Goal: Entertainment & Leisure: Consume media (video, audio)

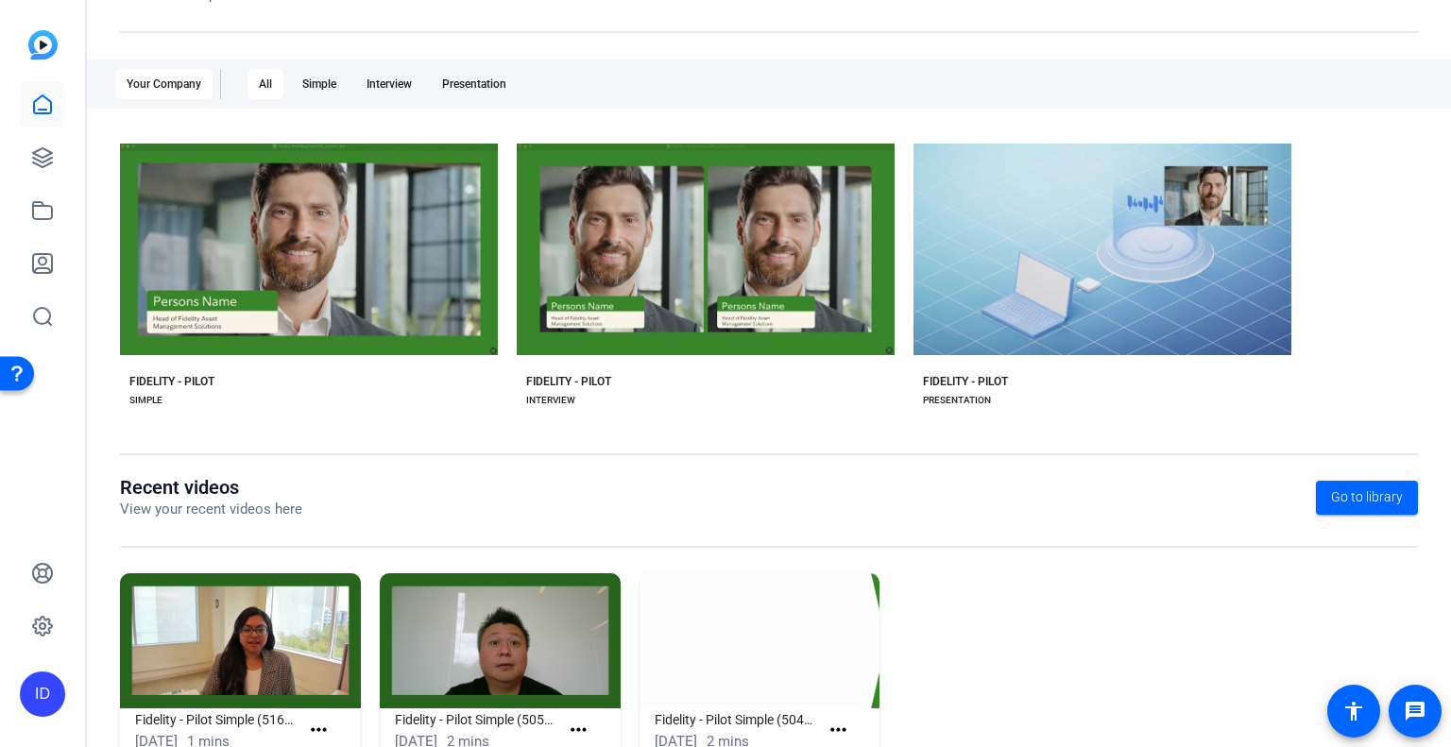
scroll to position [328, 0]
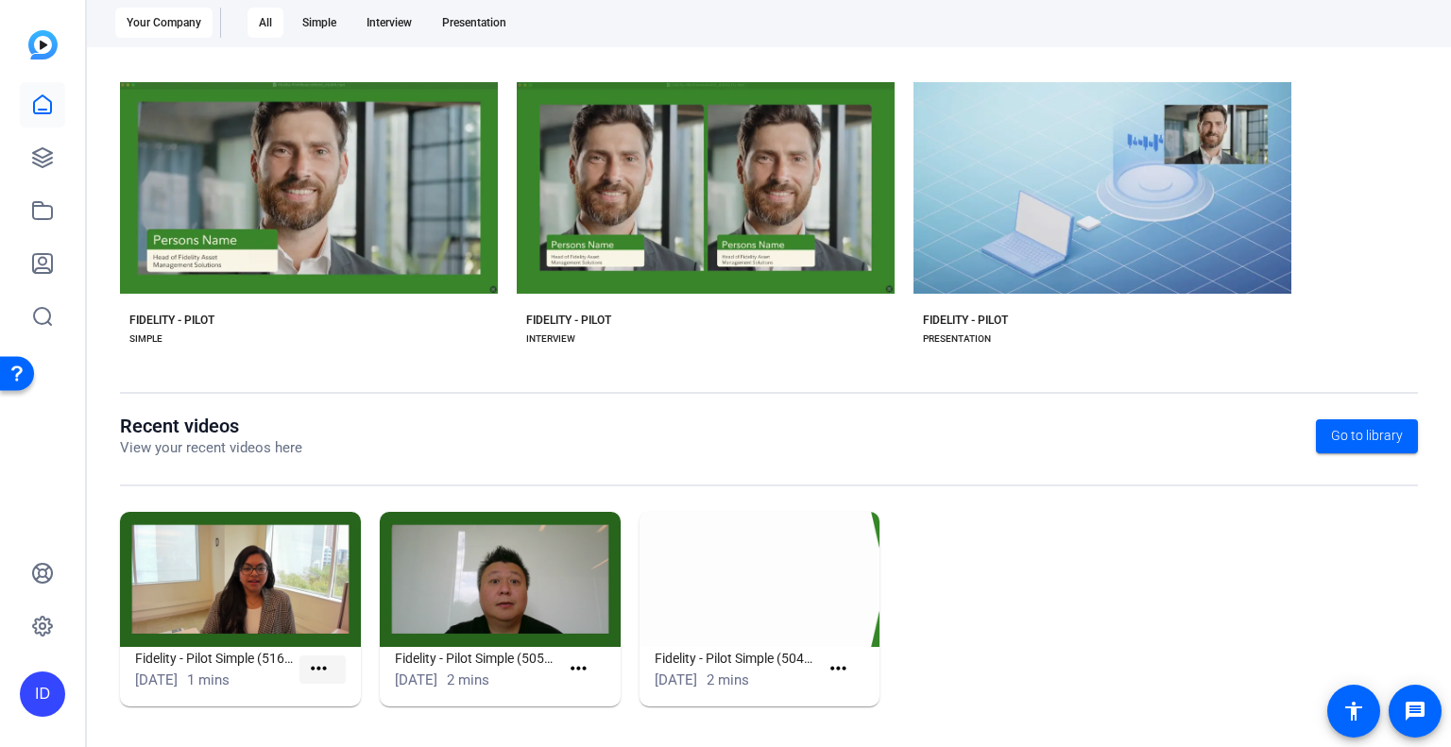
click at [315, 671] on mat-icon "more_horiz" at bounding box center [319, 669] width 24 height 24
click at [355, 694] on span "View" at bounding box center [358, 696] width 76 height 23
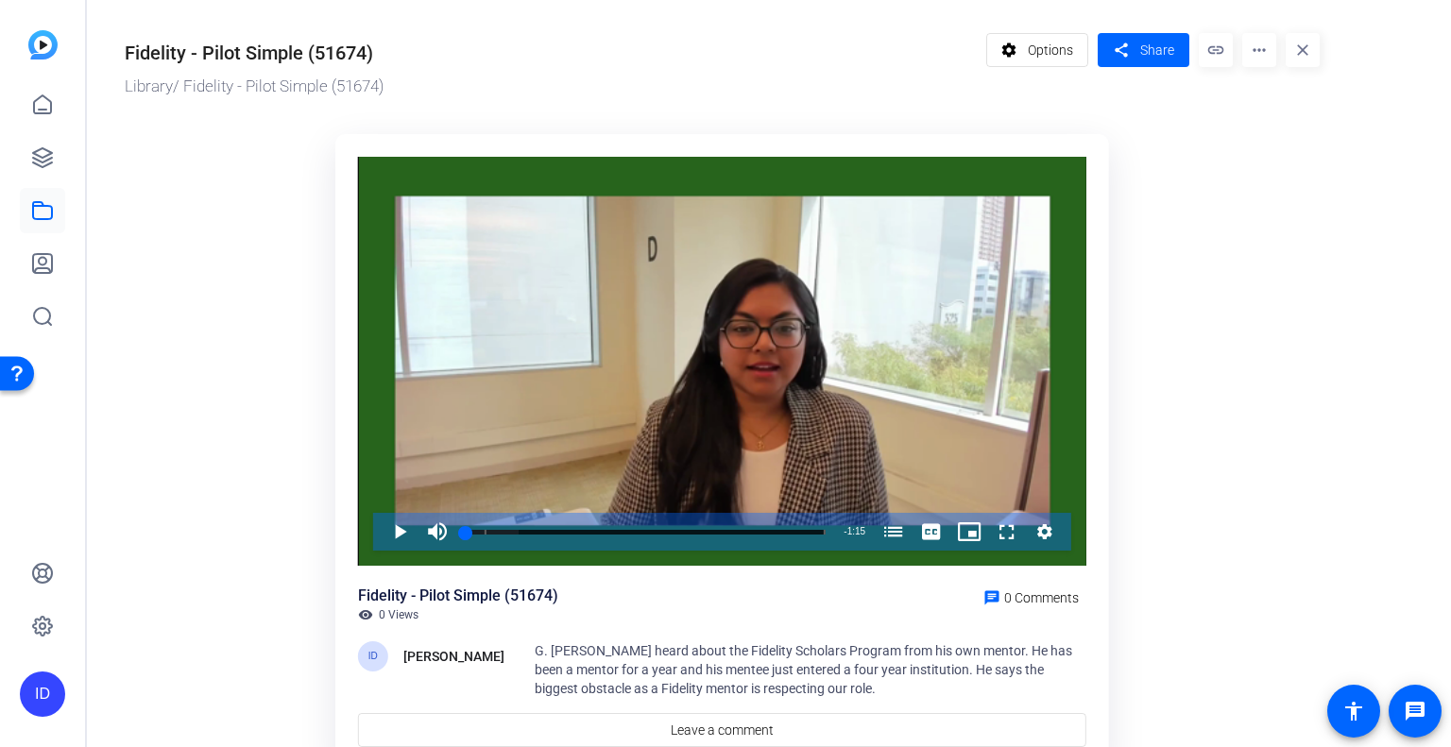
click at [1269, 45] on mat-icon "more_horiz" at bounding box center [1259, 50] width 34 height 34
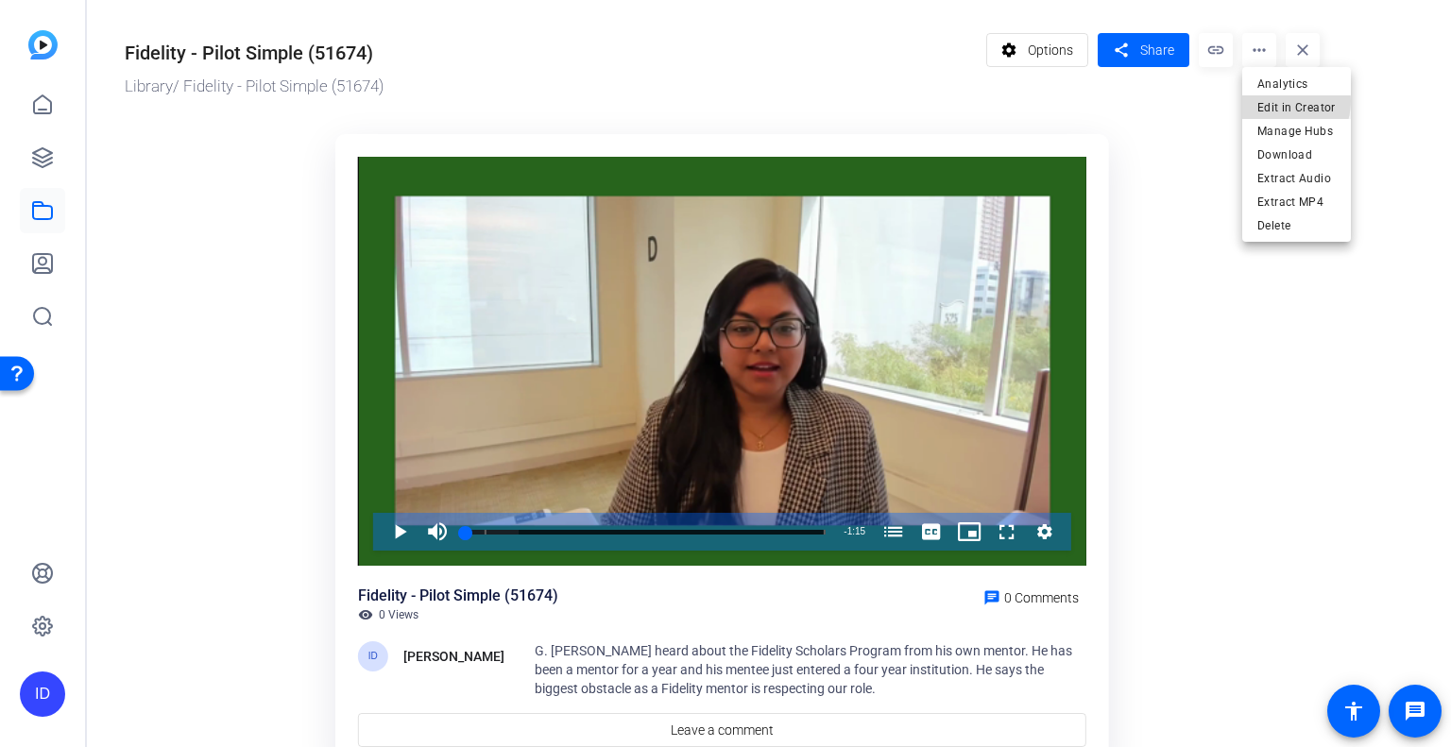
click at [1277, 101] on span "Edit in Creator" at bounding box center [1296, 107] width 78 height 23
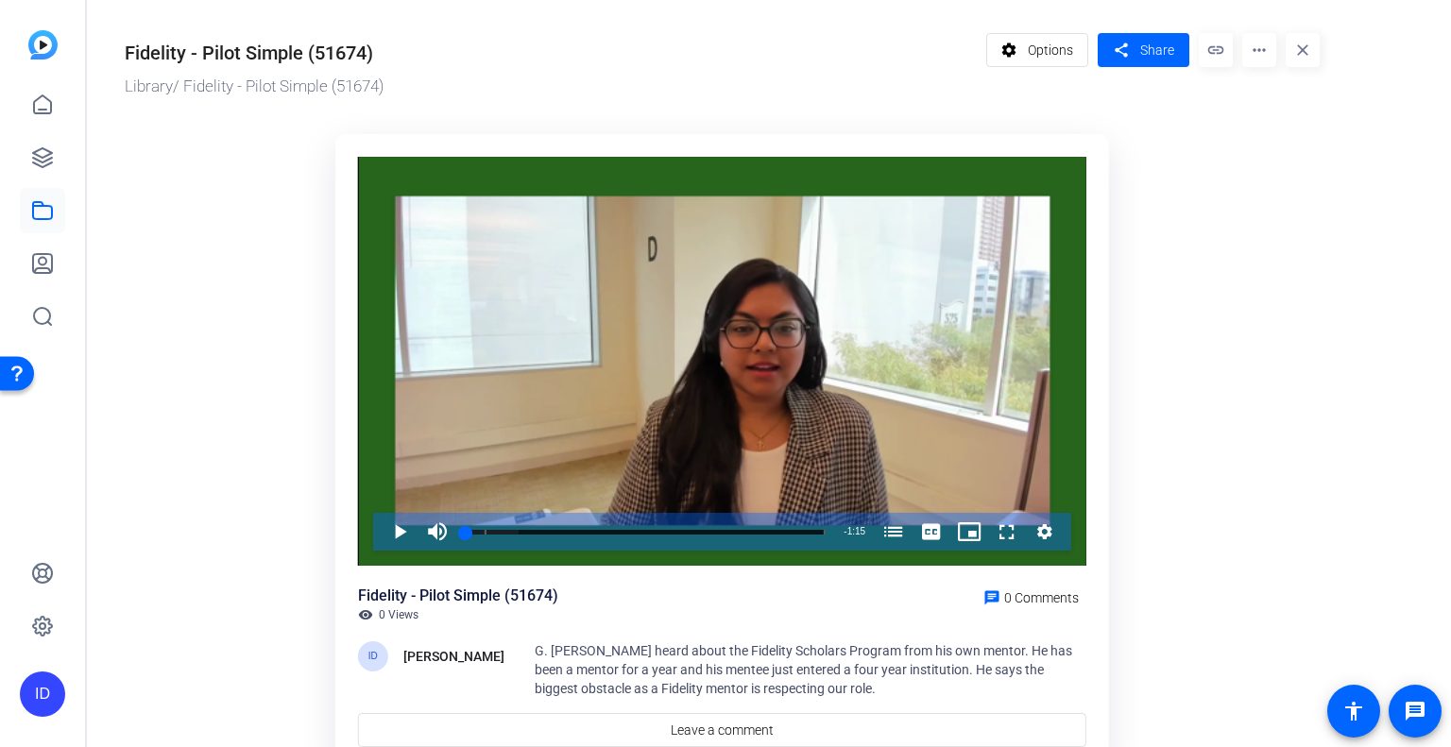
click at [1050, 78] on div "settings Options share Share link more_horiz close" at bounding box center [1153, 66] width 334 height 66
click at [1054, 63] on span "Options" at bounding box center [1050, 50] width 45 height 36
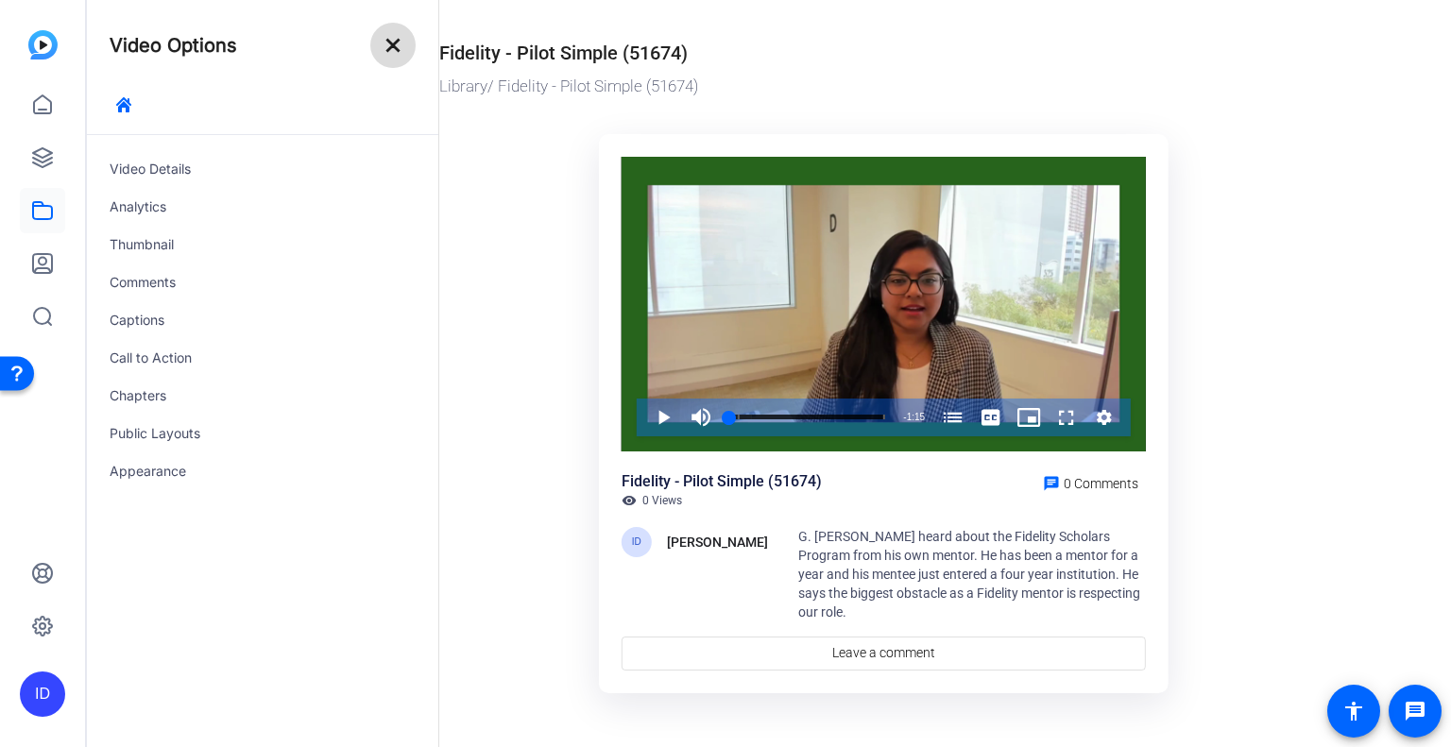
click at [397, 37] on mat-icon "close" at bounding box center [393, 45] width 23 height 23
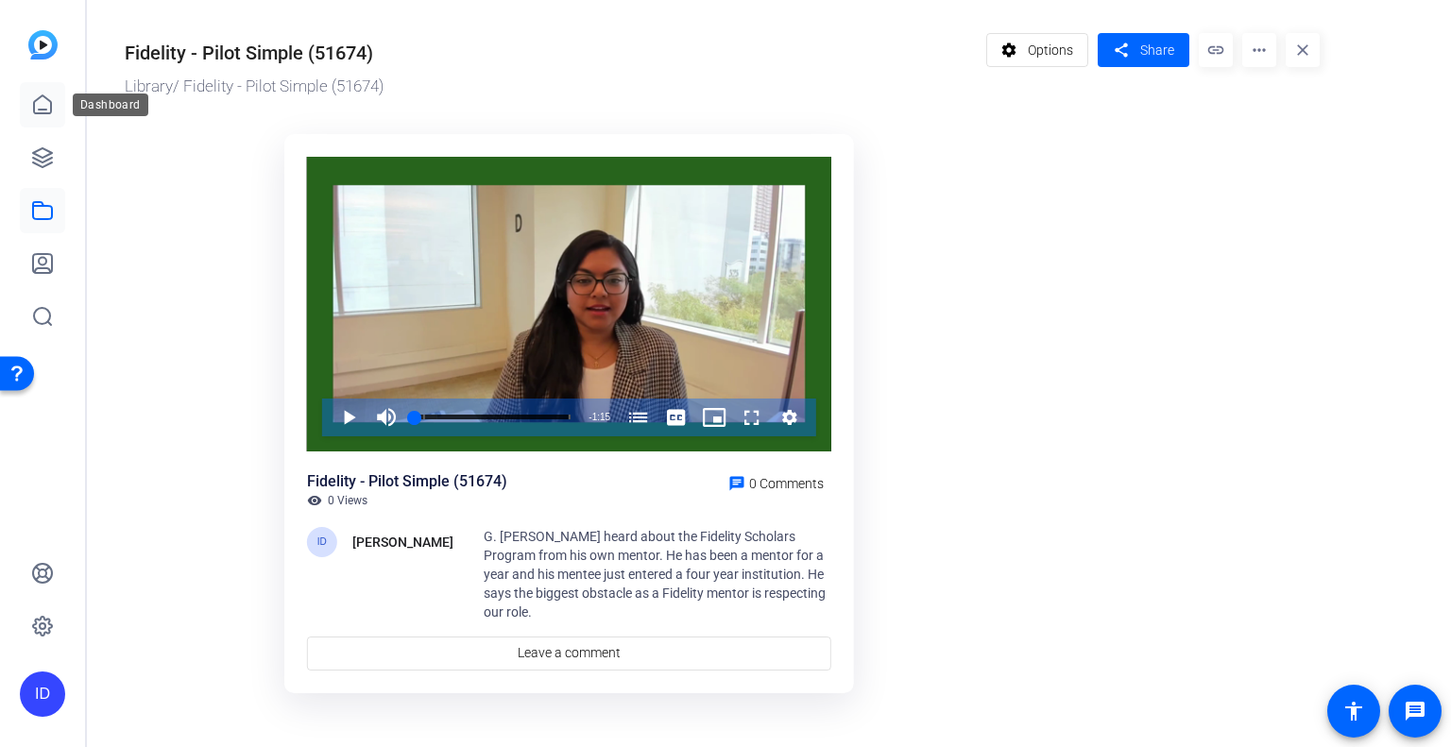
click at [47, 110] on icon at bounding box center [42, 105] width 23 height 23
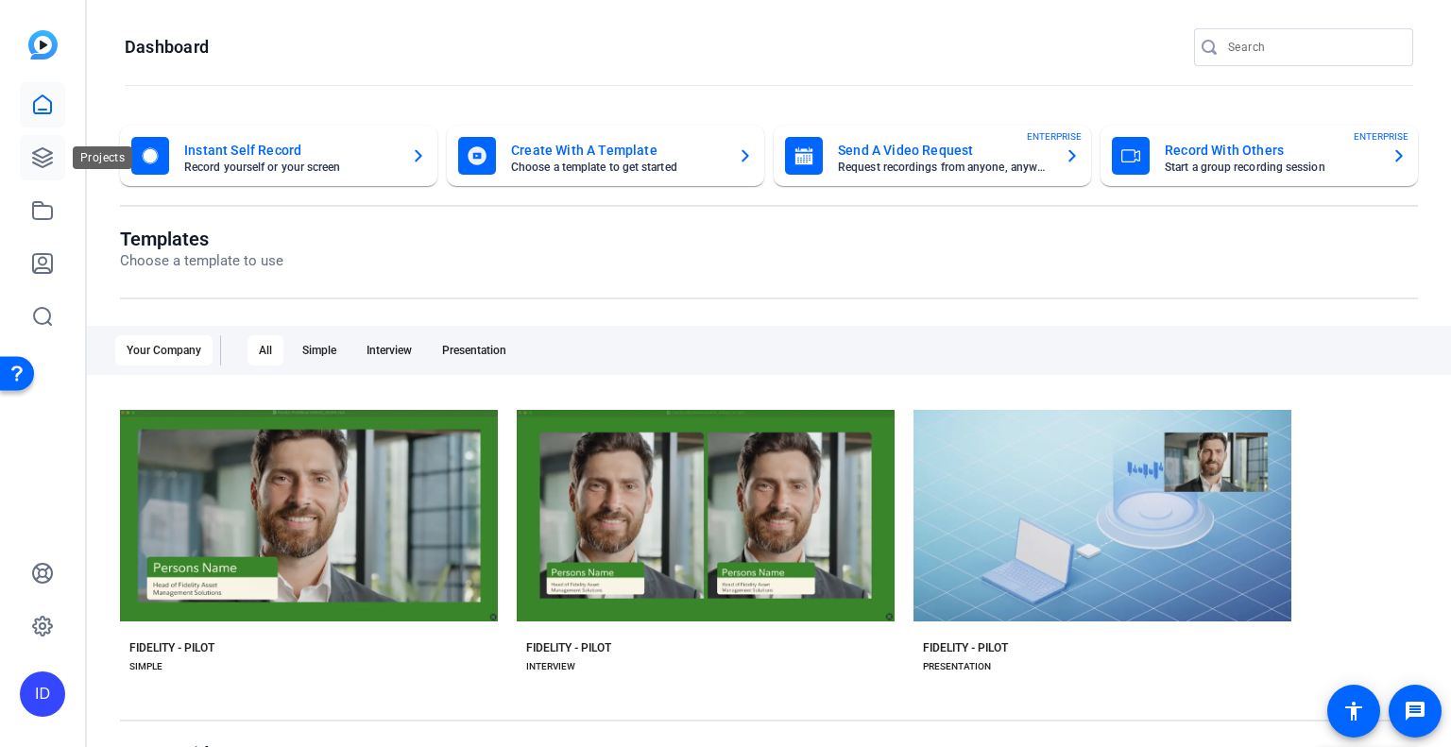
click at [52, 158] on icon at bounding box center [42, 157] width 19 height 19
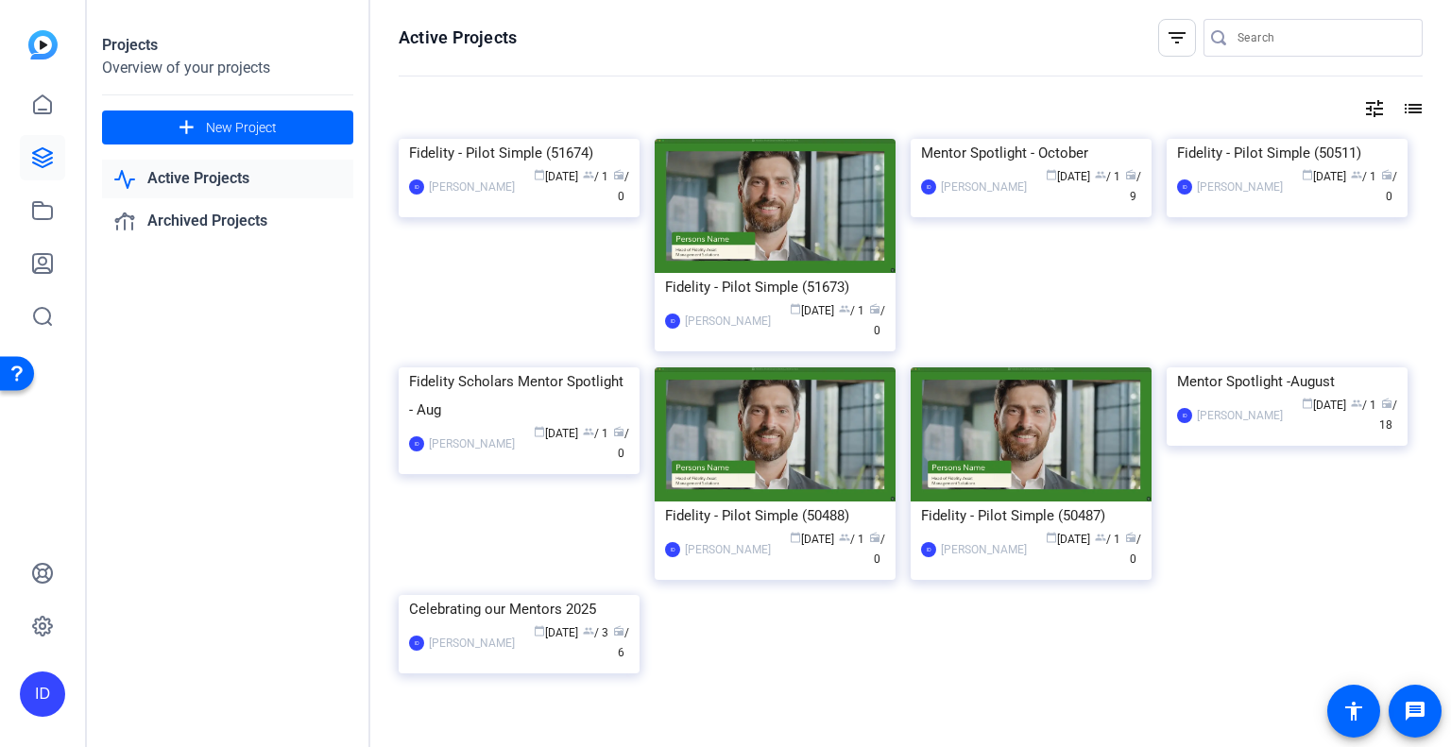
click at [230, 177] on link "Active Projects" at bounding box center [227, 179] width 251 height 39
click at [588, 183] on span "group / 1" at bounding box center [596, 176] width 26 height 13
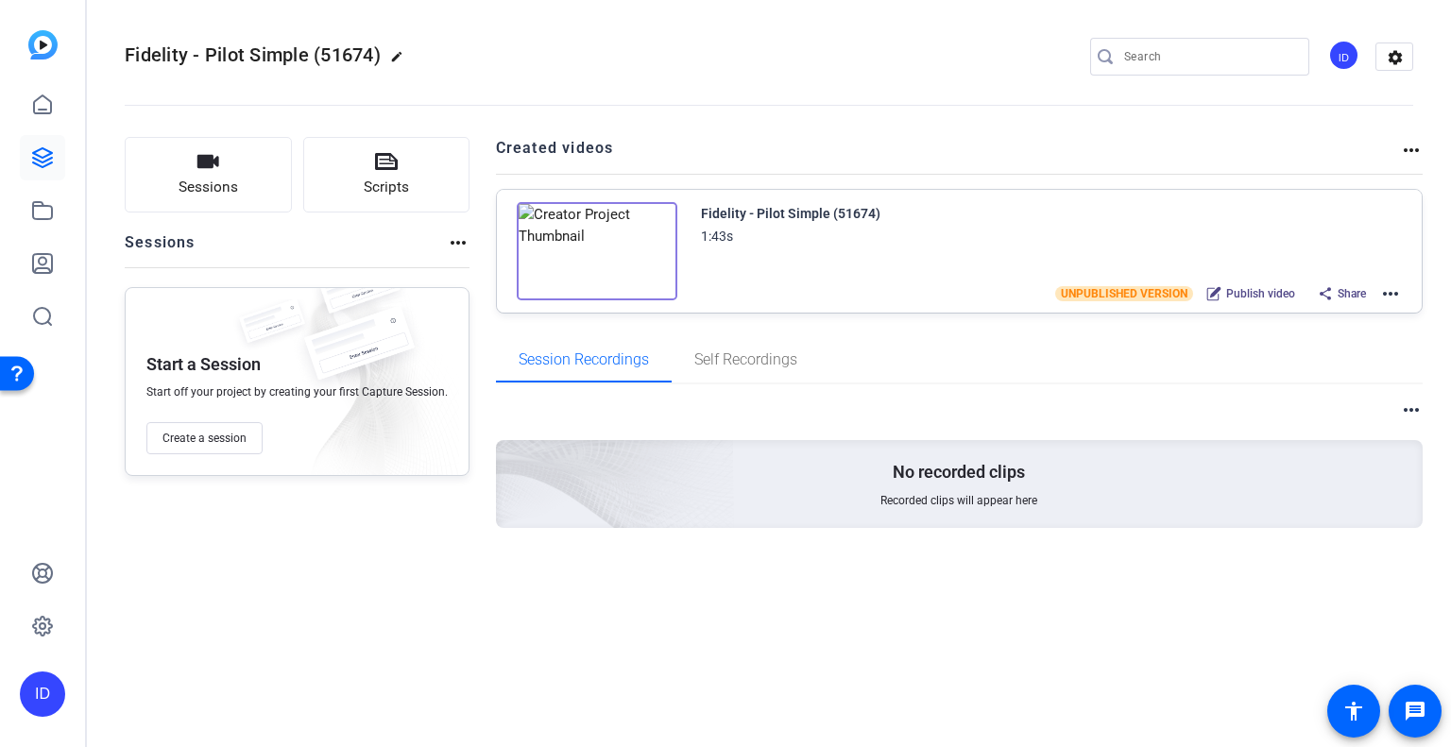
click at [1398, 294] on mat-icon "more_horiz" at bounding box center [1390, 293] width 23 height 23
click at [1181, 206] on div at bounding box center [725, 373] width 1451 height 747
click at [1239, 294] on span "Publish video" at bounding box center [1260, 293] width 69 height 15
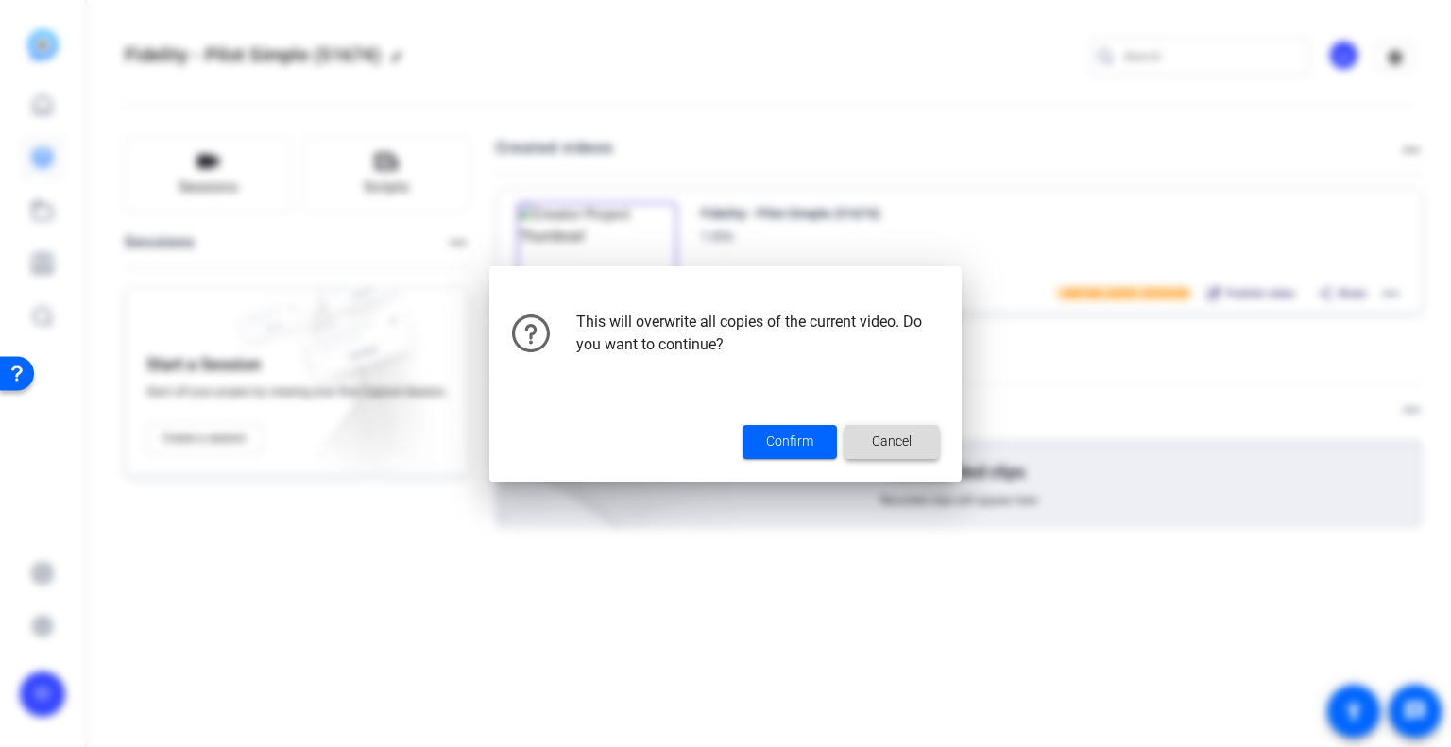
click at [912, 434] on span at bounding box center [891, 441] width 94 height 45
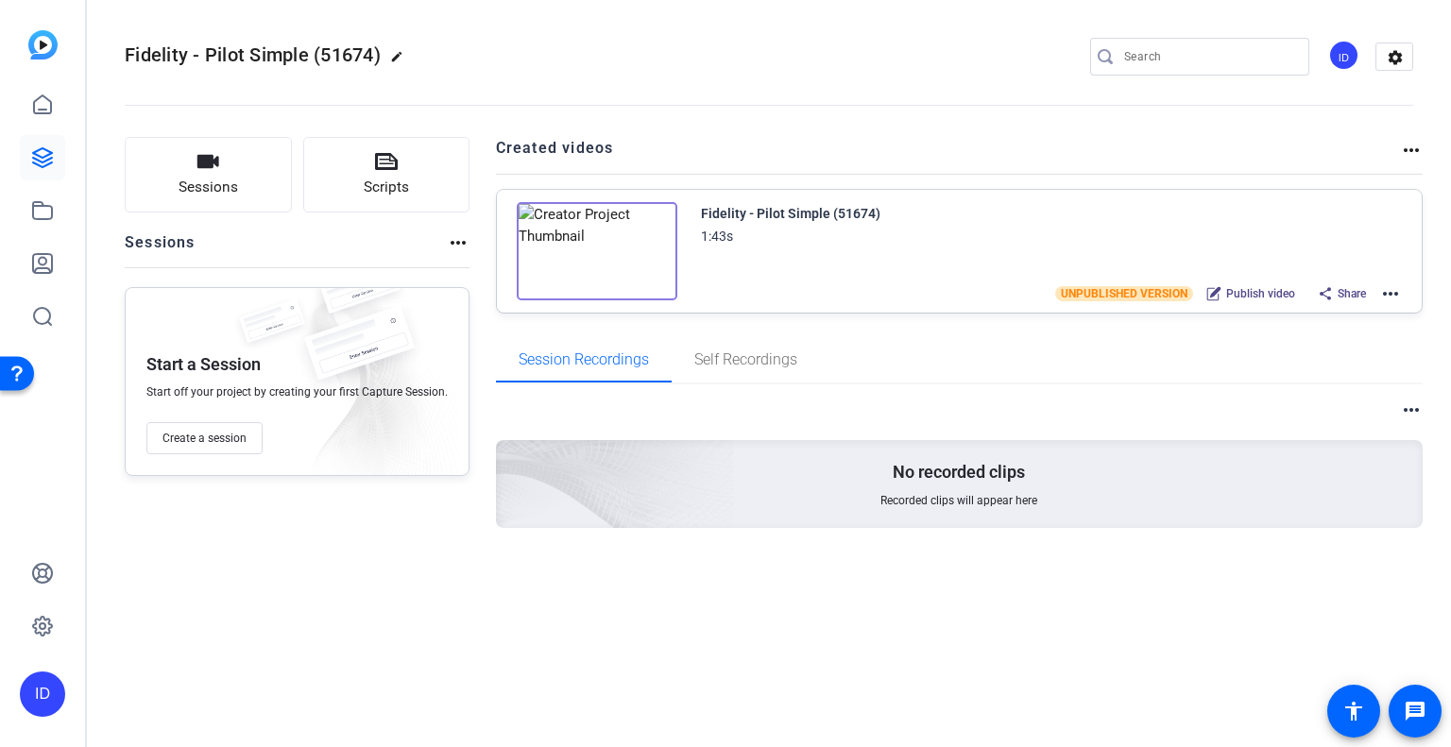
click at [1330, 294] on icon at bounding box center [1325, 293] width 15 height 15
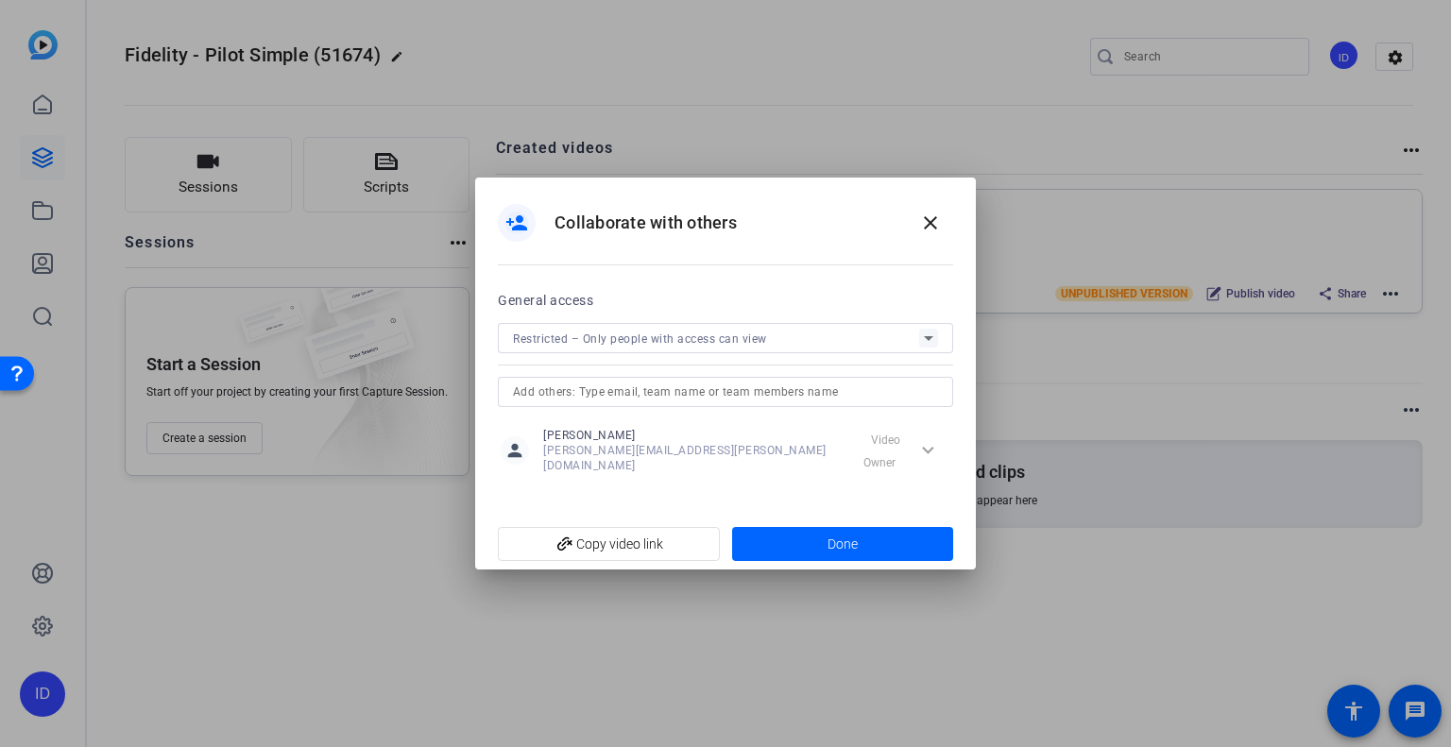
click at [853, 342] on div "Restricted – Only people with access can view" at bounding box center [716, 339] width 406 height 24
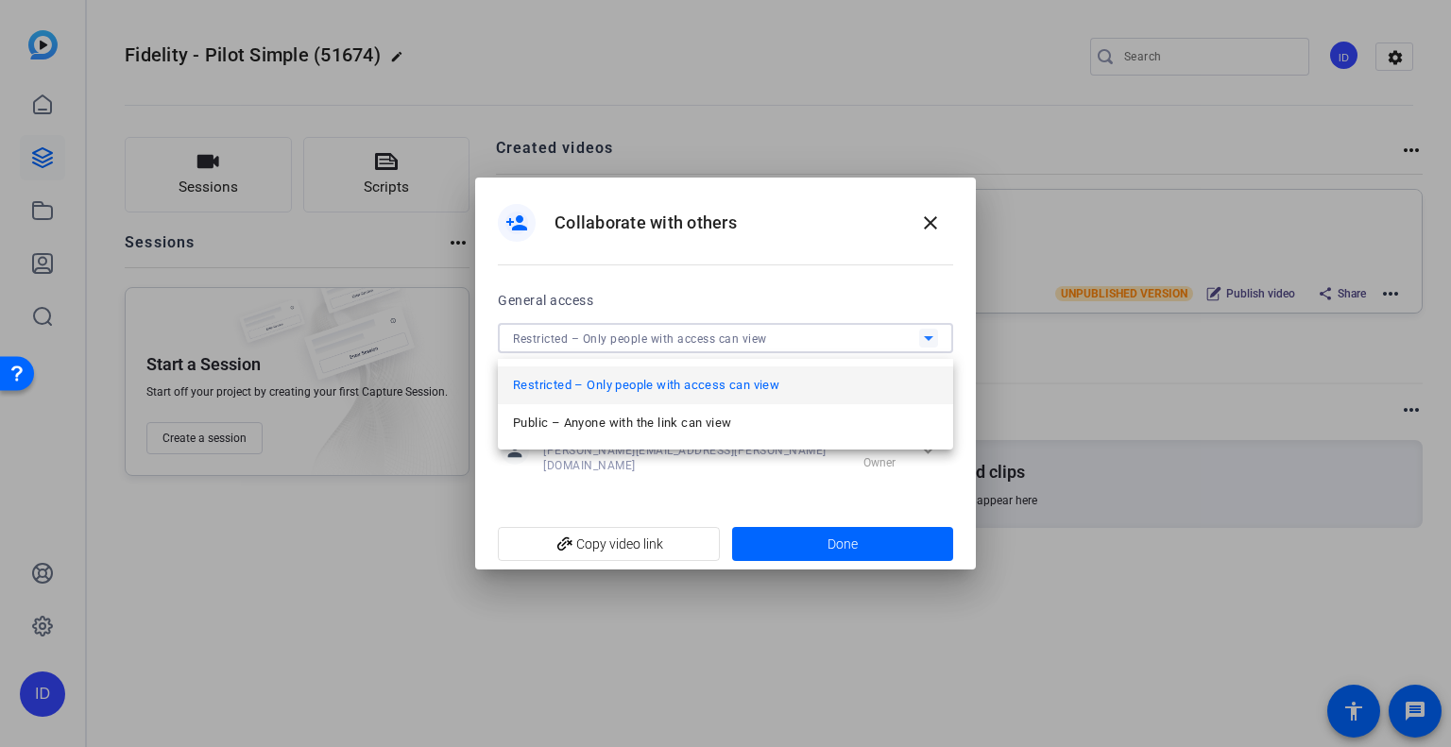
click at [853, 342] on div at bounding box center [725, 373] width 1451 height 747
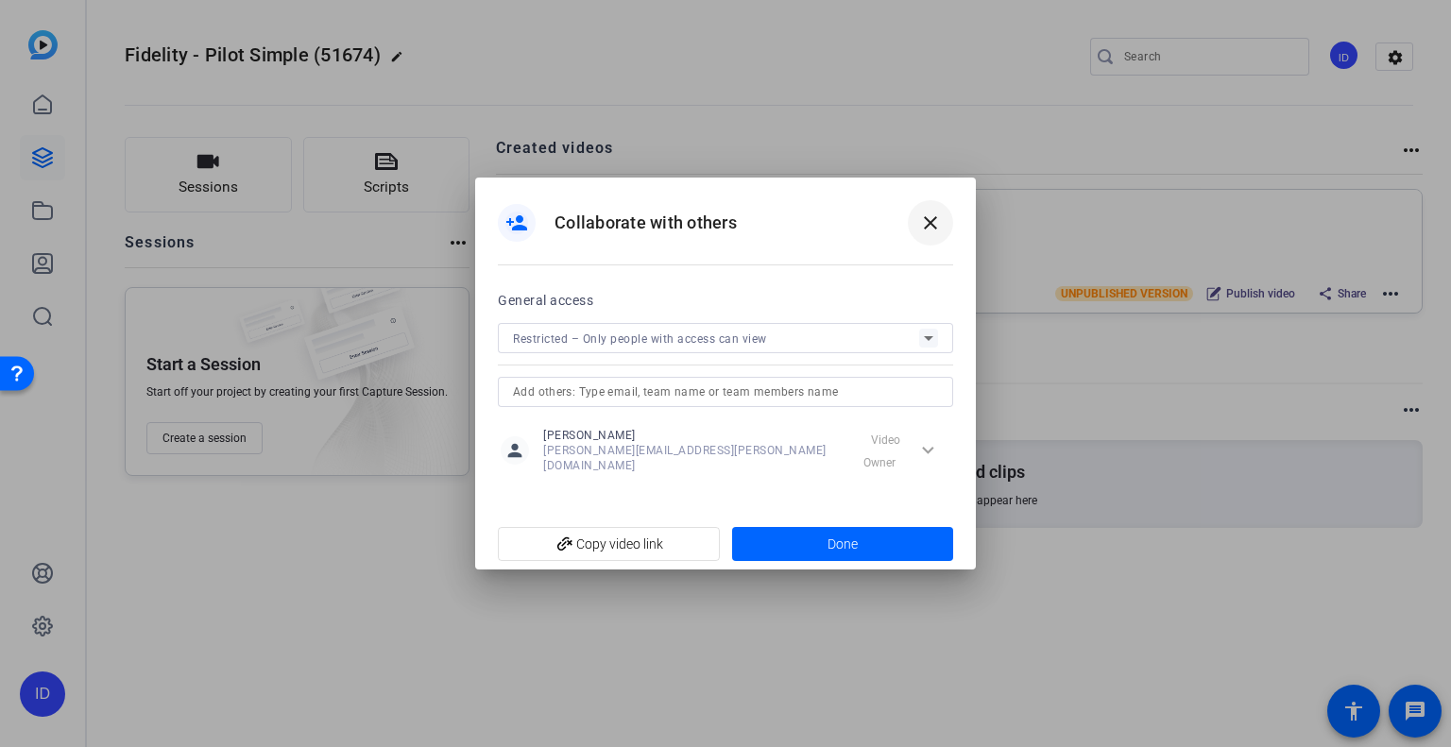
click at [929, 241] on span at bounding box center [930, 222] width 45 height 45
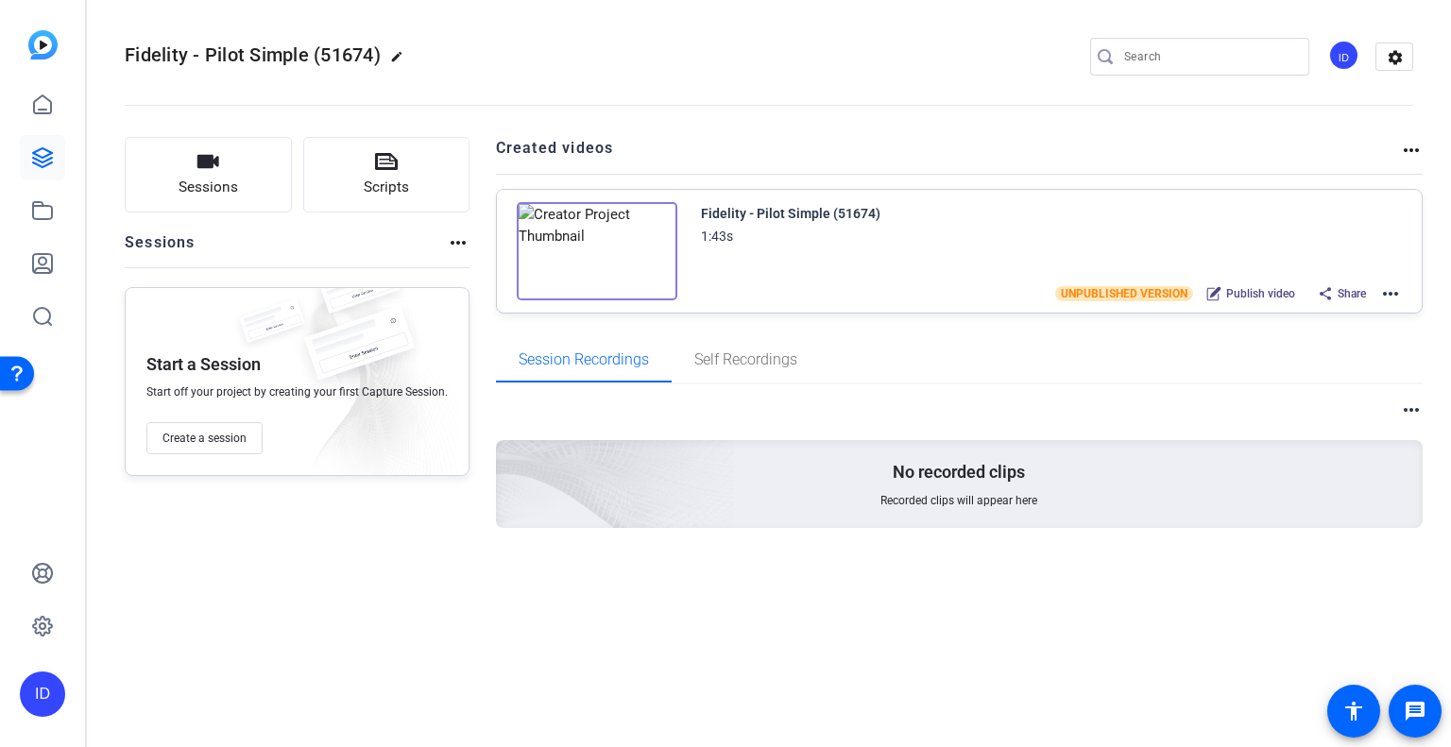
click at [582, 265] on img at bounding box center [597, 251] width 161 height 98
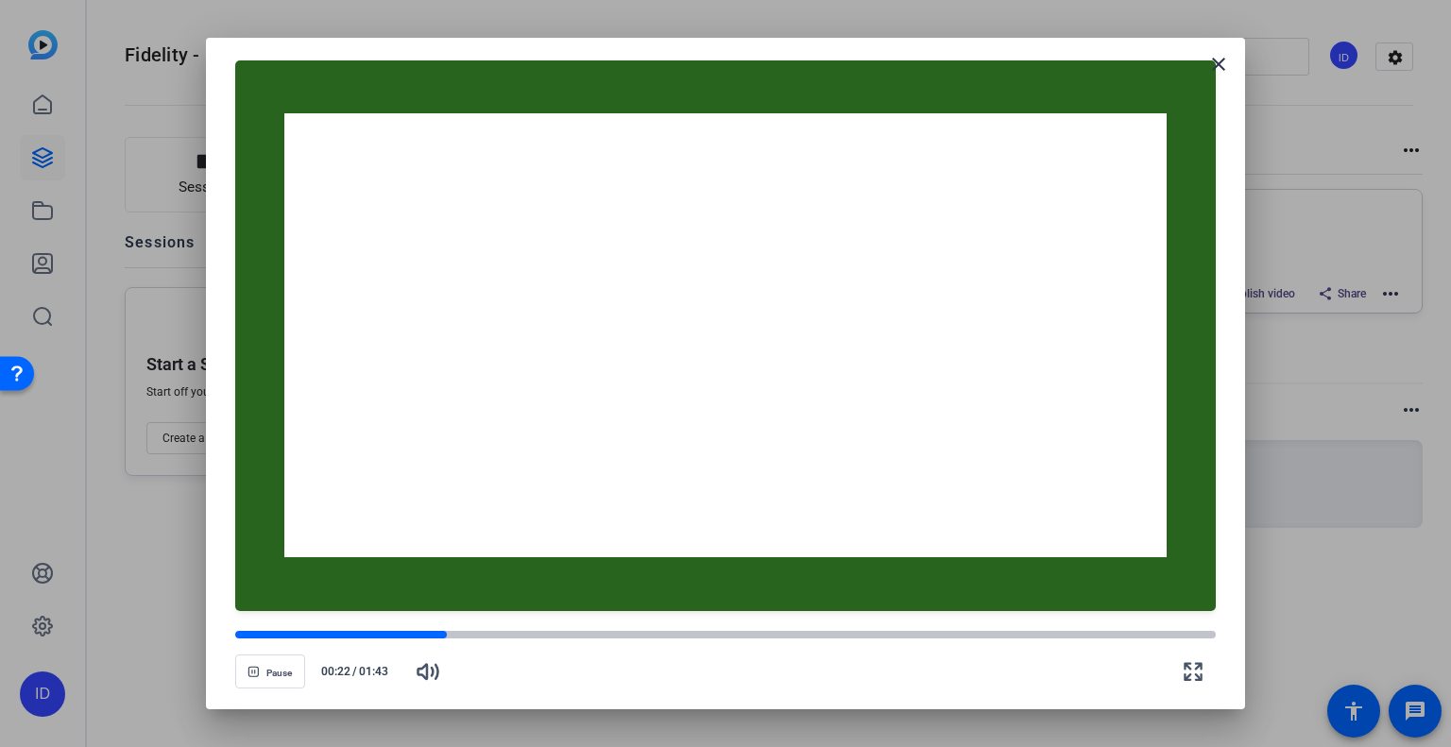
click at [1292, 622] on div at bounding box center [725, 373] width 1451 height 747
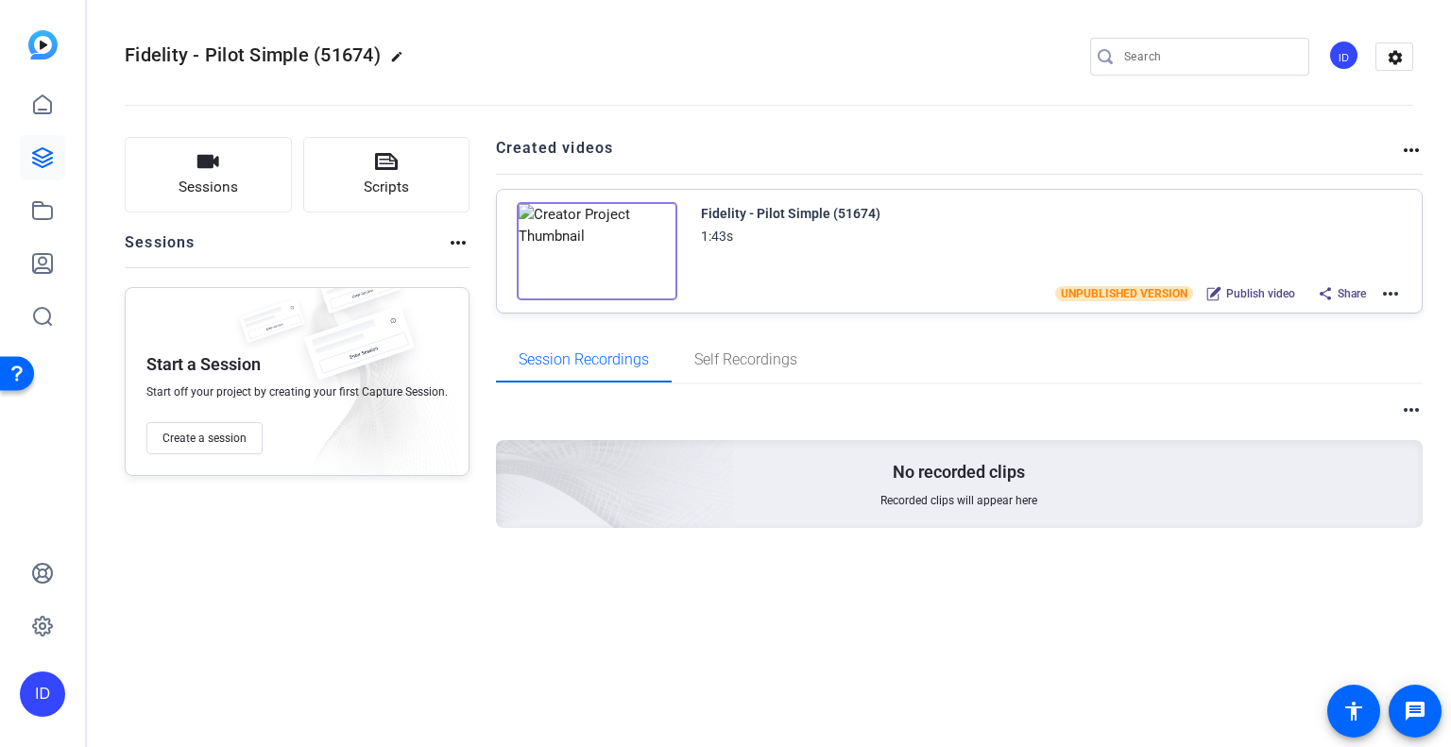
click at [1388, 291] on mat-icon "more_horiz" at bounding box center [1390, 293] width 23 height 23
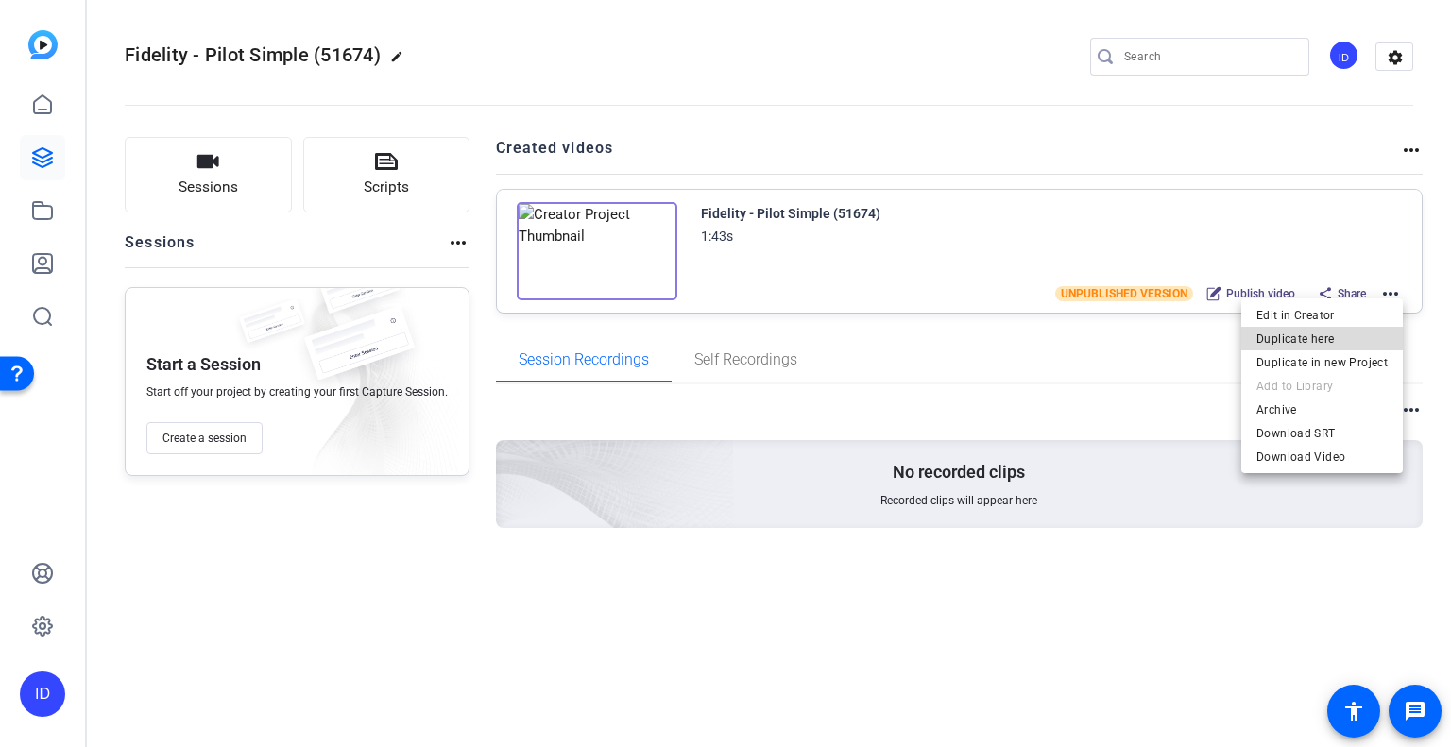
click at [1334, 338] on span "Duplicate here" at bounding box center [1321, 339] width 131 height 23
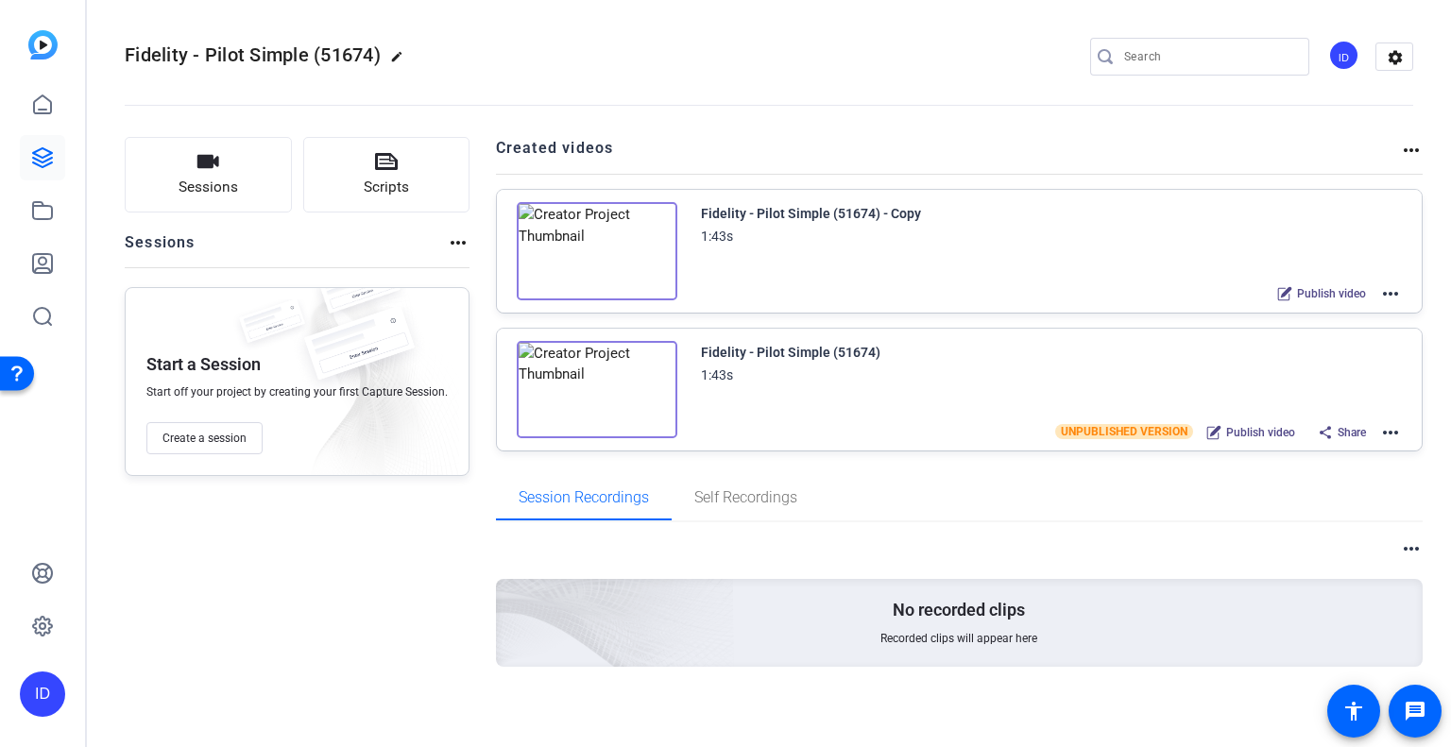
click at [1381, 289] on mat-icon "more_horiz" at bounding box center [1390, 293] width 23 height 23
click at [1397, 428] on div at bounding box center [725, 373] width 1451 height 747
click at [1382, 434] on mat-icon "more_horiz" at bounding box center [1390, 432] width 23 height 23
click at [1277, 314] on div at bounding box center [725, 373] width 1451 height 747
click at [1383, 294] on mat-icon "more_horiz" at bounding box center [1390, 293] width 23 height 23
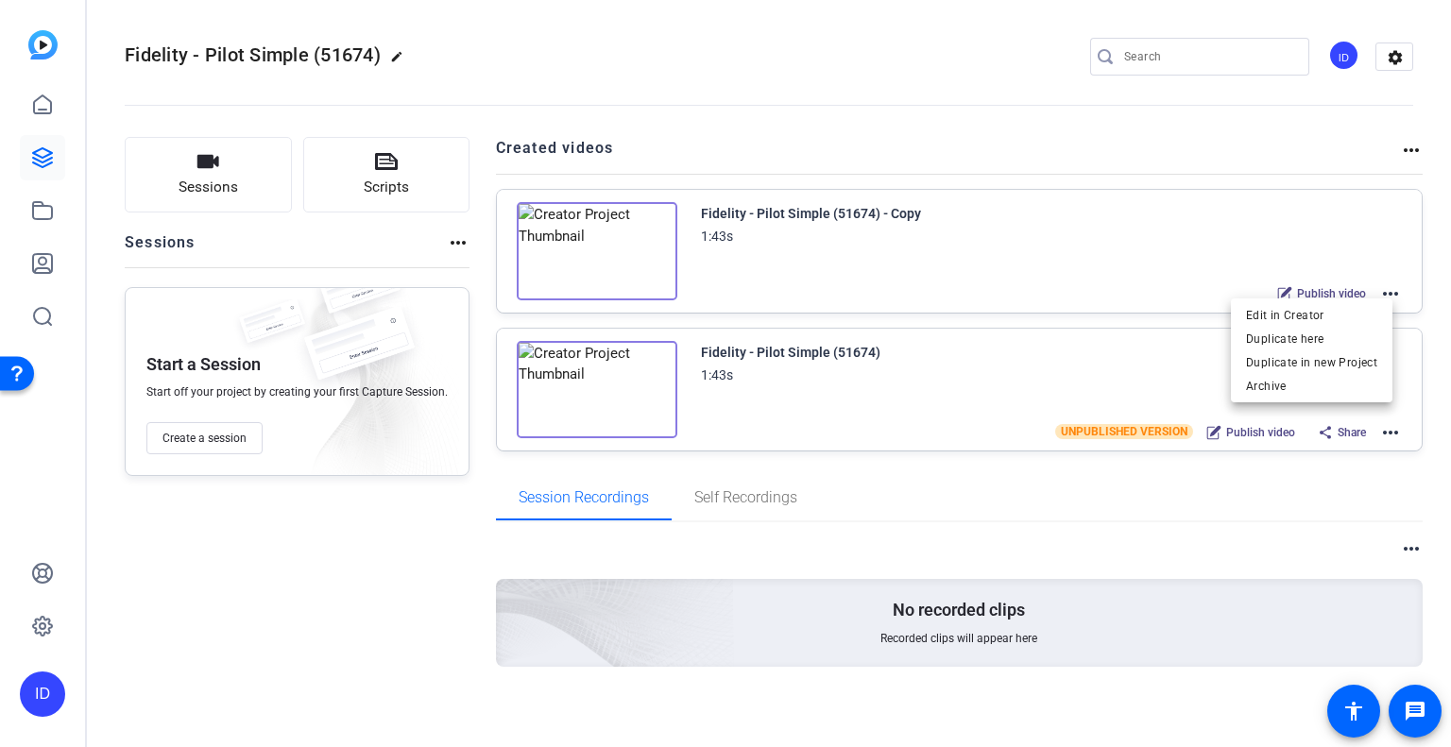
click at [1081, 294] on div at bounding box center [725, 373] width 1451 height 747
click at [1388, 296] on mat-icon "more_horiz" at bounding box center [1390, 293] width 23 height 23
click at [1313, 315] on span "Edit in Creator" at bounding box center [1311, 315] width 131 height 23
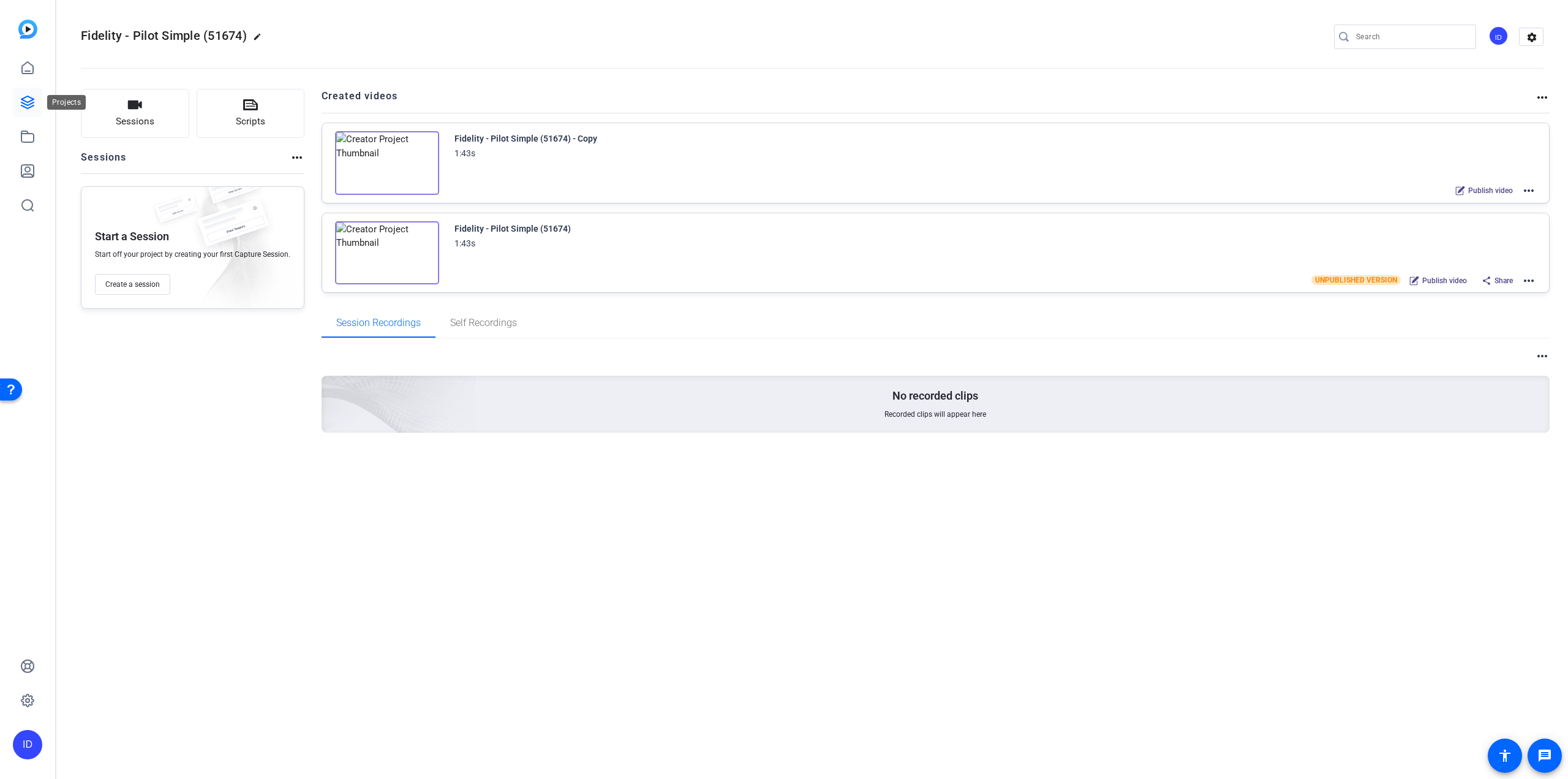
click at [16, 104] on link at bounding box center [27, 102] width 29 height 29
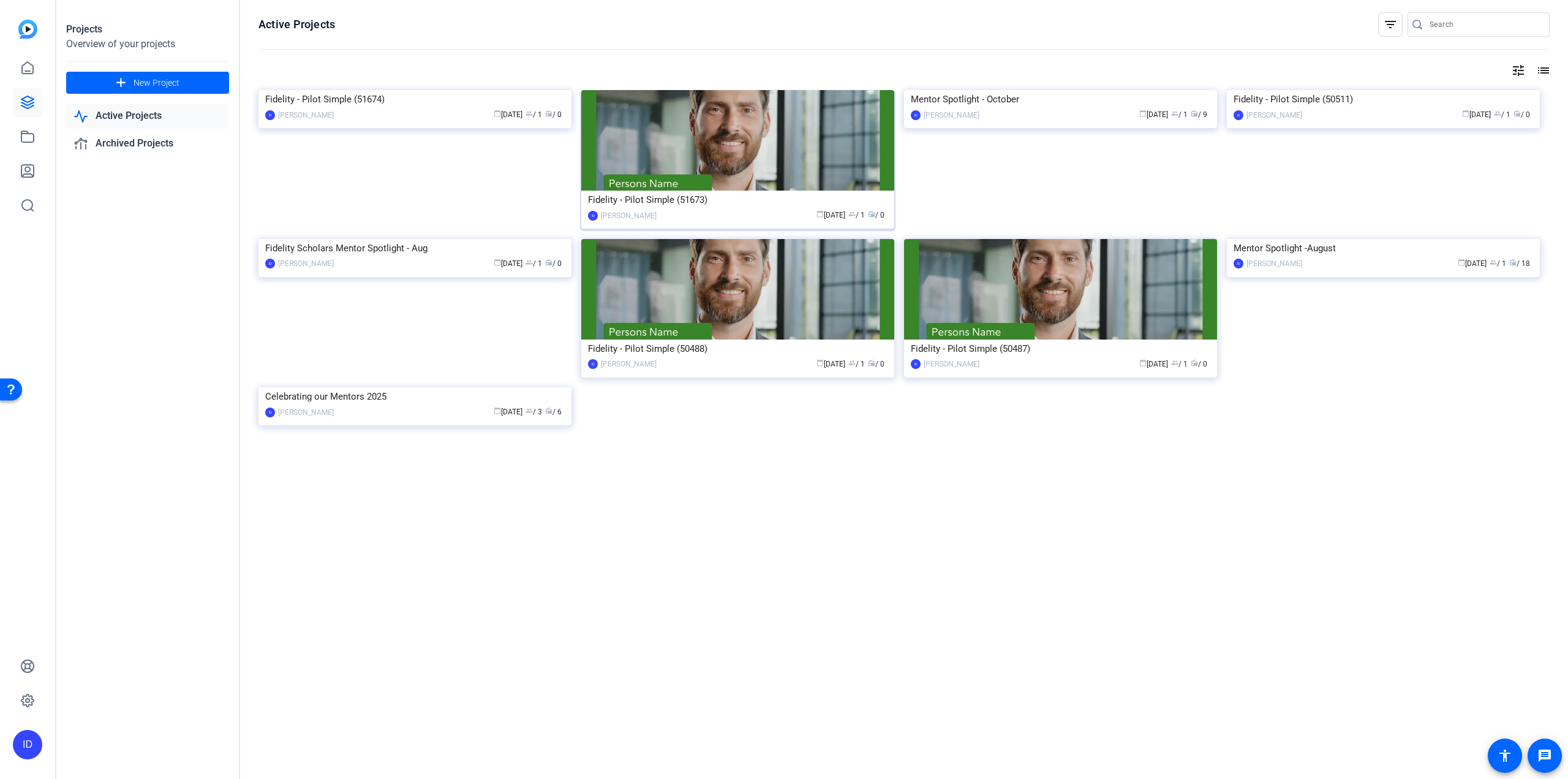
click at [760, 193] on div "Fidelity - Pilot Simple (51673)" at bounding box center [738, 200] width 300 height 18
drag, startPoint x: 802, startPoint y: 193, endPoint x: 745, endPoint y: 400, distance: 214.7
click at [729, 452] on div "Fidelity - Pilot Simple (51674) ID [PERSON_NAME] calendar_today [DATE] group / …" at bounding box center [904, 271] width 1291 height 362
click at [857, 207] on div "Fidelity - Pilot Simple (51673)" at bounding box center [738, 200] width 300 height 18
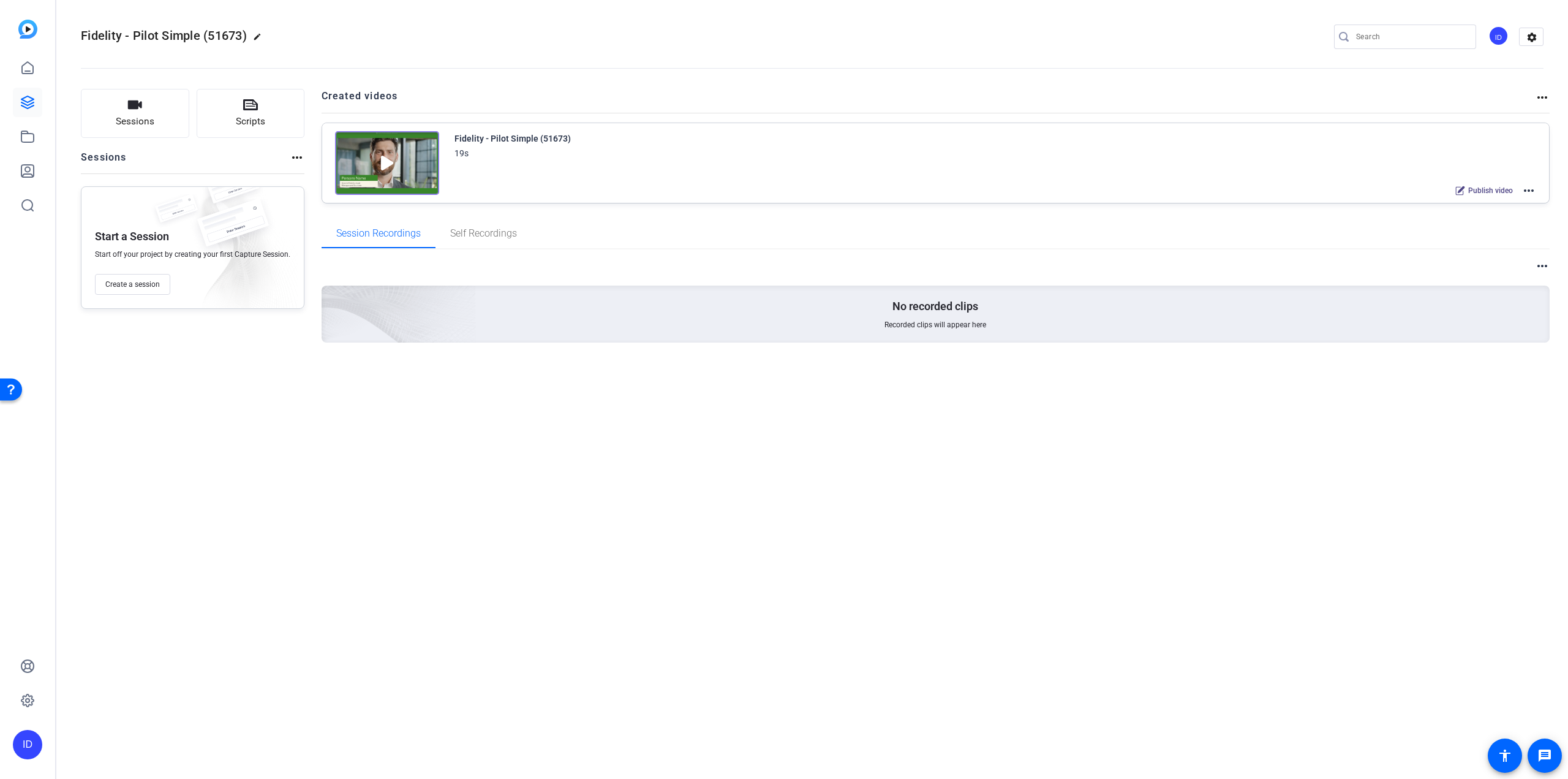
click at [940, 193] on mat-icon "more_horiz" at bounding box center [1528, 190] width 15 height 15
drag, startPoint x: 1116, startPoint y: 432, endPoint x: 1104, endPoint y: 431, distance: 12.0
click at [940, 433] on div at bounding box center [784, 389] width 1568 height 779
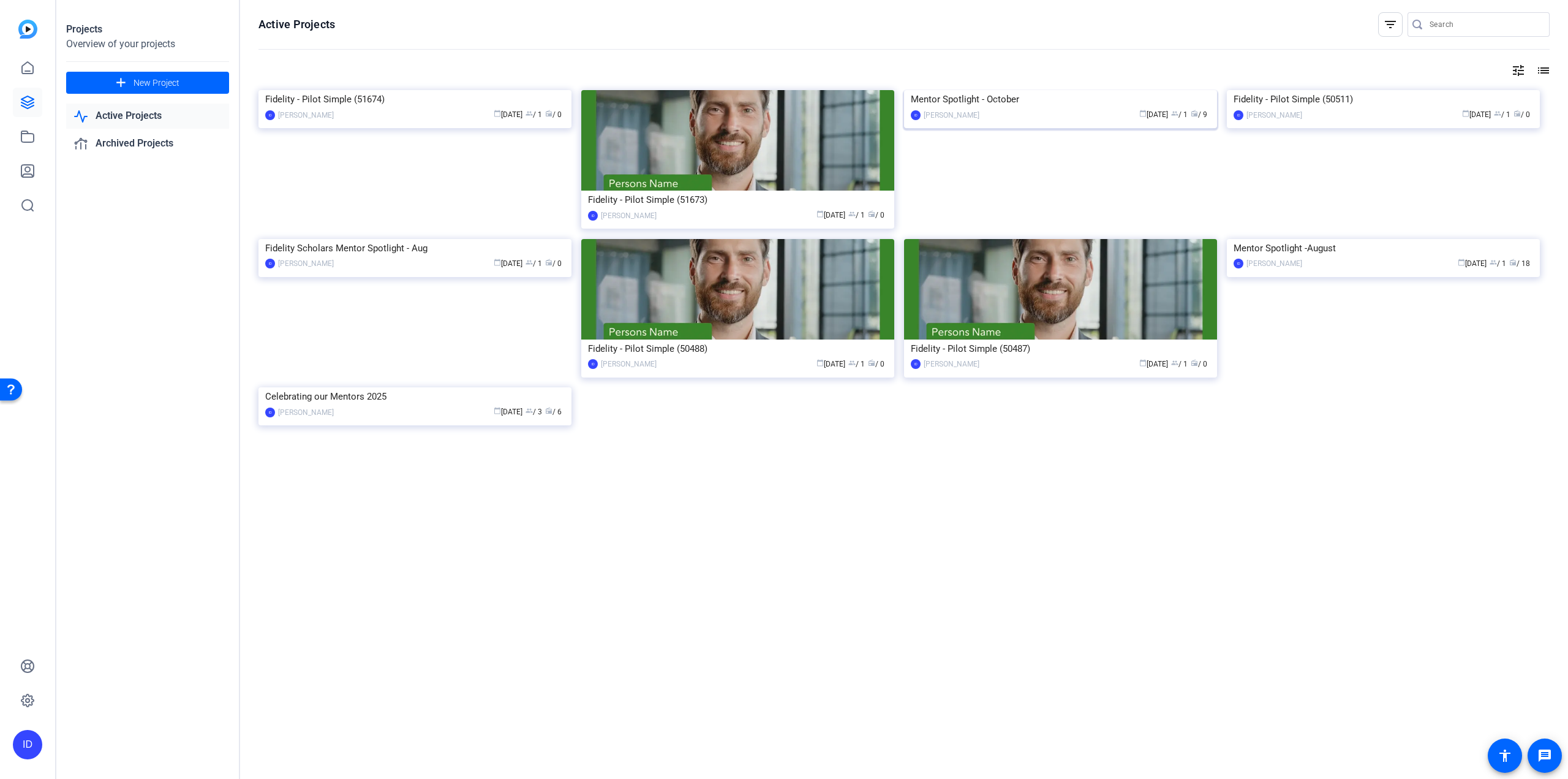
click at [940, 90] on img at bounding box center [1060, 90] width 313 height 0
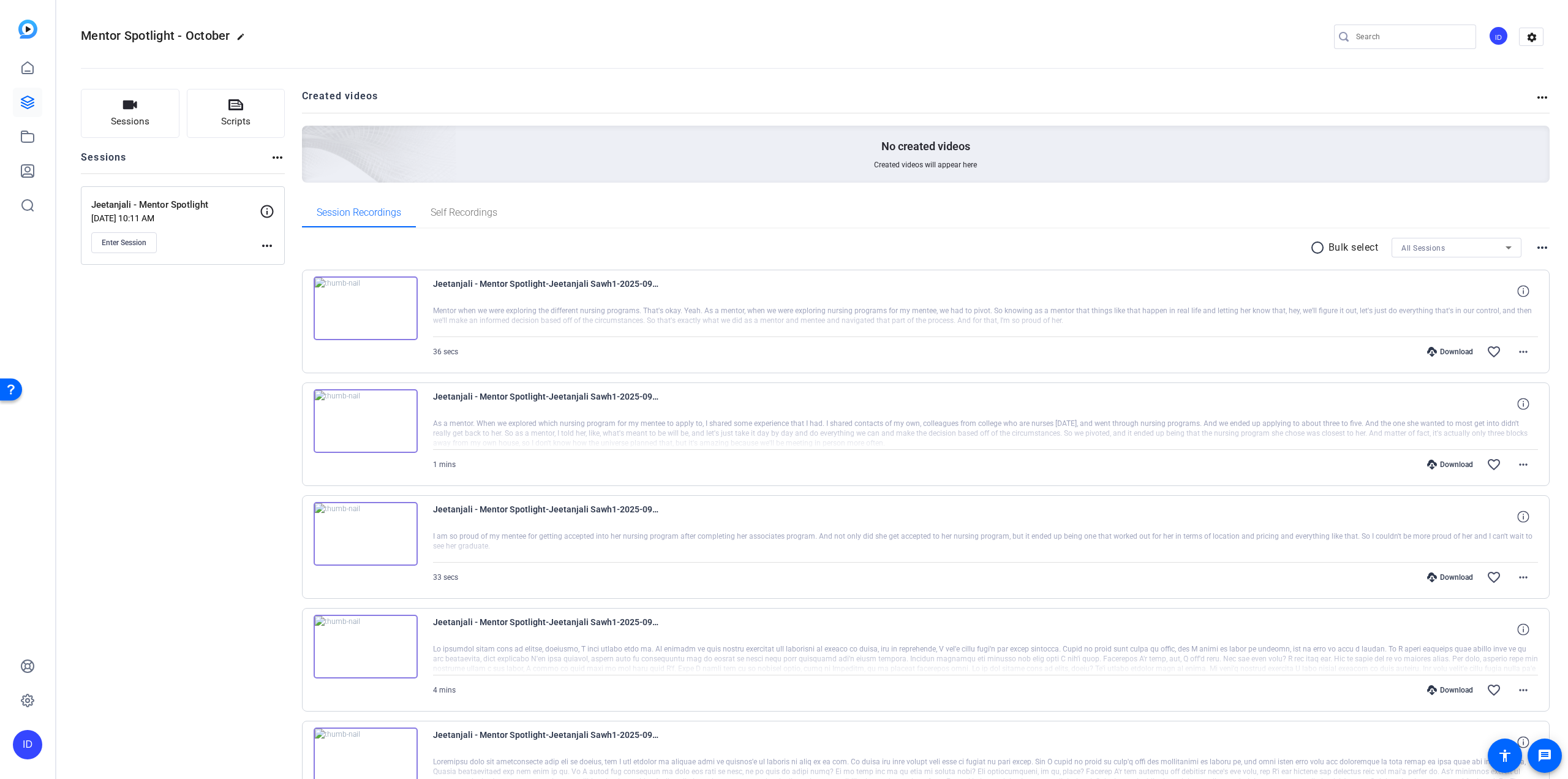
click at [260, 246] on mat-icon "more_horiz" at bounding box center [267, 245] width 15 height 15
click at [228, 330] on div at bounding box center [784, 389] width 1568 height 779
click at [940, 97] on mat-icon "more_horiz" at bounding box center [1542, 97] width 15 height 15
drag, startPoint x: 1346, startPoint y: 91, endPoint x: 1338, endPoint y: 98, distance: 10.6
click at [940, 96] on div at bounding box center [784, 389] width 1568 height 779
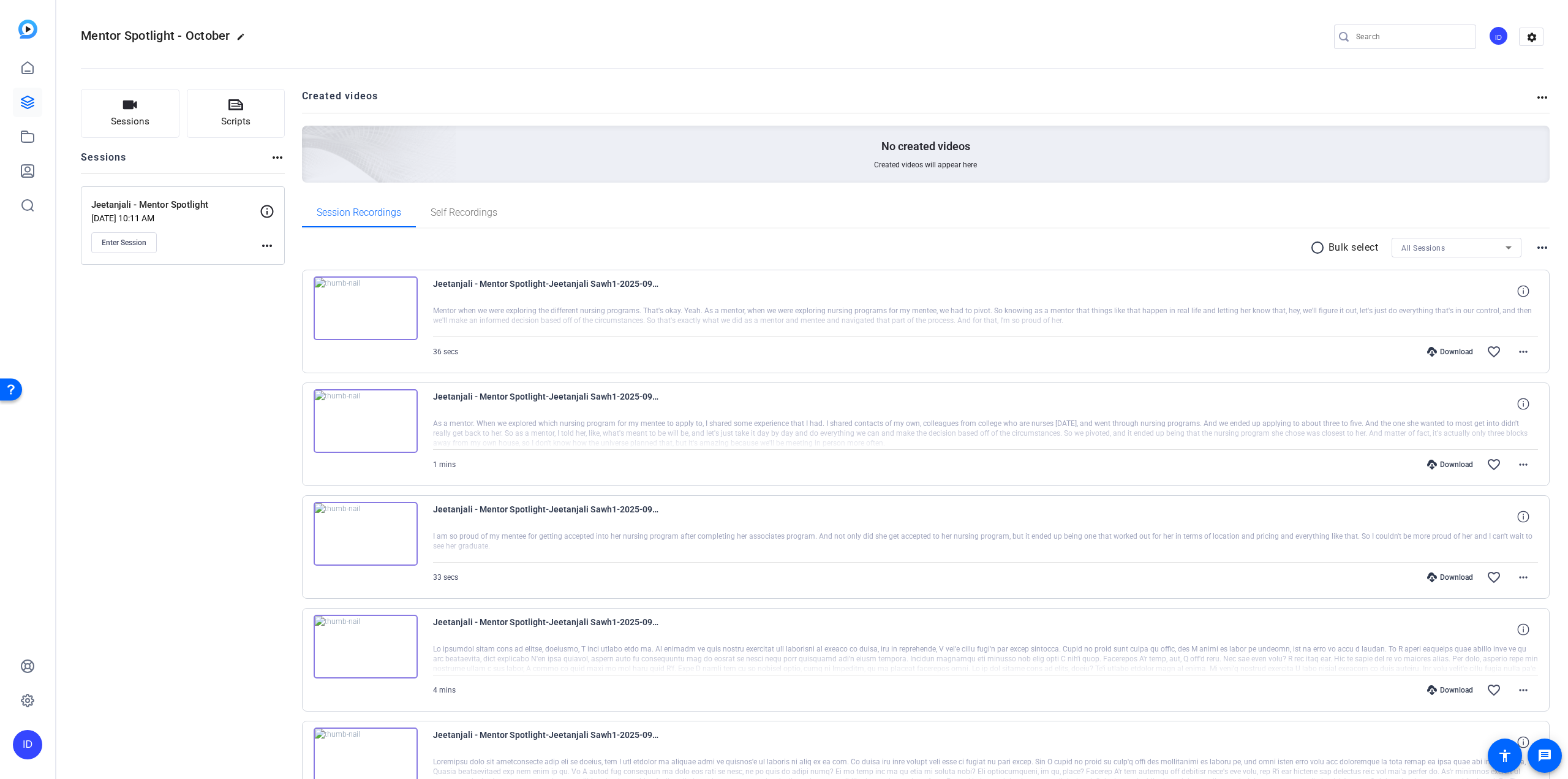
click at [940, 246] on mat-icon "radio_button_unchecked" at bounding box center [1319, 247] width 18 height 15
click at [940, 249] on mat-icon "more_horiz" at bounding box center [1542, 247] width 15 height 15
click at [171, 383] on div at bounding box center [784, 389] width 1568 height 779
click at [273, 243] on mat-icon "more_horiz" at bounding box center [267, 245] width 15 height 15
click at [274, 161] on div at bounding box center [784, 389] width 1568 height 779
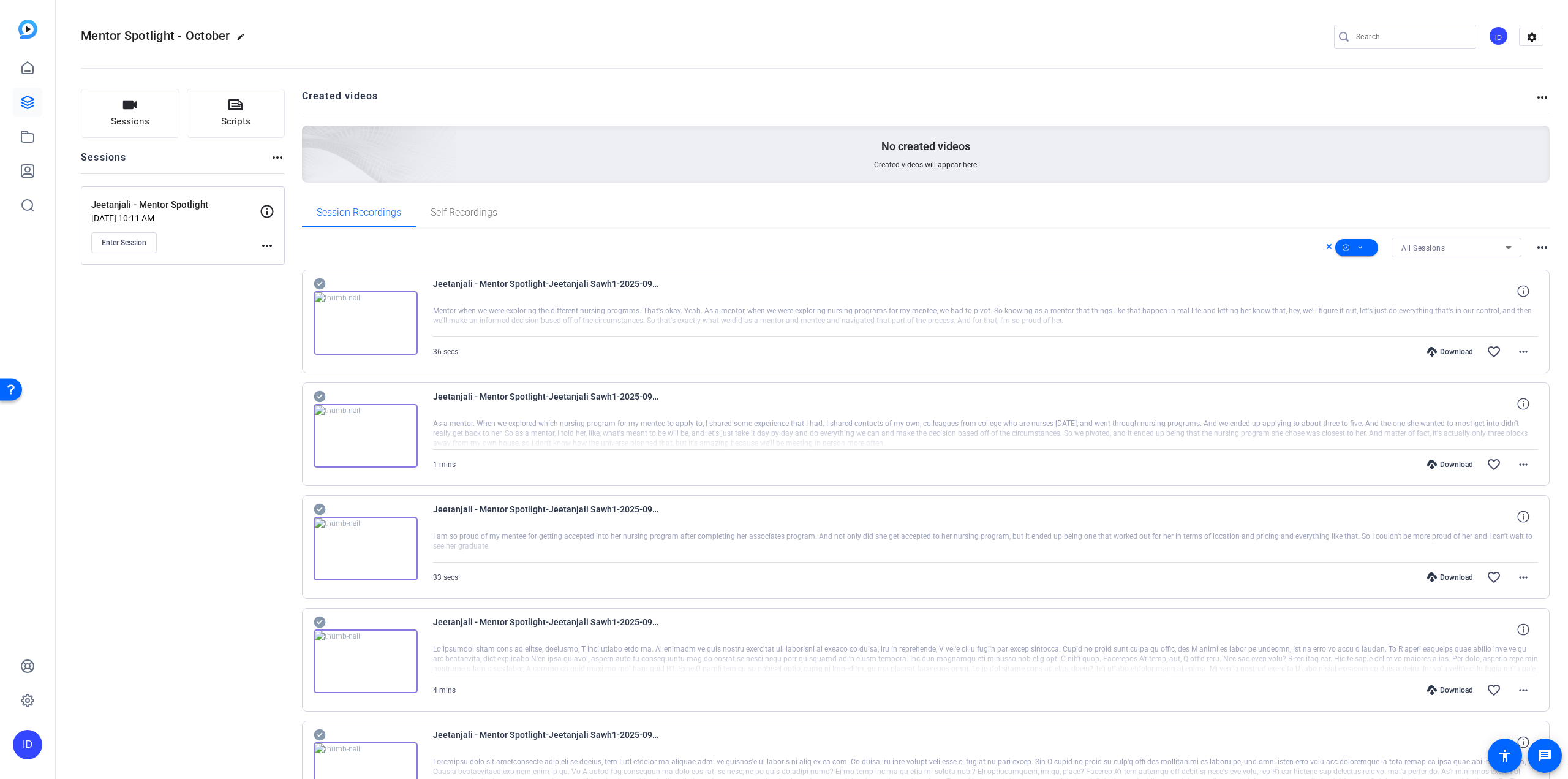
click at [278, 156] on mat-icon "more_horiz" at bounding box center [278, 157] width 15 height 15
click at [261, 243] on div at bounding box center [784, 389] width 1568 height 779
click at [266, 243] on mat-icon "more_horiz" at bounding box center [267, 245] width 15 height 15
click at [274, 261] on span "Edit Session" at bounding box center [298, 263] width 56 height 15
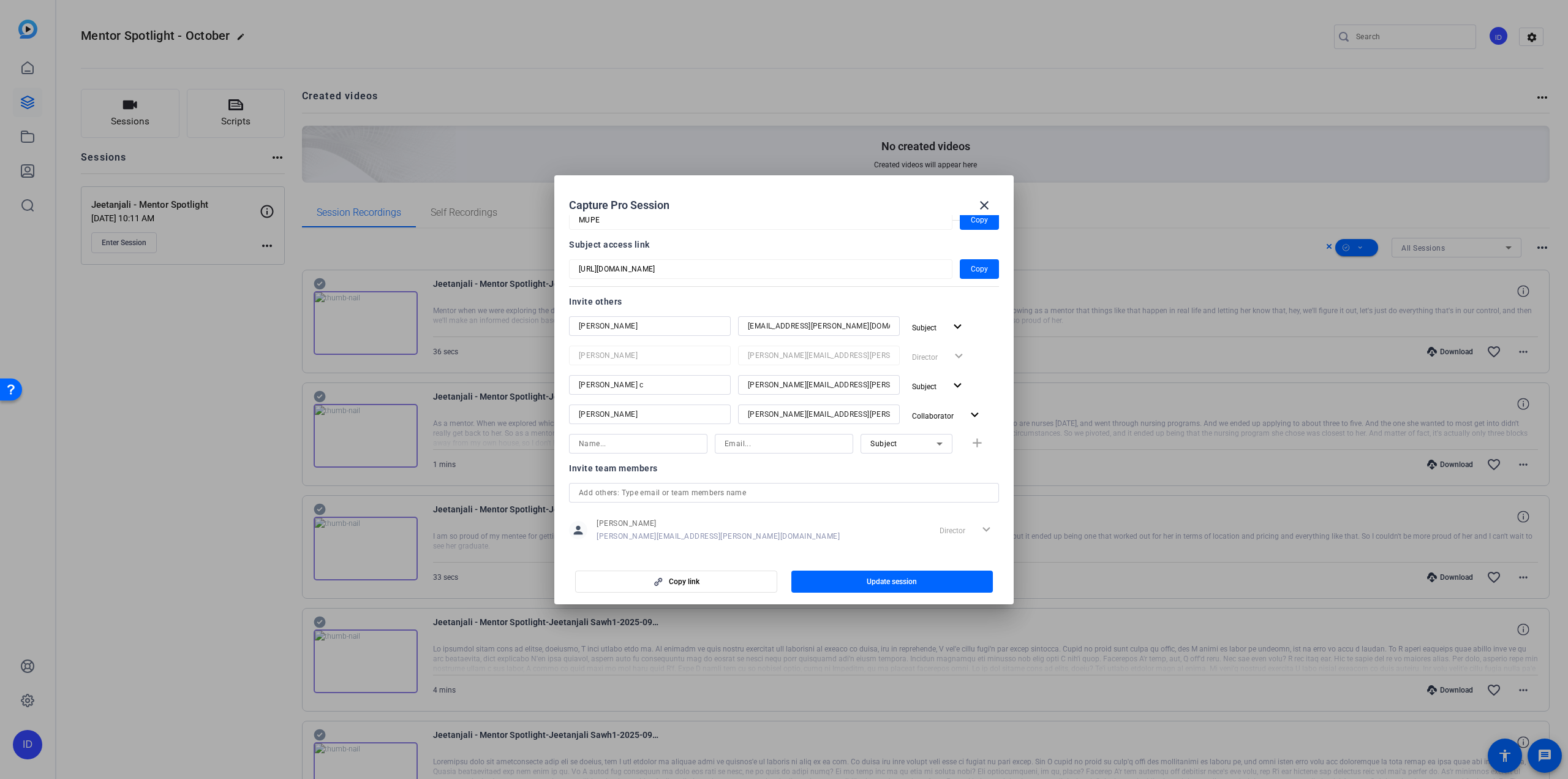
scroll to position [104, 0]
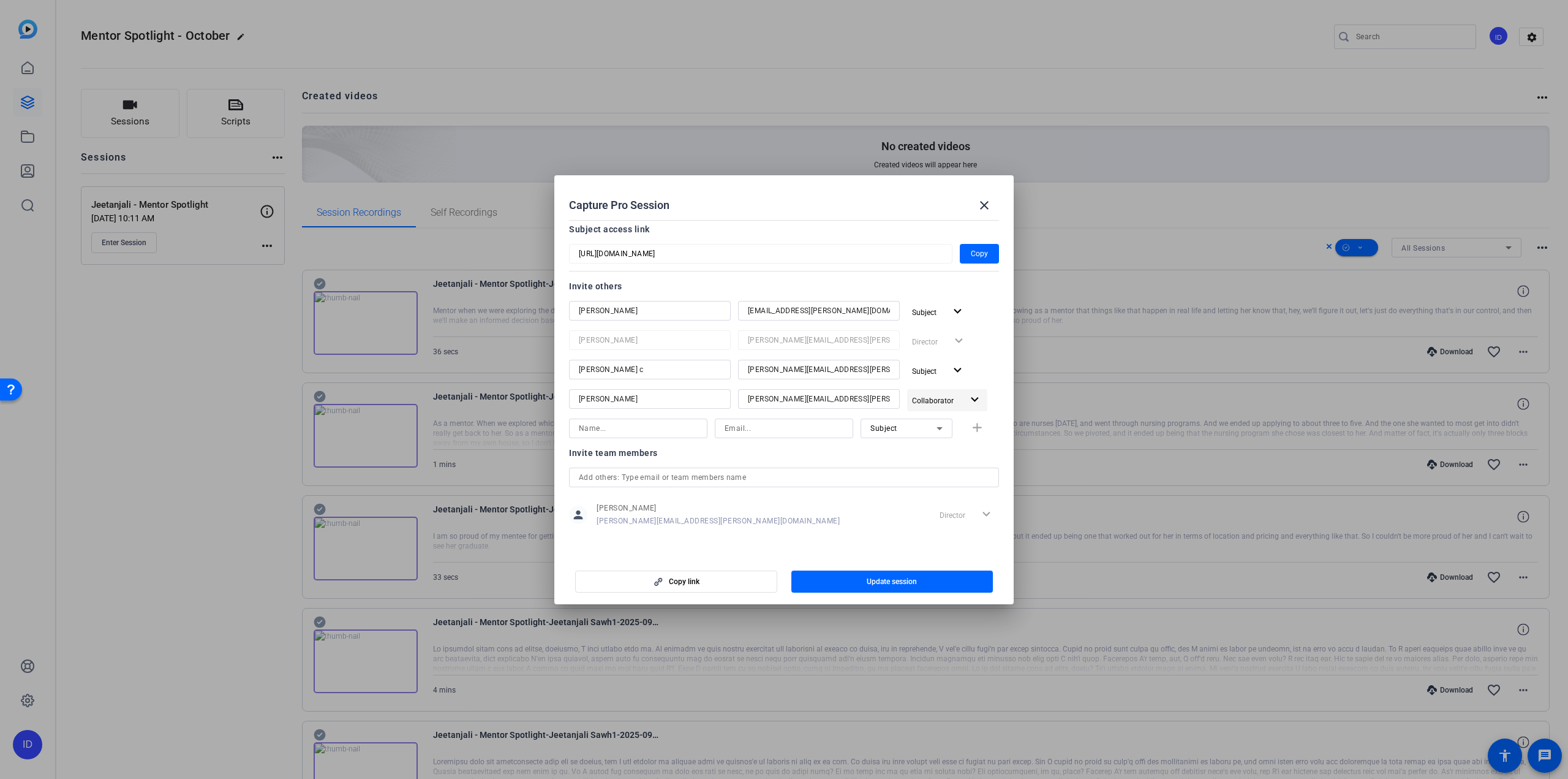
click at [912, 398] on span "Collaborator" at bounding box center [932, 400] width 42 height 8
click at [886, 484] on div at bounding box center [784, 389] width 1568 height 779
click at [940, 210] on span at bounding box center [984, 205] width 29 height 29
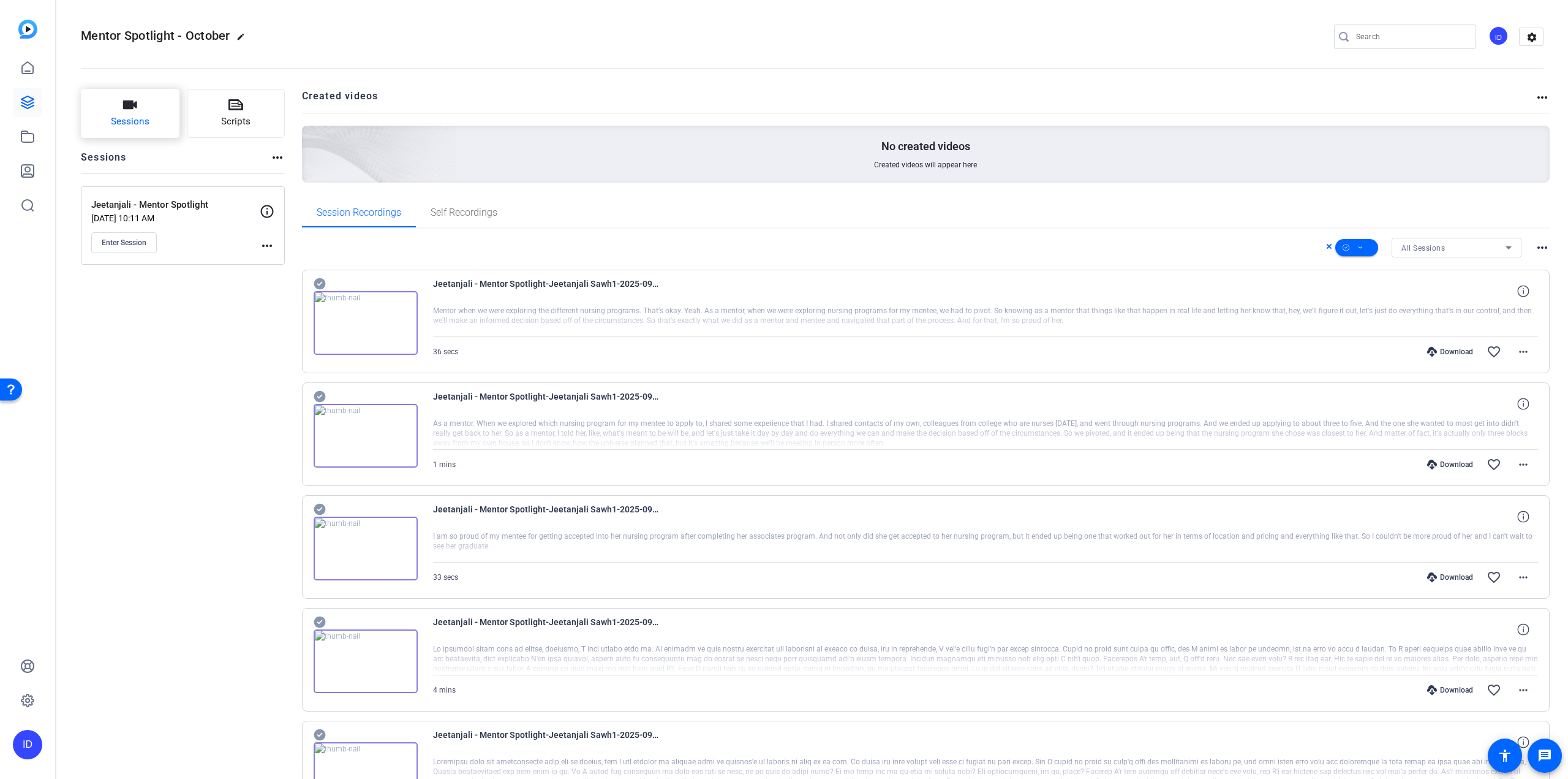
click at [152, 130] on button "Sessions" at bounding box center [130, 114] width 99 height 49
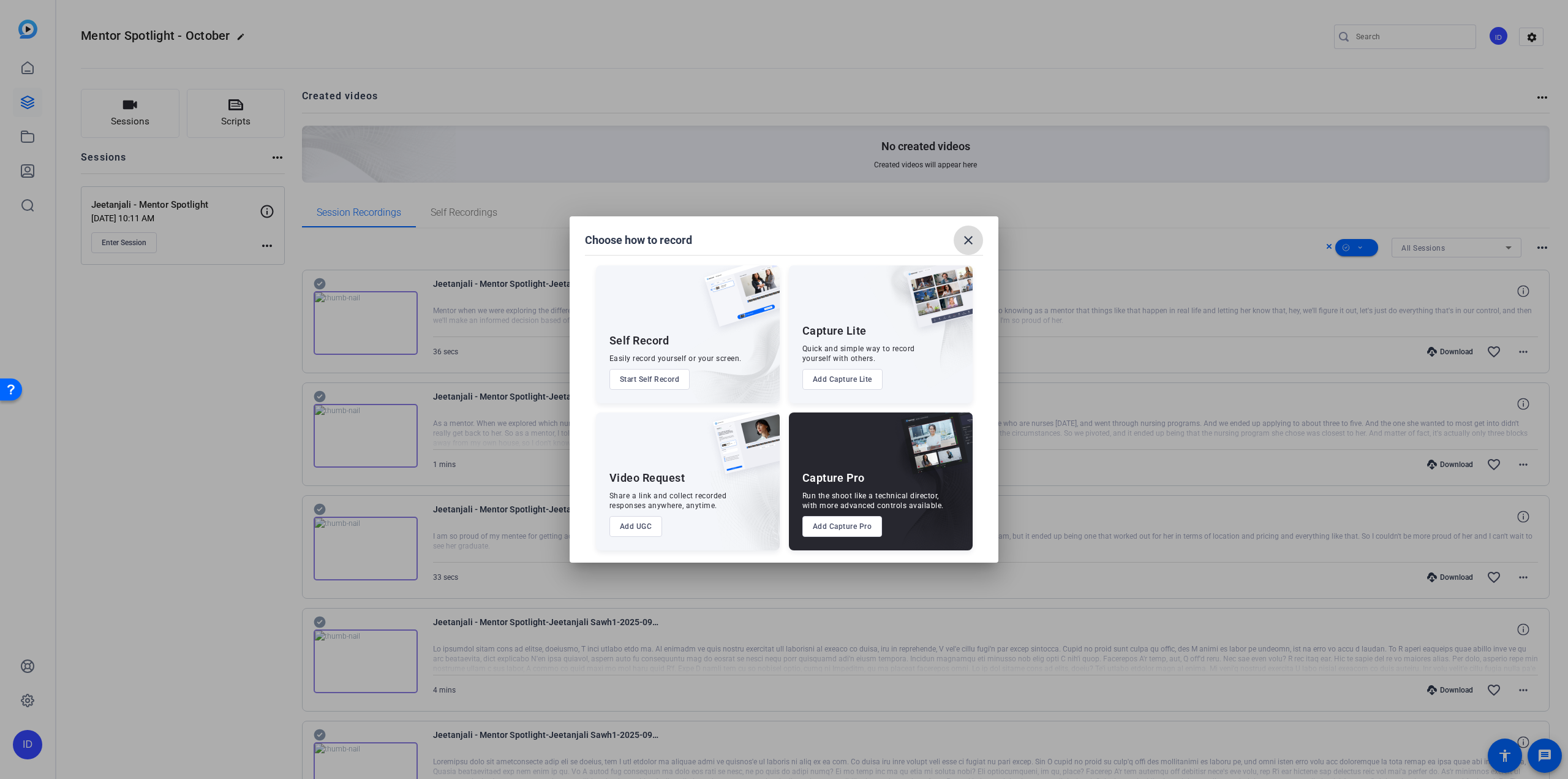
click at [940, 241] on mat-icon "close" at bounding box center [968, 240] width 15 height 15
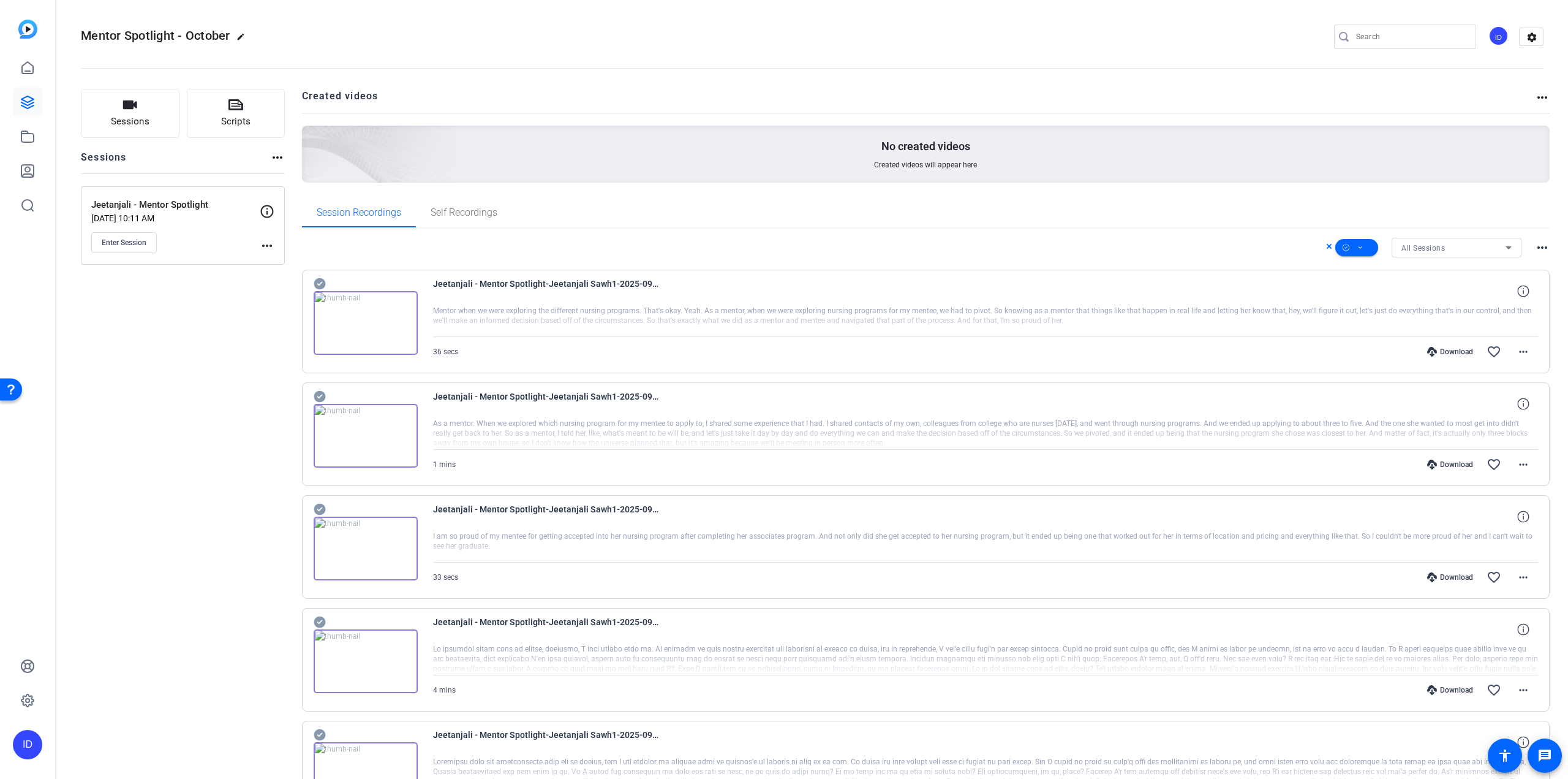
click at [281, 154] on mat-icon "more_horiz" at bounding box center [278, 157] width 15 height 15
click at [216, 178] on div at bounding box center [784, 389] width 1568 height 779
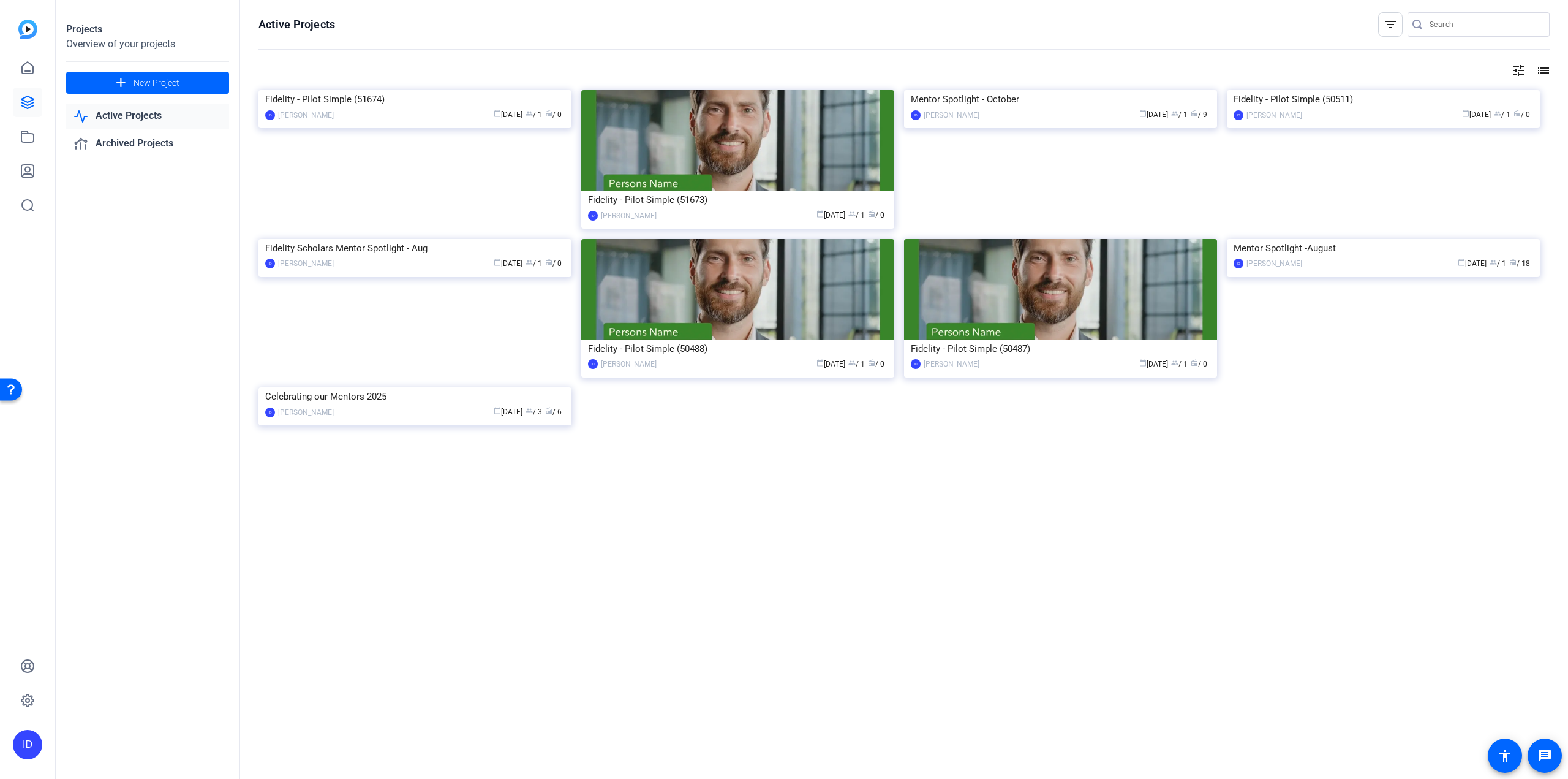
click at [940, 90] on img at bounding box center [1060, 90] width 313 height 0
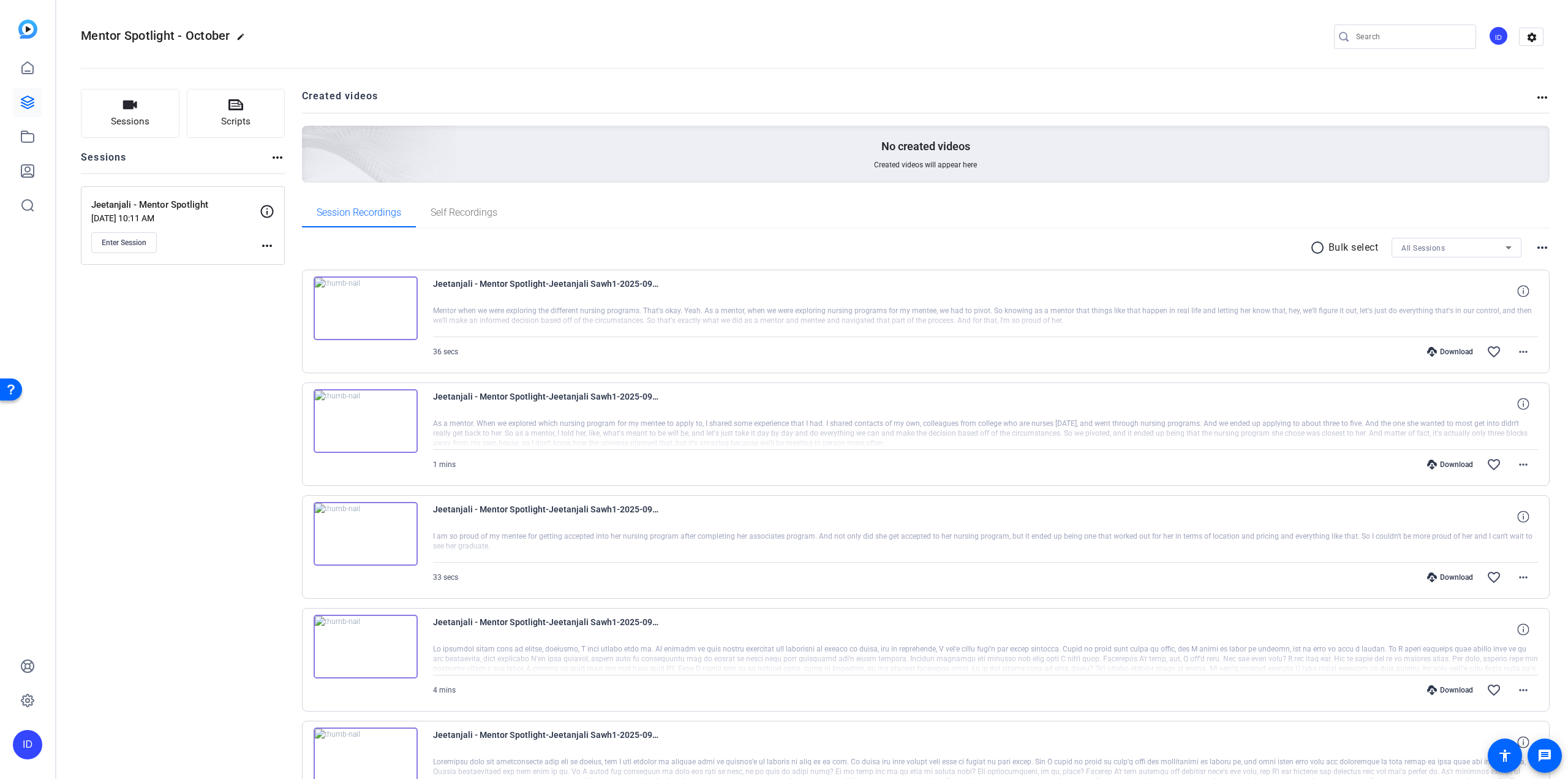
click at [940, 20] on div "Mentor Spotlight - October edit ID settings" at bounding box center [813, 37] width 1463 height 93
click at [940, 32] on mat-icon "settings" at bounding box center [1532, 37] width 25 height 18
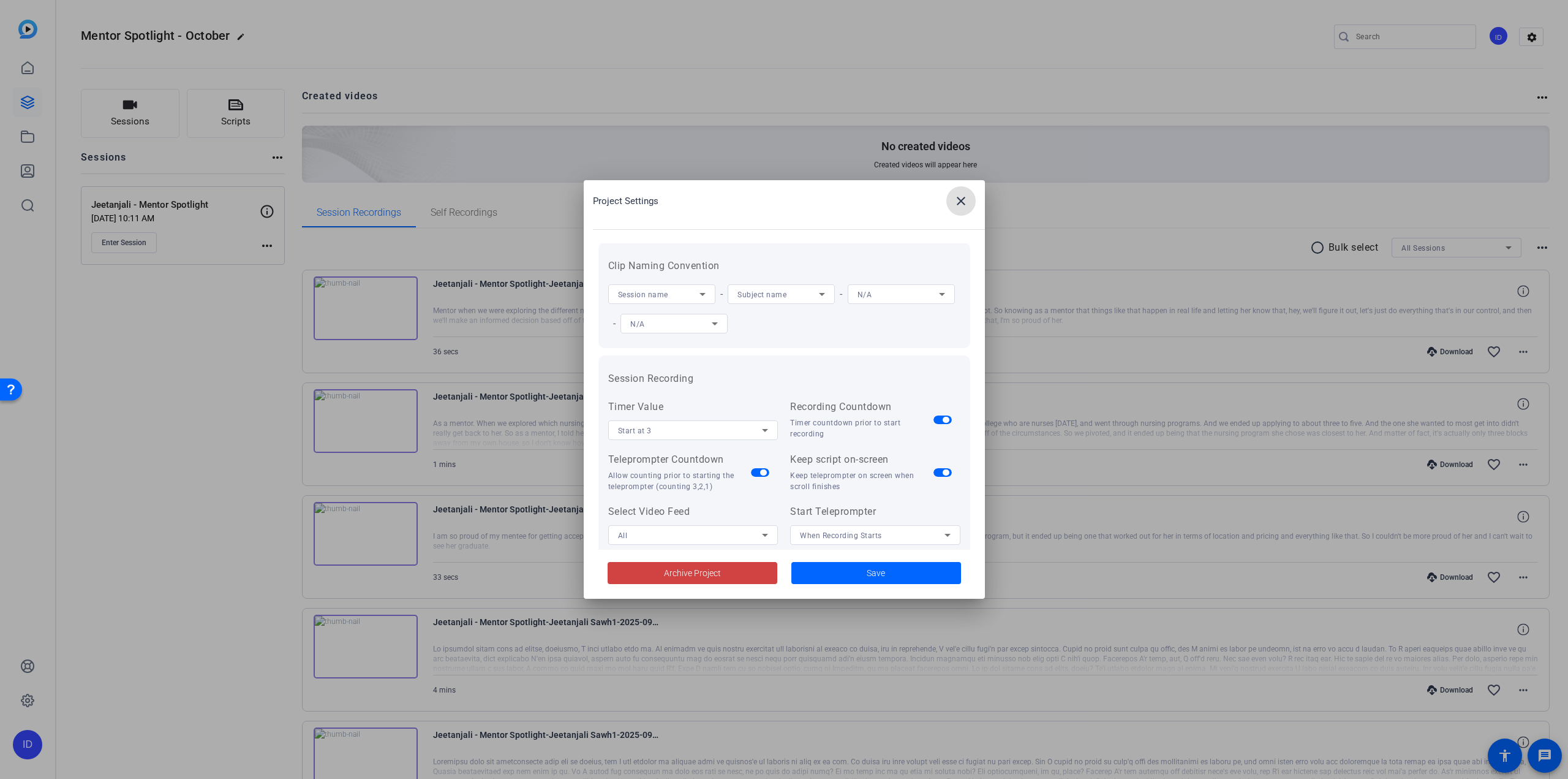
scroll to position [7, 0]
click at [940, 200] on mat-icon "close" at bounding box center [961, 200] width 15 height 15
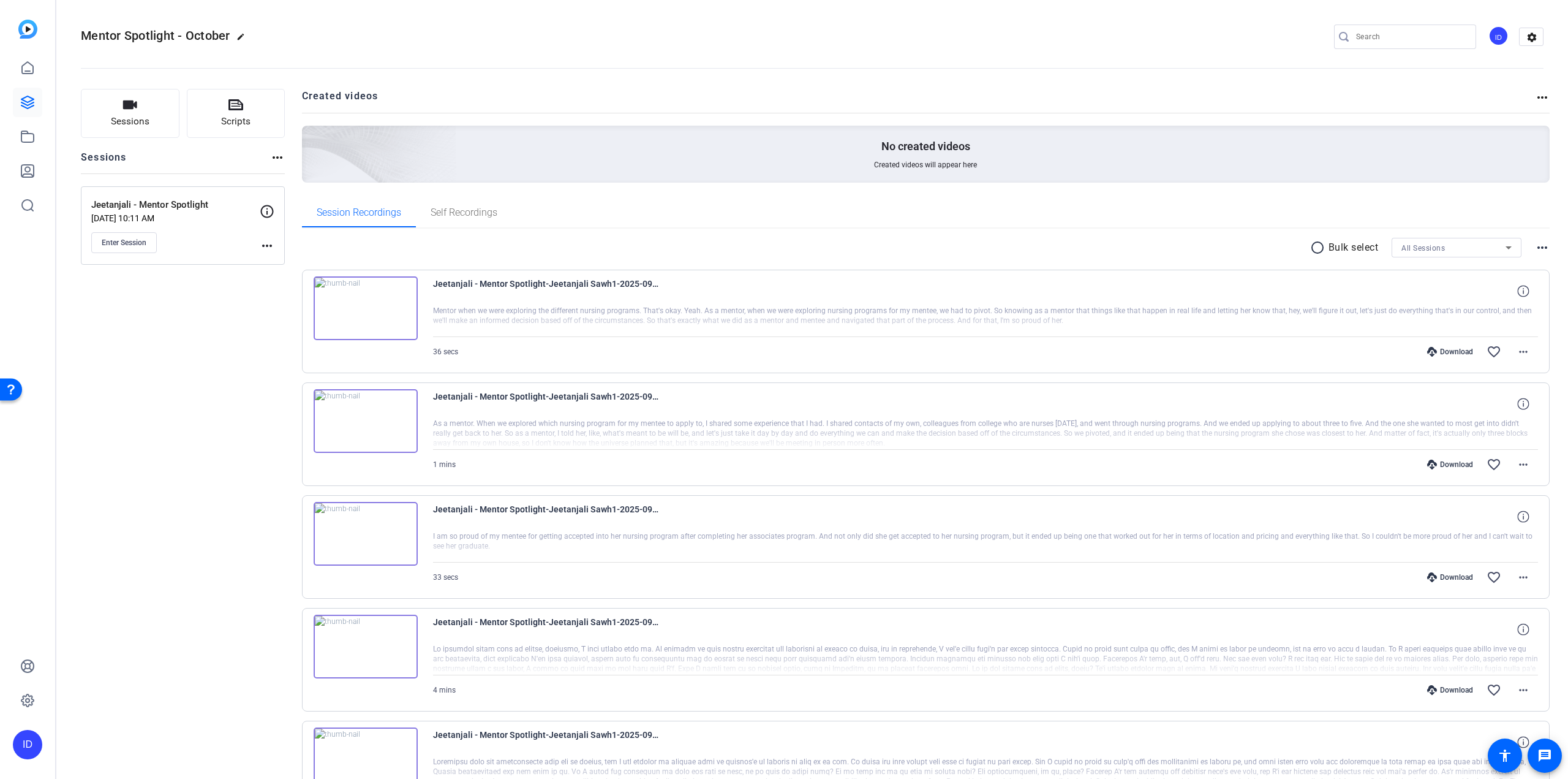
click at [265, 245] on mat-icon "more_horiz" at bounding box center [267, 245] width 15 height 15
click at [240, 300] on div at bounding box center [784, 389] width 1568 height 779
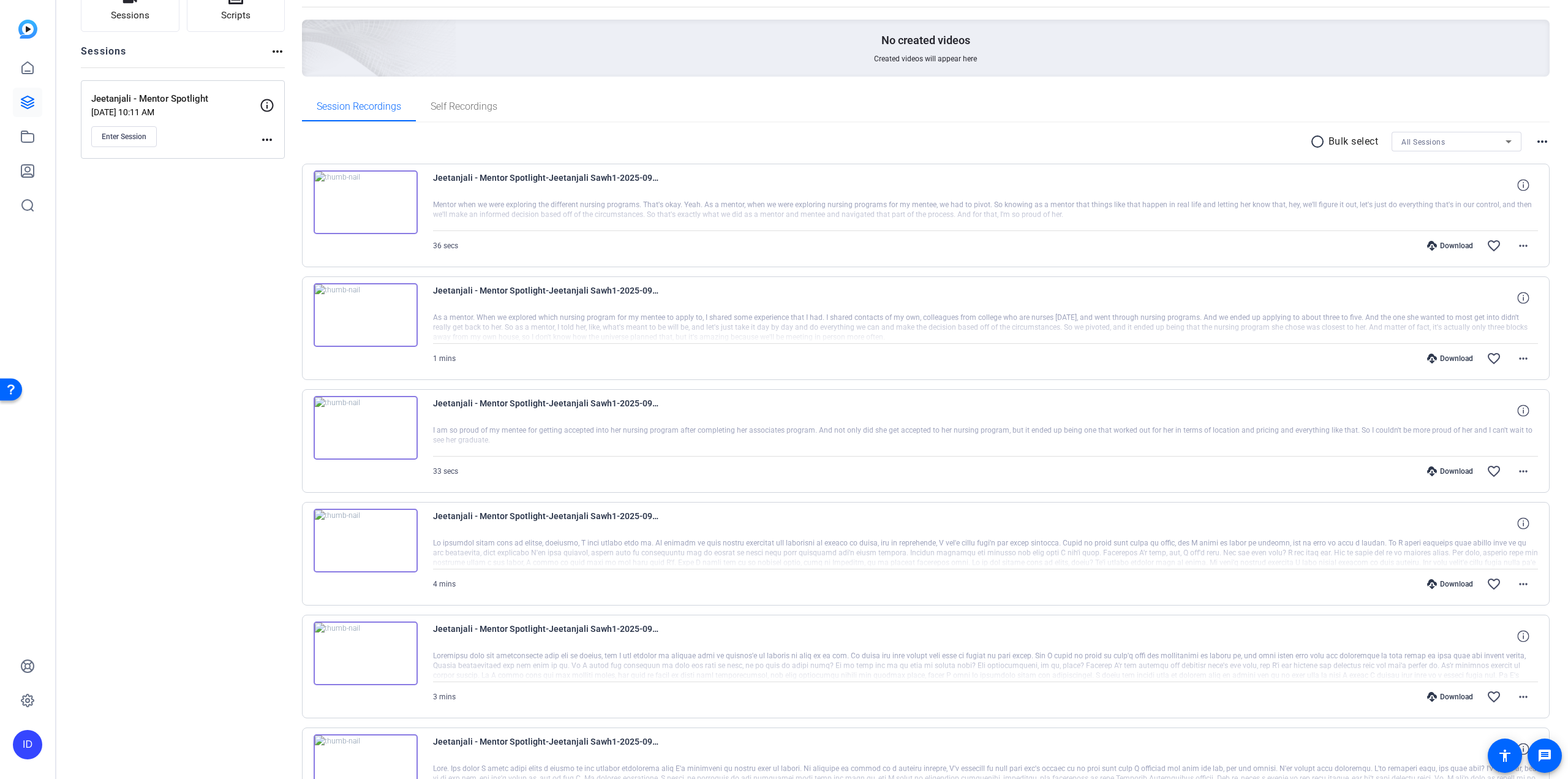
scroll to position [0, 0]
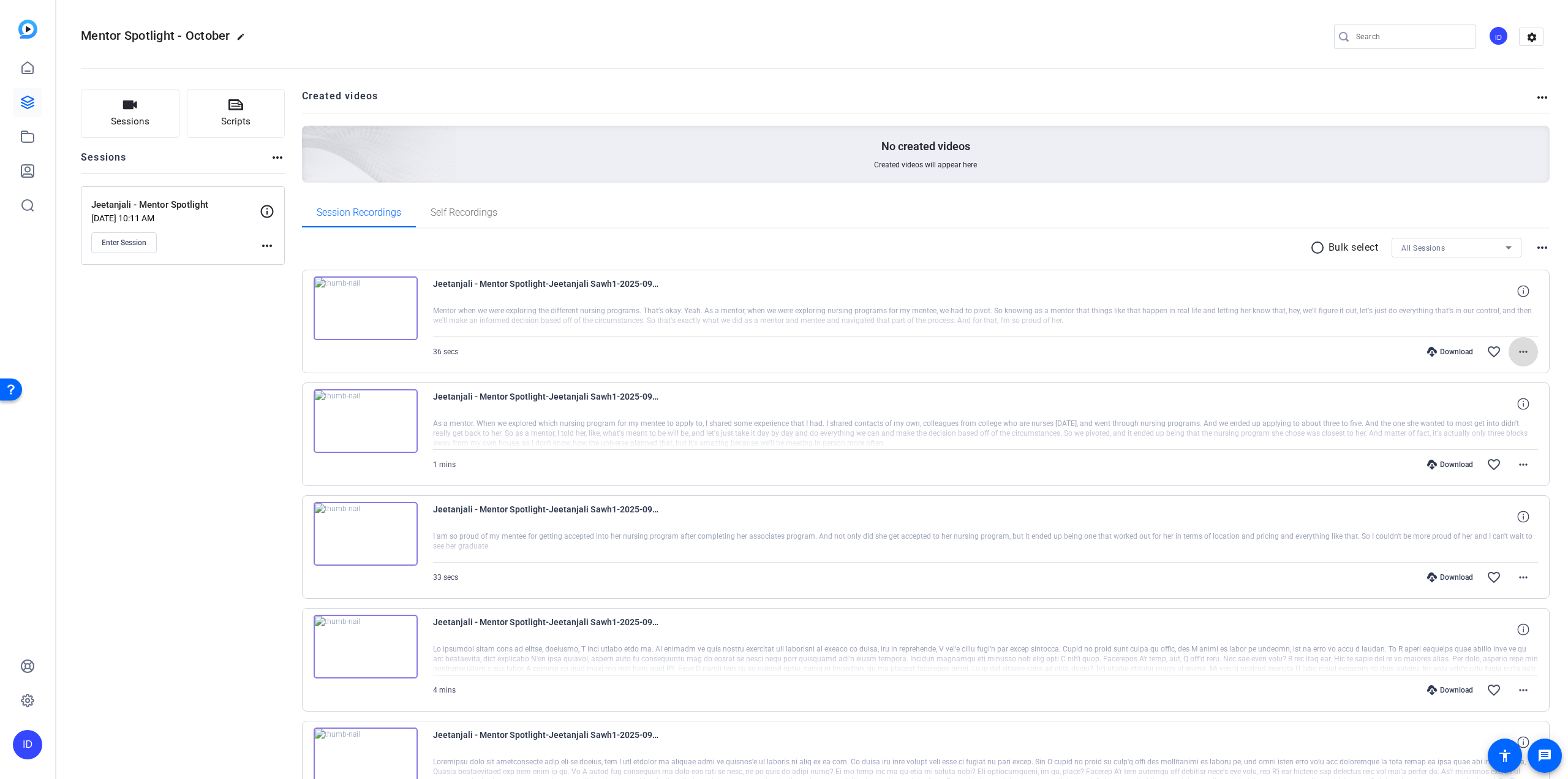
click at [940, 351] on mat-icon "more_horiz" at bounding box center [1523, 352] width 15 height 15
click at [940, 387] on span "Share Original" at bounding box center [1485, 392] width 73 height 15
click at [940, 356] on mat-icon "more_horiz" at bounding box center [1523, 352] width 15 height 15
click at [940, 245] on div at bounding box center [784, 389] width 1568 height 779
click at [940, 251] on mat-icon "radio_button_unchecked" at bounding box center [1319, 247] width 18 height 15
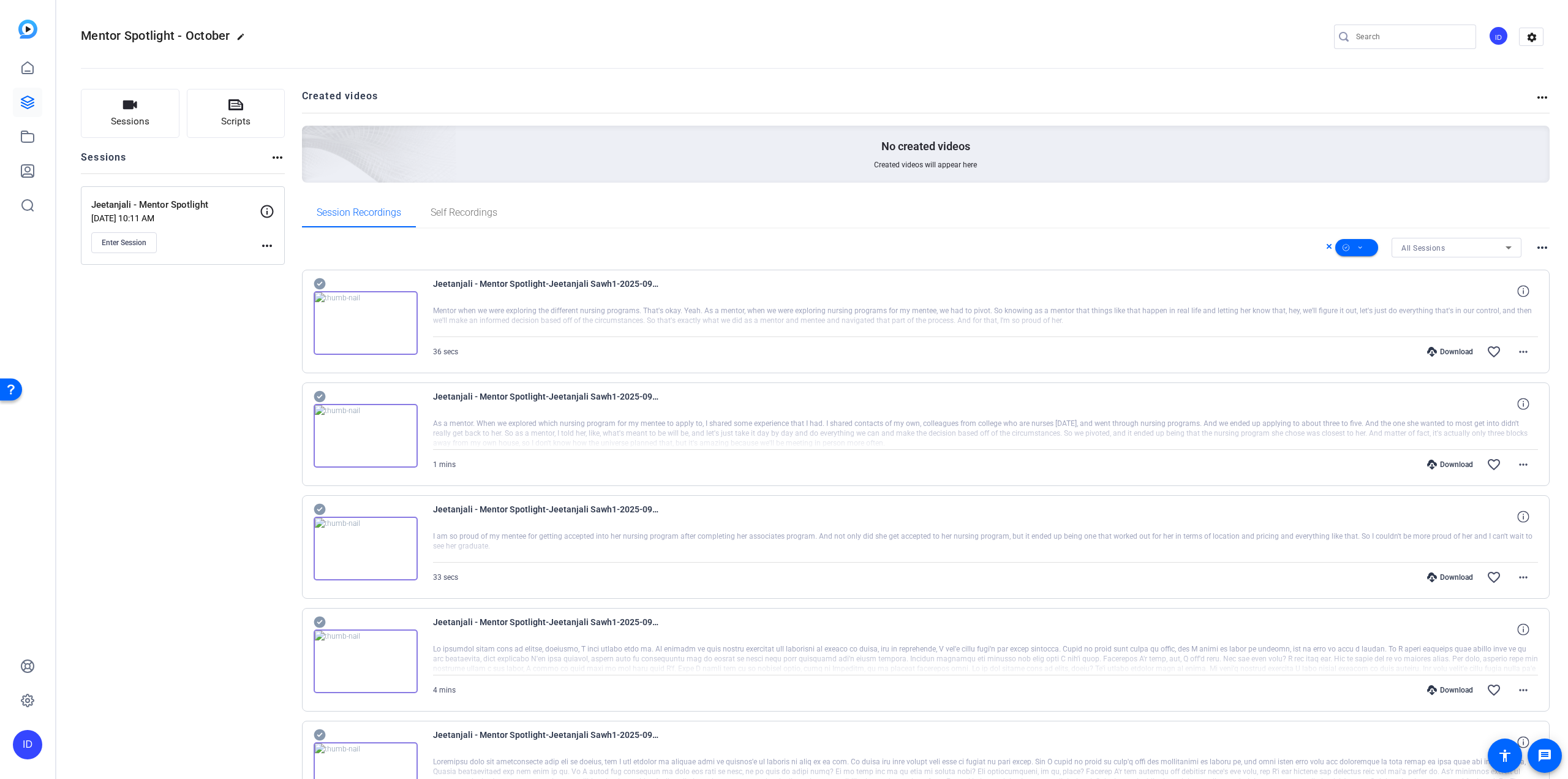
click at [940, 249] on mat-icon "more_horiz" at bounding box center [1542, 247] width 15 height 15
click at [925, 219] on div at bounding box center [784, 389] width 1568 height 779
click at [940, 96] on mat-icon "more_horiz" at bounding box center [1542, 97] width 15 height 15
click at [940, 149] on div at bounding box center [784, 389] width 1568 height 779
click at [440, 219] on span "Self Recordings" at bounding box center [464, 212] width 67 height 29
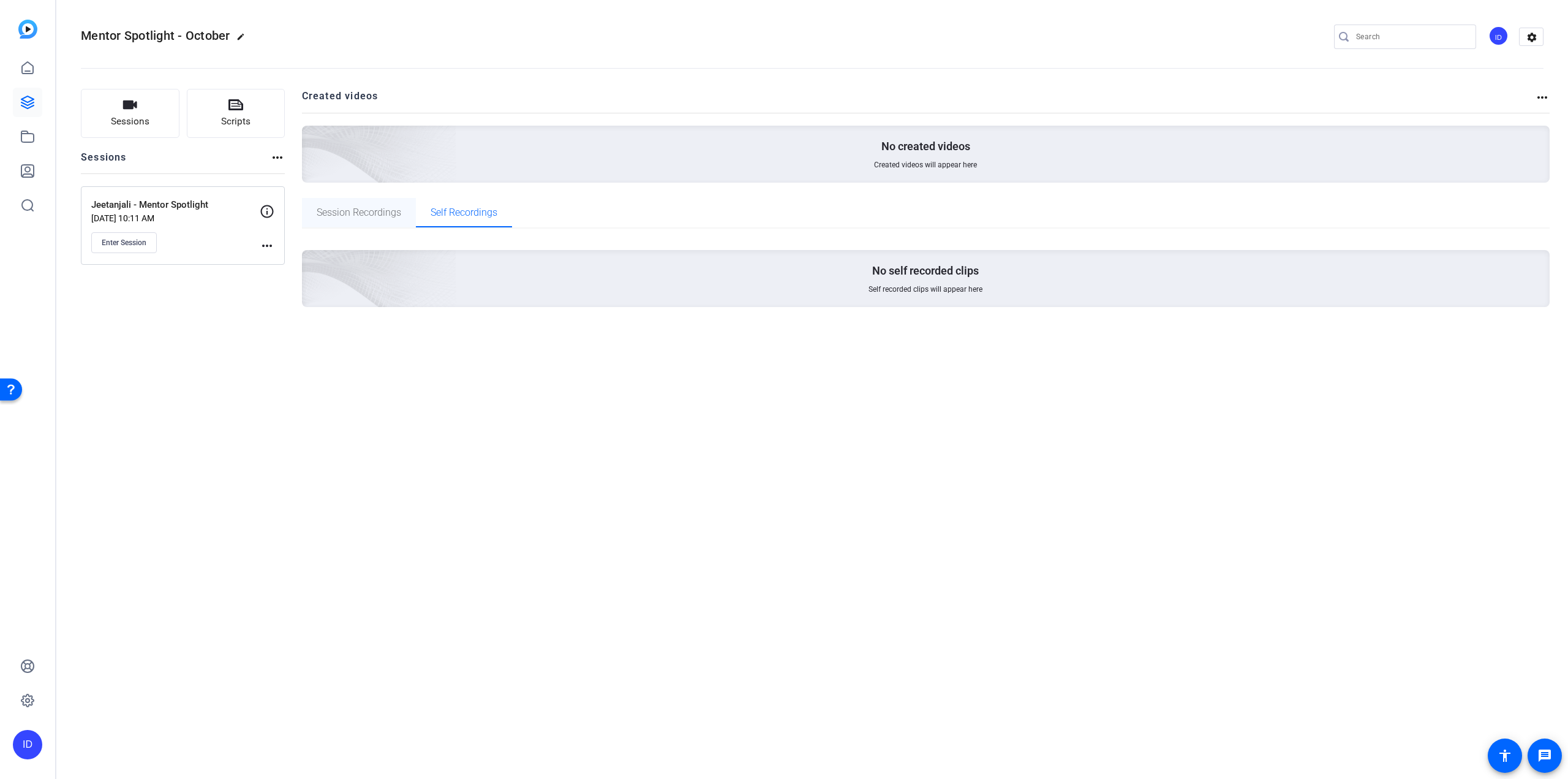
click at [365, 220] on span "Session Recordings" at bounding box center [359, 212] width 84 height 29
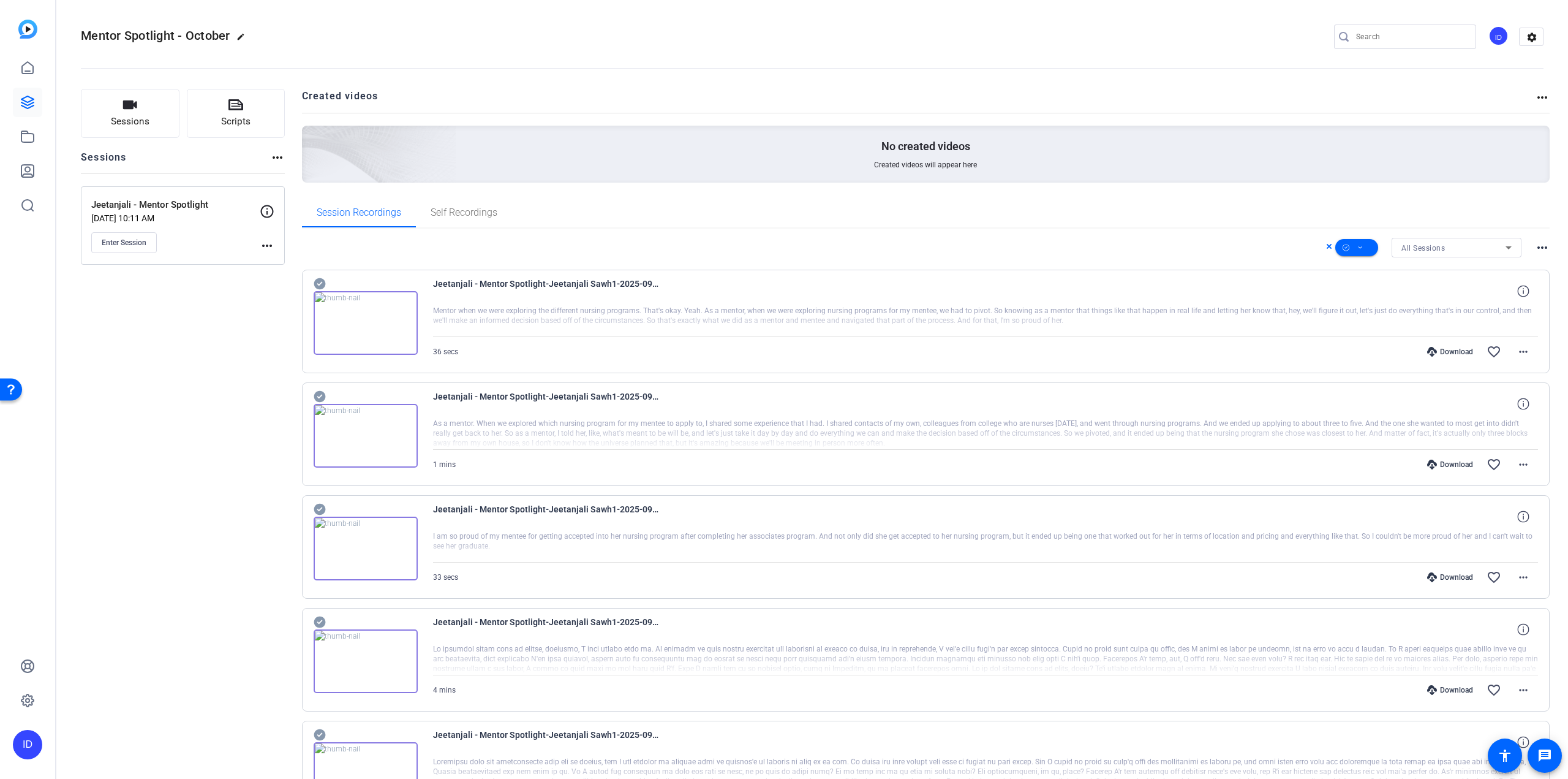
click at [243, 27] on h2 "Mentor Spotlight - October edit" at bounding box center [166, 36] width 171 height 21
click at [270, 160] on mat-icon "more_horiz" at bounding box center [278, 157] width 15 height 15
drag, startPoint x: 278, startPoint y: 402, endPoint x: 278, endPoint y: 378, distance: 24.0
click at [281, 392] on div at bounding box center [784, 389] width 1568 height 779
click at [18, 69] on link at bounding box center [27, 67] width 29 height 29
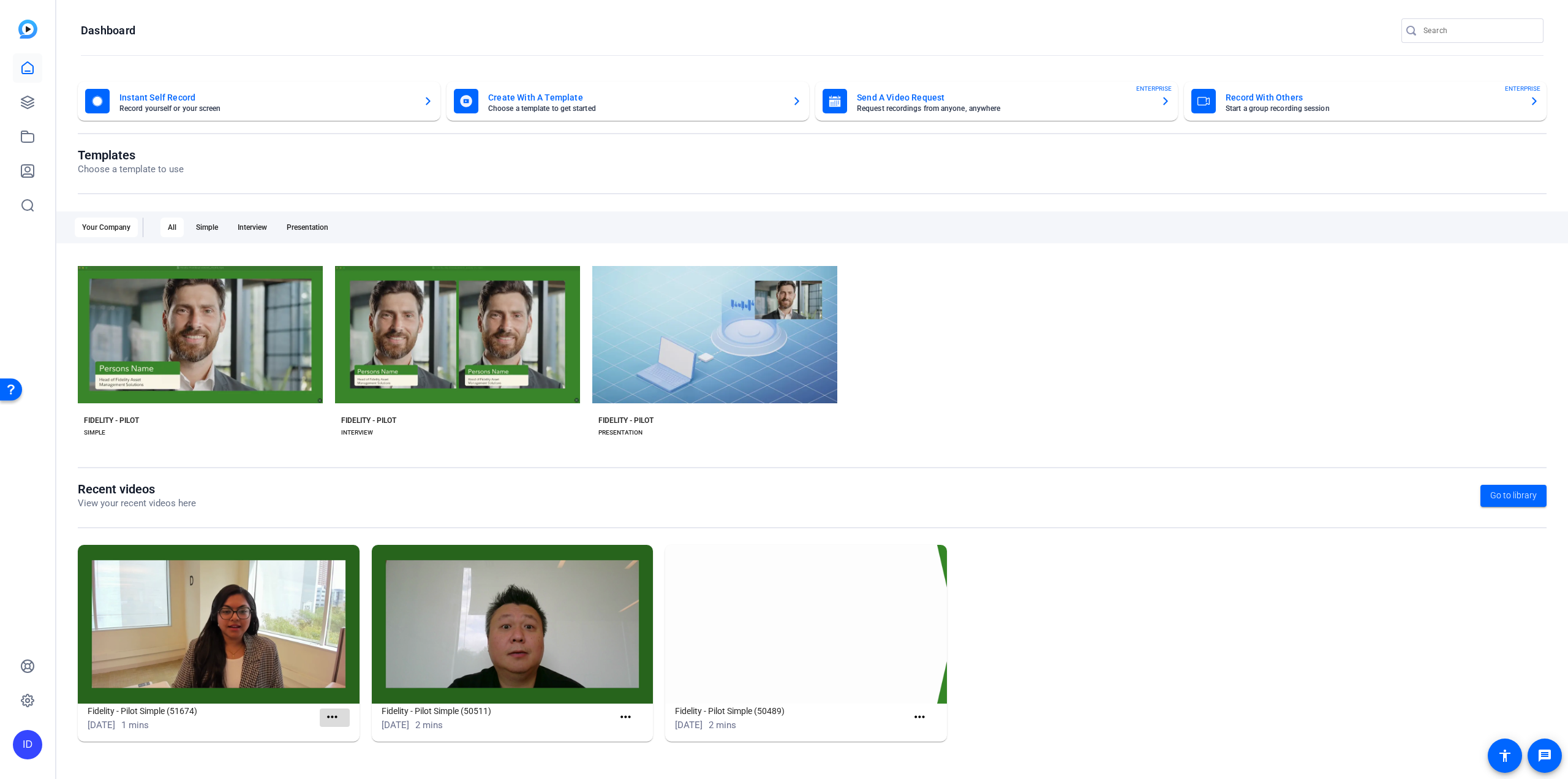
click at [337, 484] on mat-icon "more_horiz" at bounding box center [333, 717] width 16 height 16
click at [337, 484] on span "View" at bounding box center [359, 736] width 49 height 15
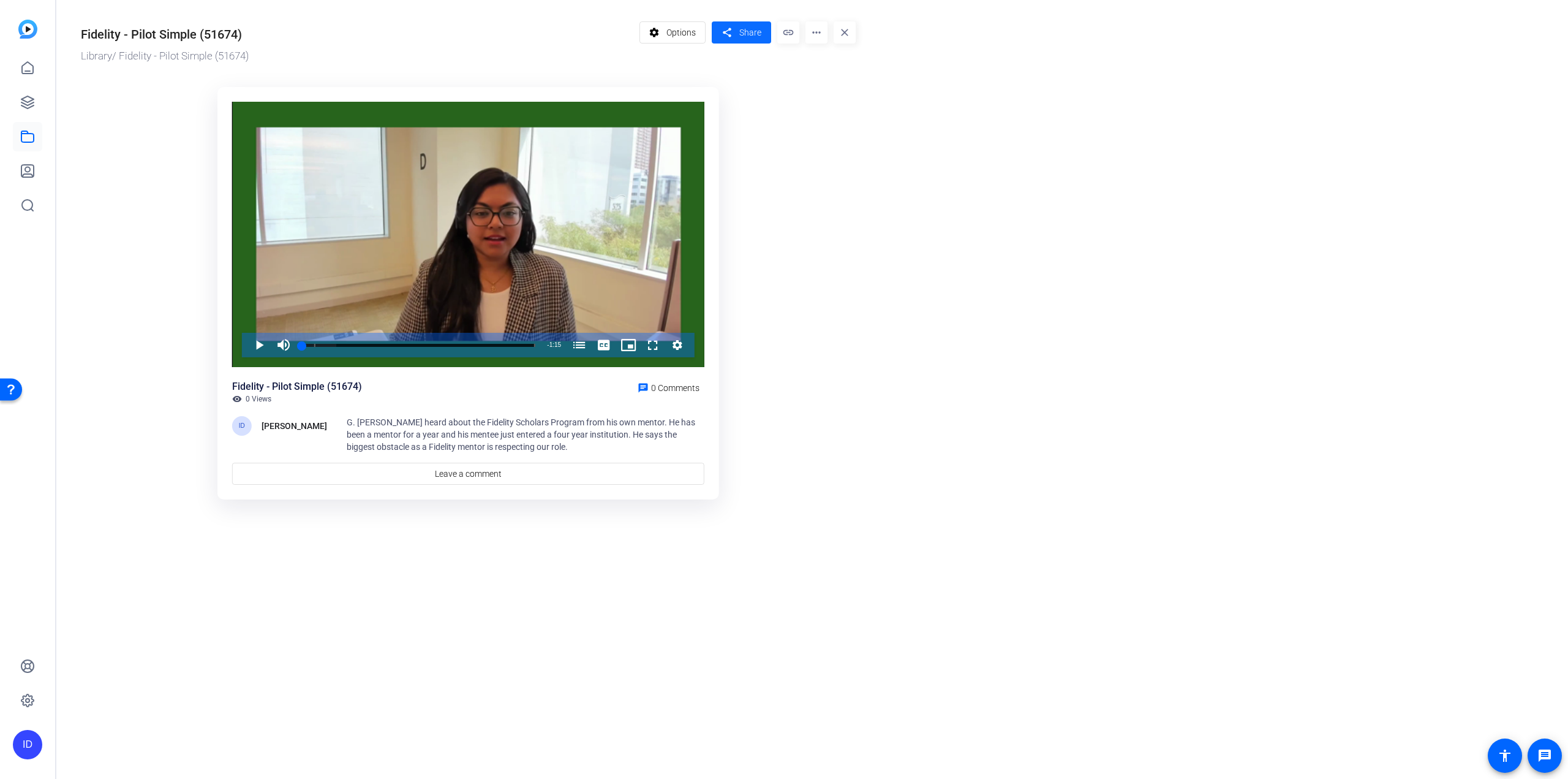
click at [754, 30] on span "Share" at bounding box center [750, 33] width 22 height 13
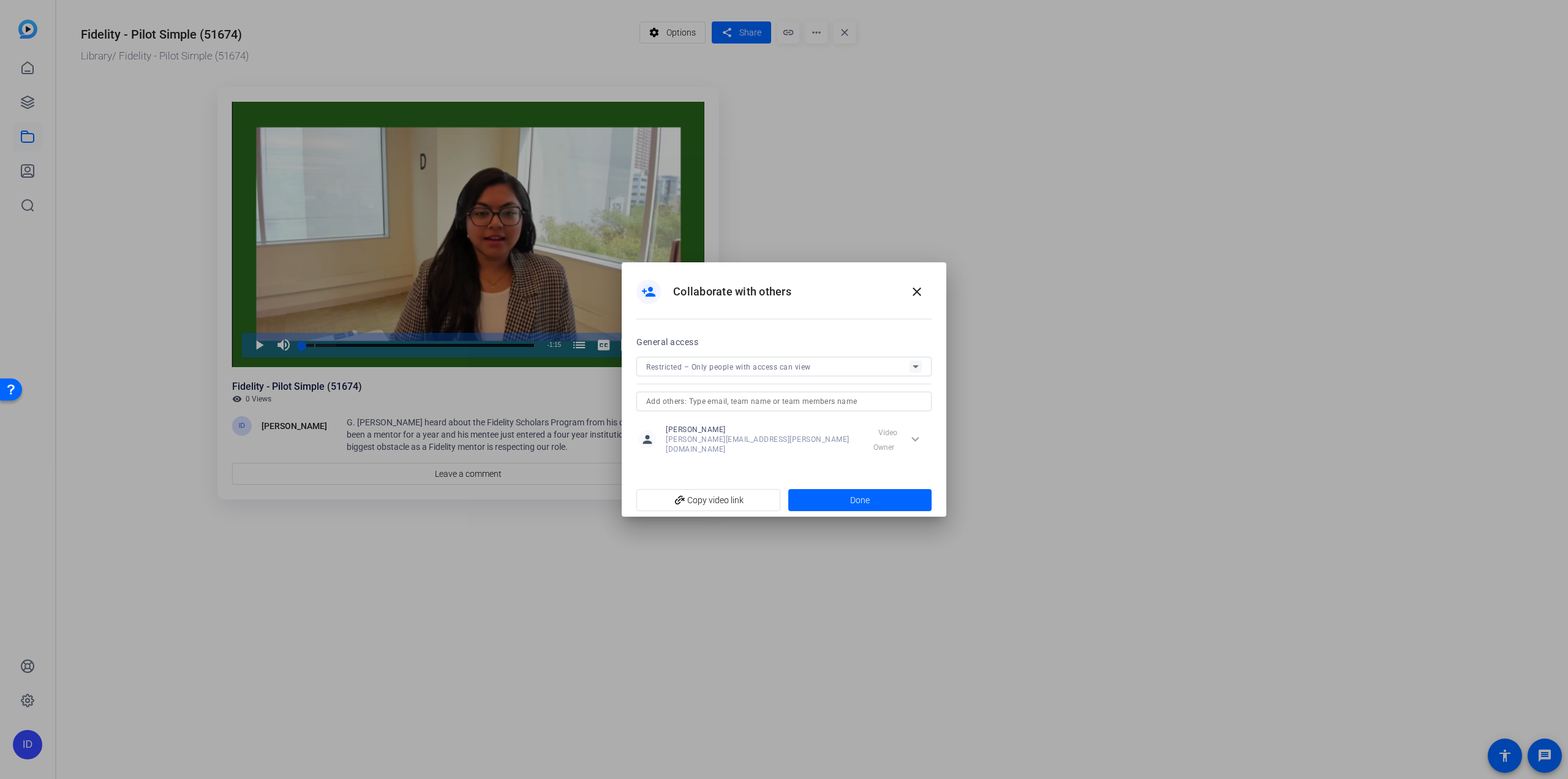
click at [718, 366] on span "Restricted – Only people with access can view" at bounding box center [728, 366] width 165 height 8
click at [802, 389] on mat-option "Restricted – Only people with access can view" at bounding box center [783, 397] width 295 height 25
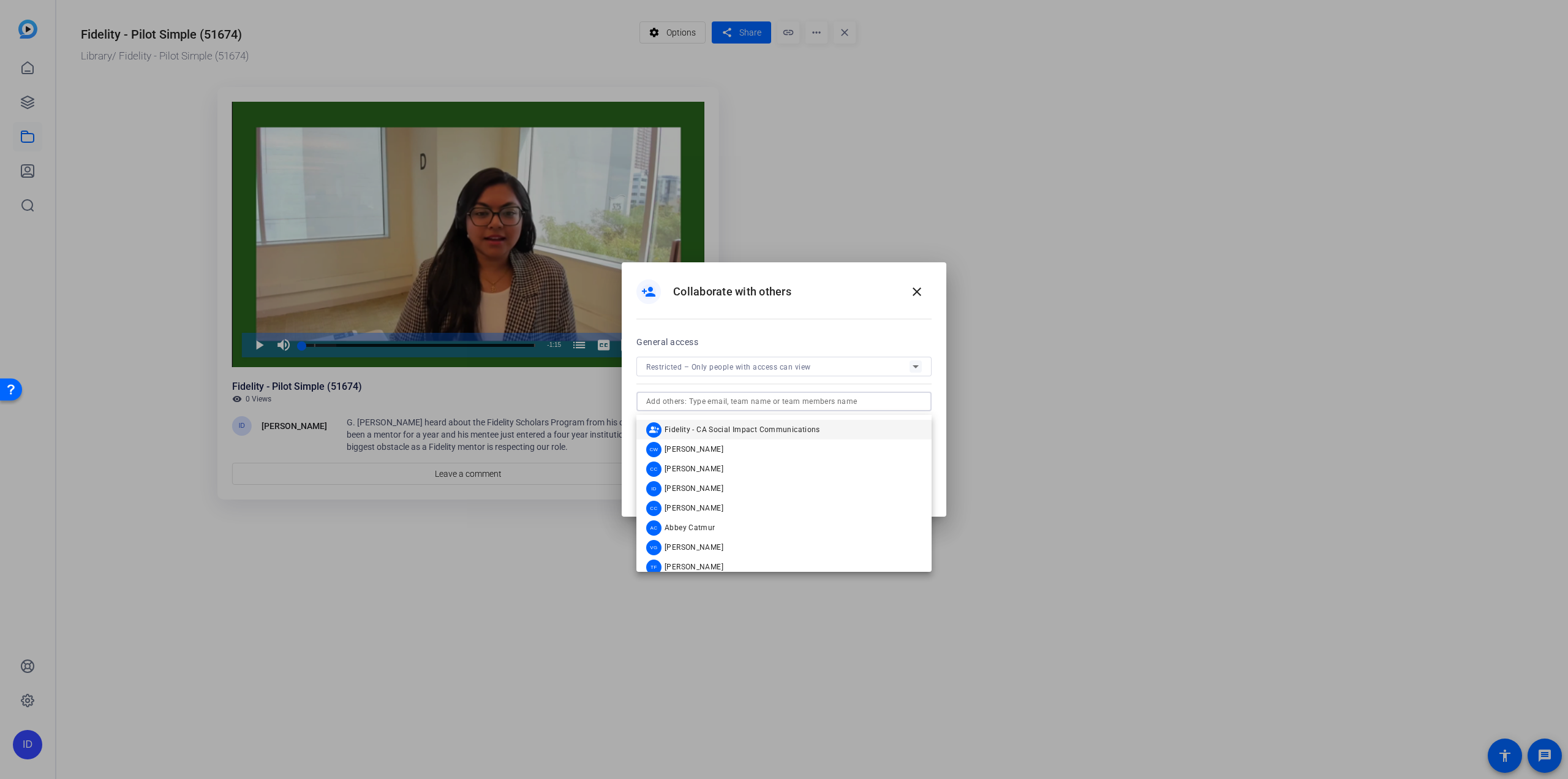
click at [768, 409] on input "text" at bounding box center [783, 401] width 276 height 15
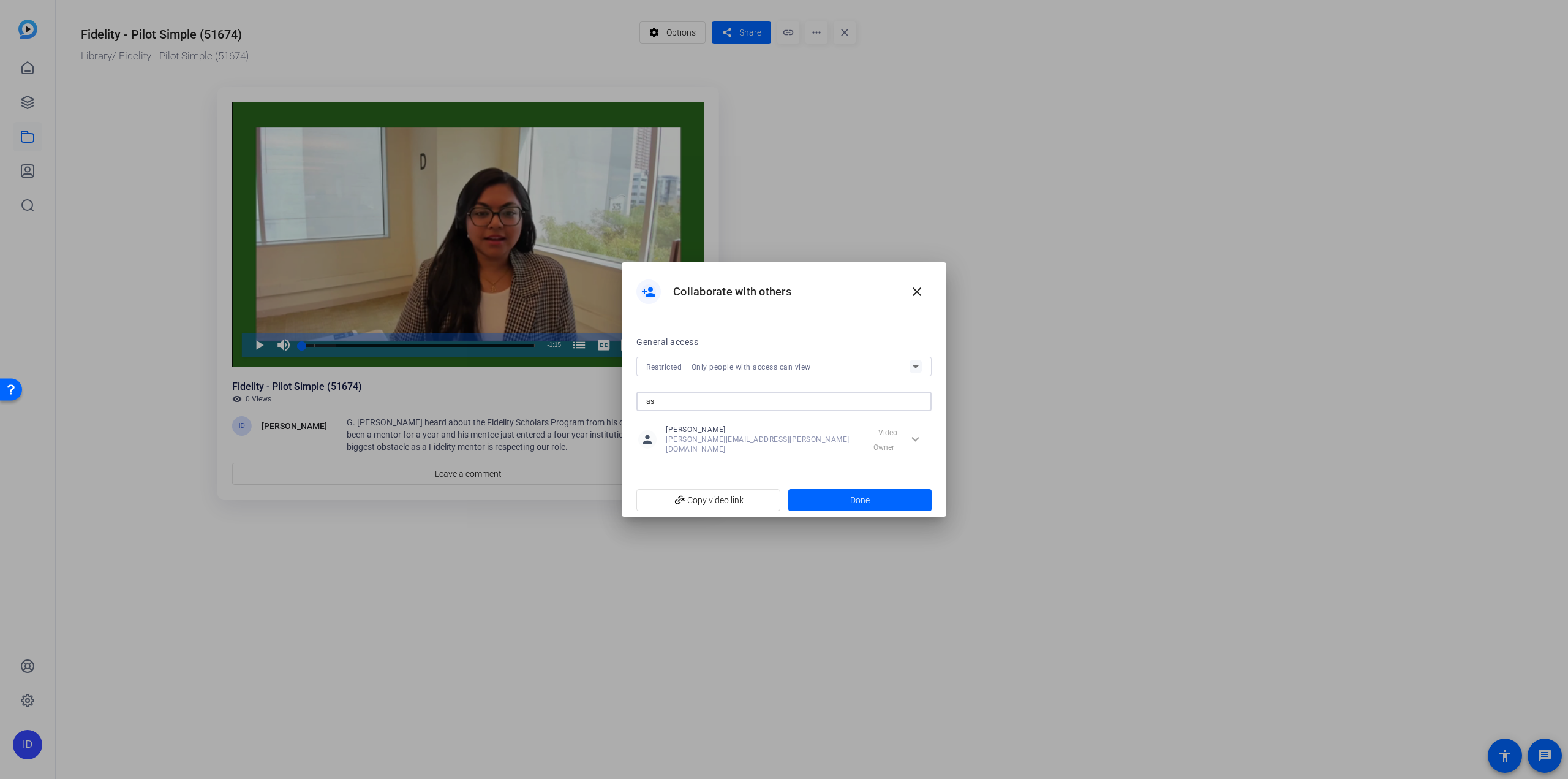
type input "a"
type input "[PERSON_NAME][EMAIL_ADDRESS][PERSON_NAME][DOMAIN_NAME]"
click at [826, 455] on openreel-access-settings "General access Restricted – Only people with access can view [PERSON_NAME][EMAI…" at bounding box center [783, 403] width 295 height 136
click at [774, 403] on input "[PERSON_NAME][EMAIL_ADDRESS][PERSON_NAME][DOMAIN_NAME]" at bounding box center [783, 401] width 276 height 15
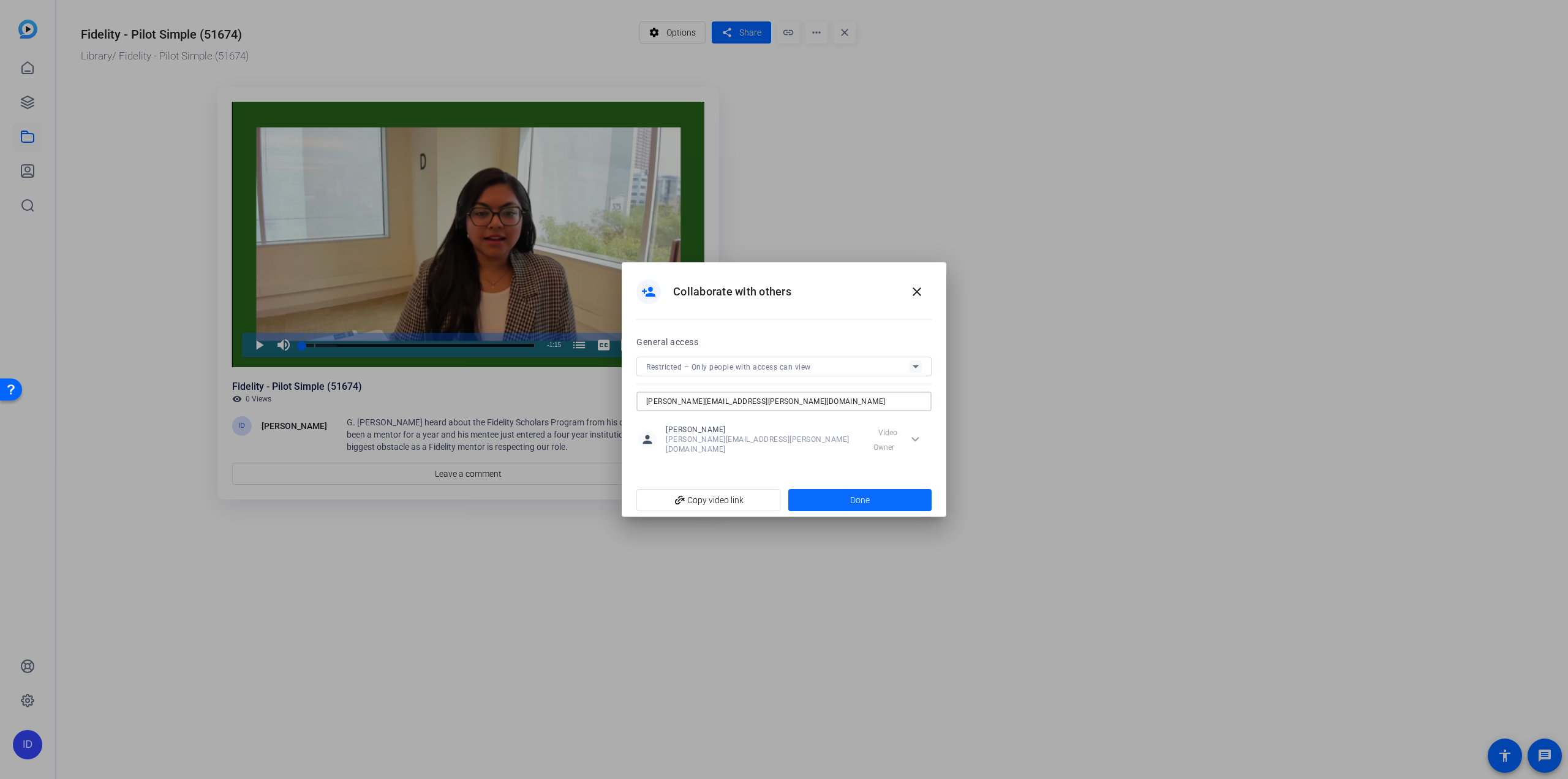
click at [831, 484] on span at bounding box center [861, 499] width 144 height 29
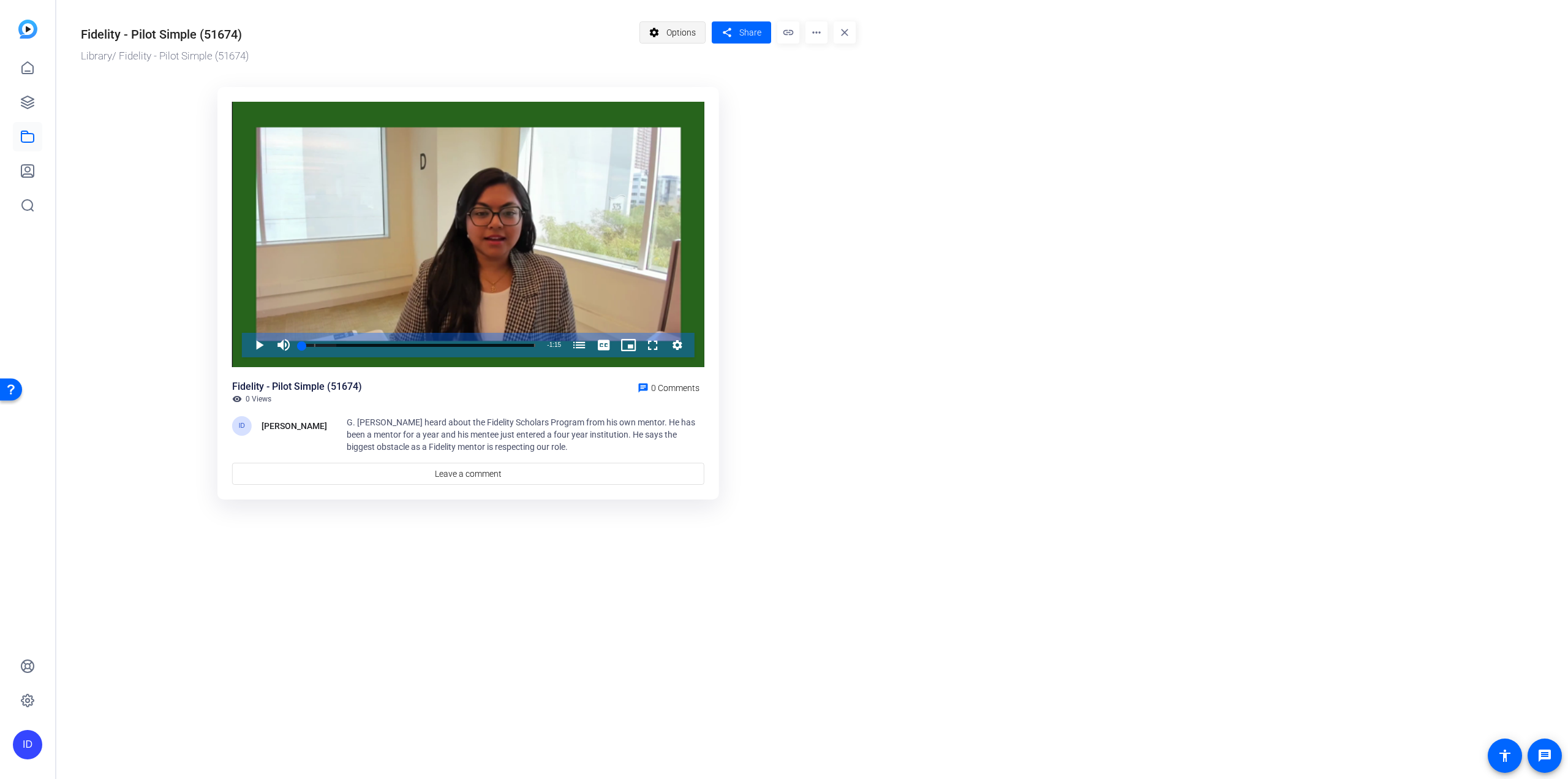
click at [691, 35] on span "Options" at bounding box center [681, 32] width 29 height 23
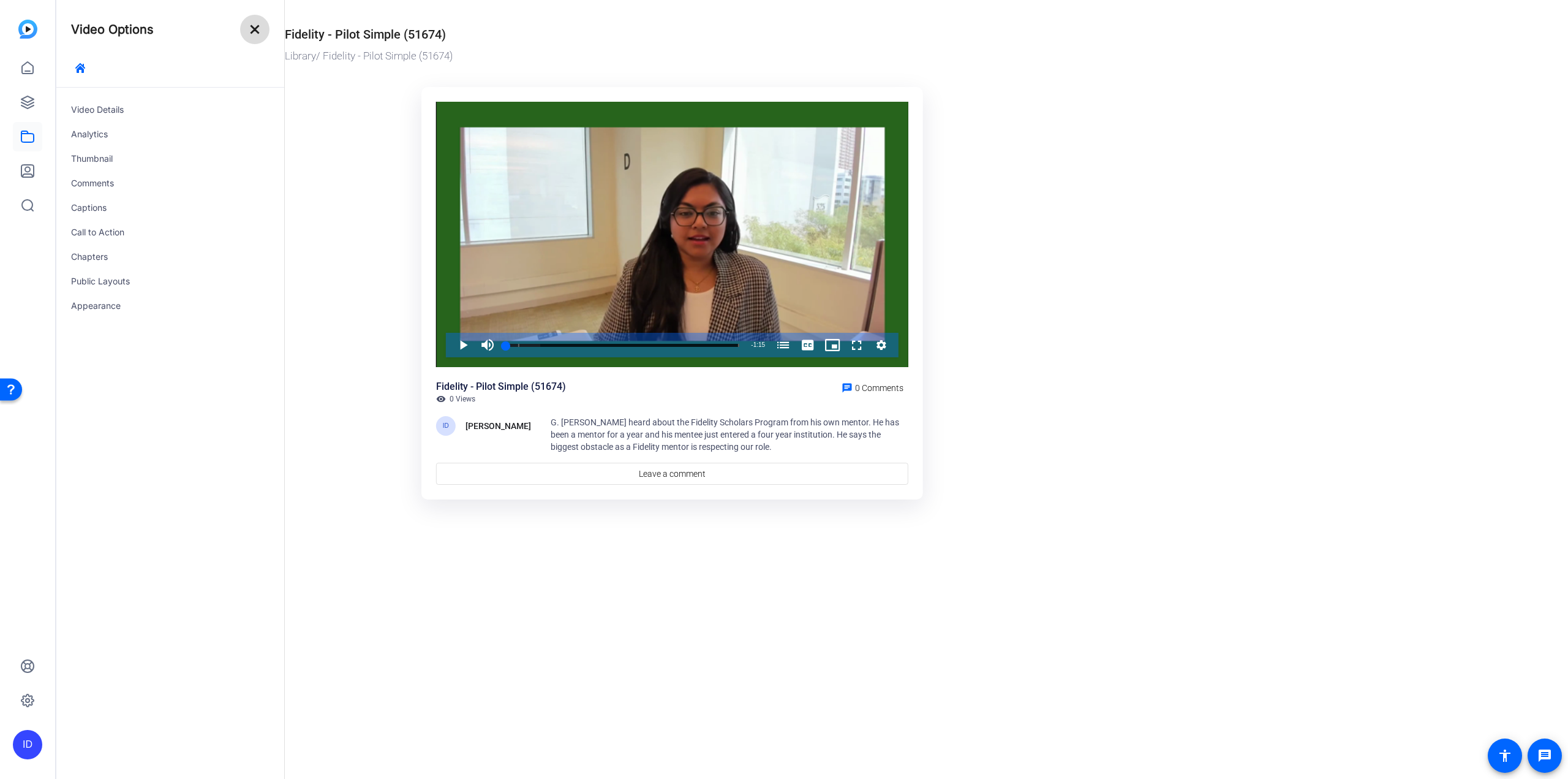
click at [254, 25] on mat-icon "close" at bounding box center [255, 29] width 15 height 15
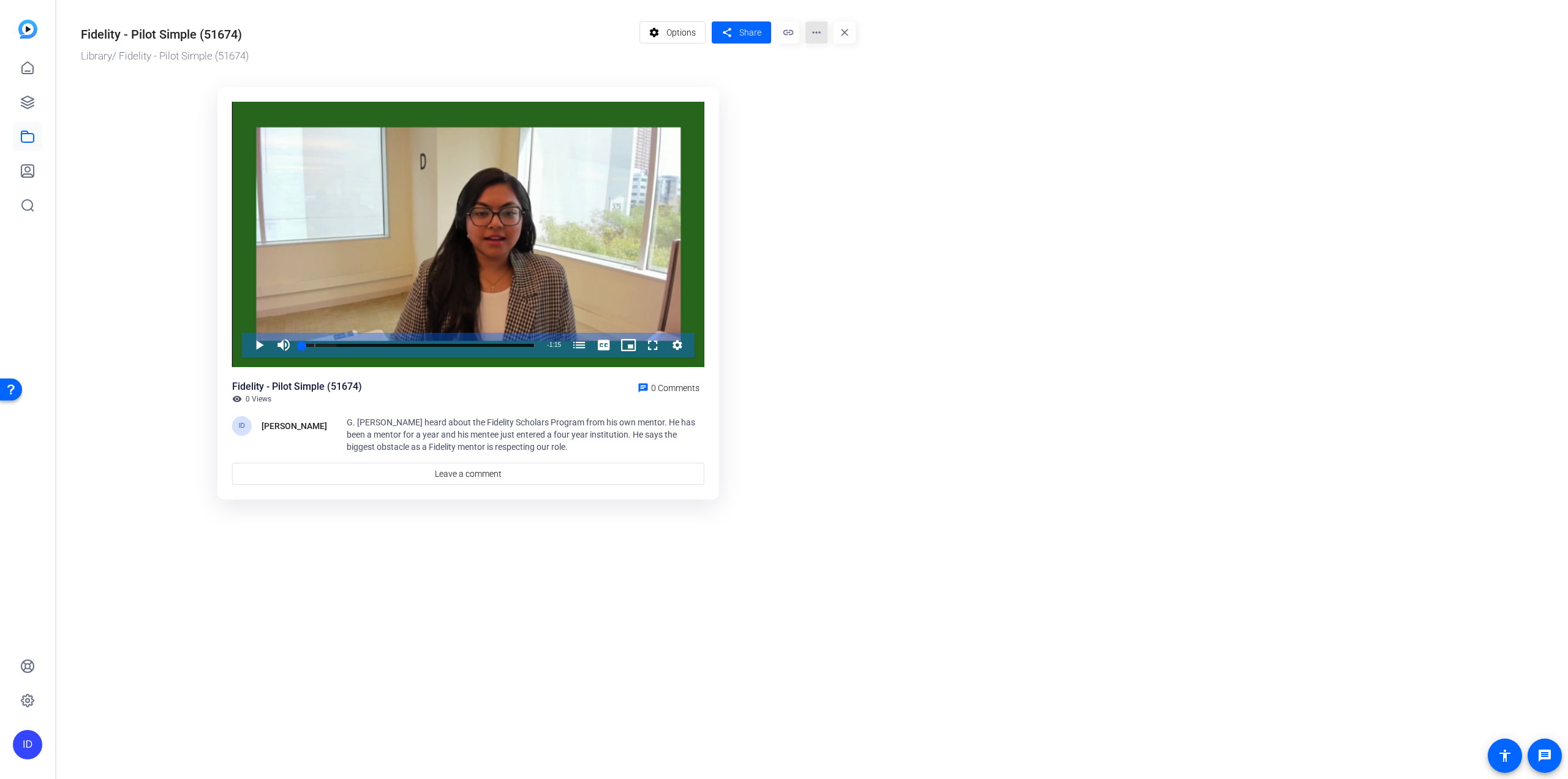
click at [811, 30] on mat-icon "more_horiz" at bounding box center [816, 32] width 22 height 22
click at [820, 69] on span "Edit in Creator" at bounding box center [840, 69] width 51 height 15
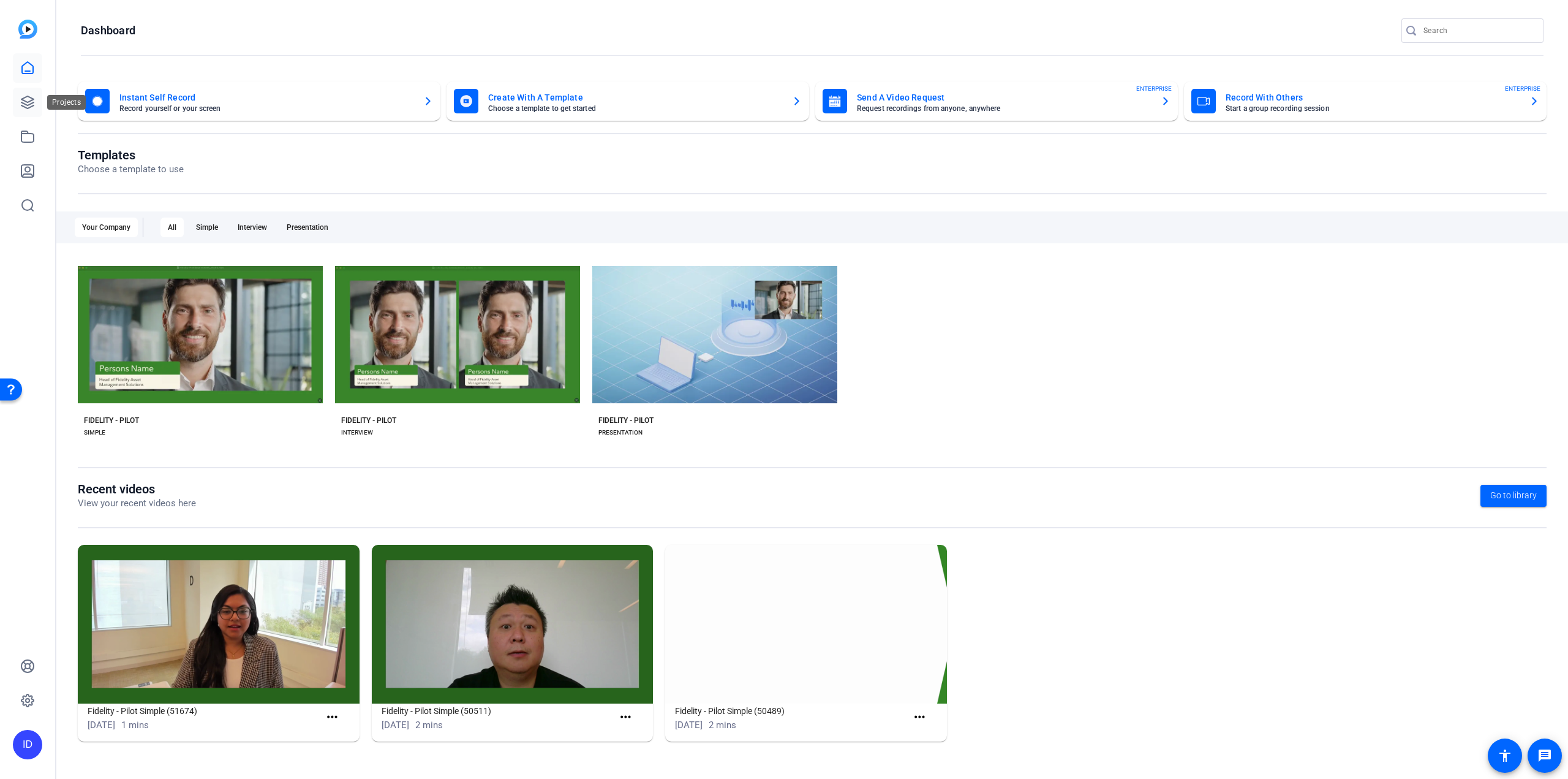
click at [28, 101] on icon at bounding box center [27, 102] width 12 height 12
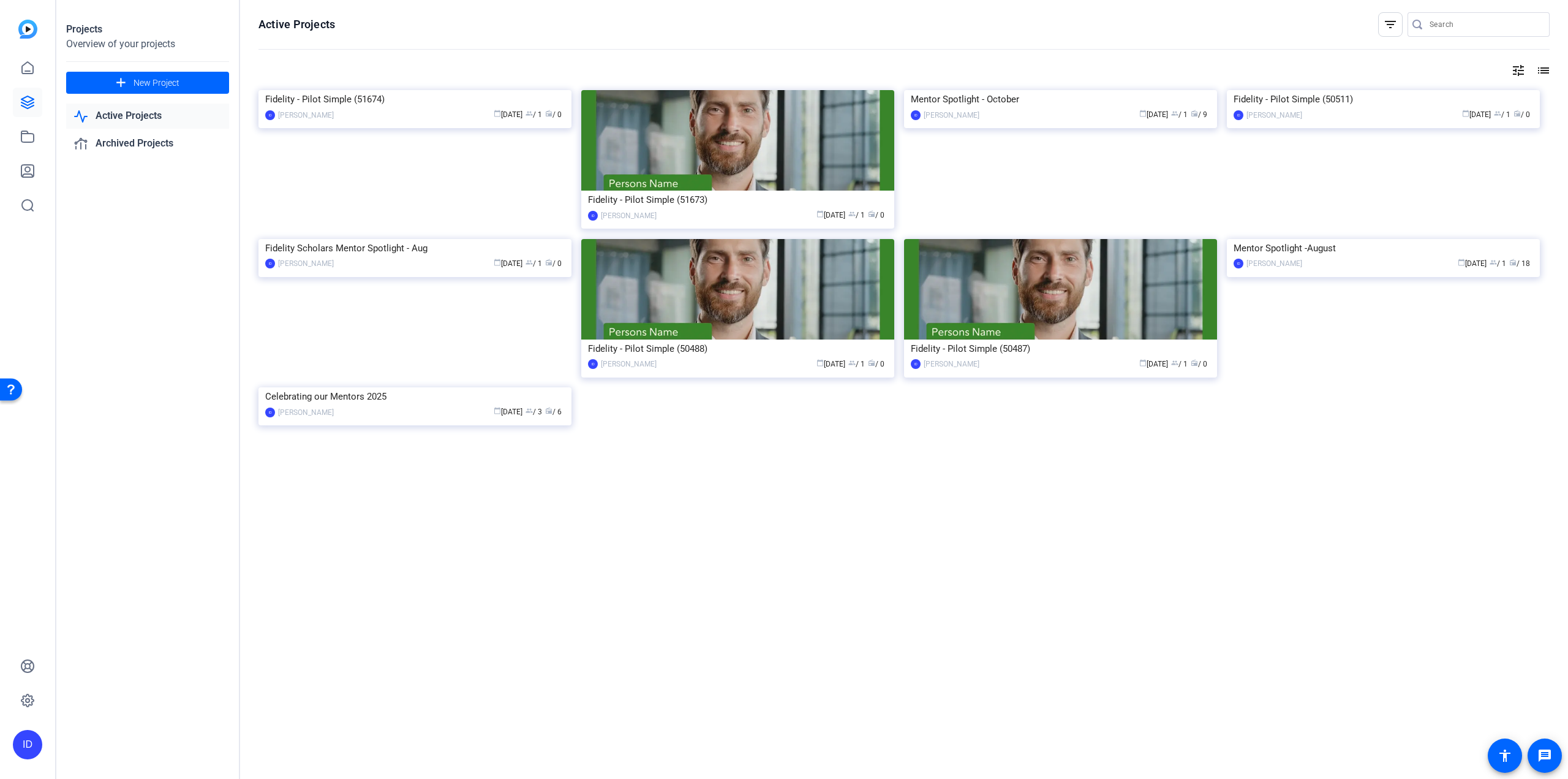
click at [1513, 73] on mat-icon "tune" at bounding box center [1518, 70] width 15 height 15
click at [1513, 73] on div at bounding box center [784, 389] width 1568 height 779
click at [1065, 90] on img at bounding box center [1060, 90] width 313 height 0
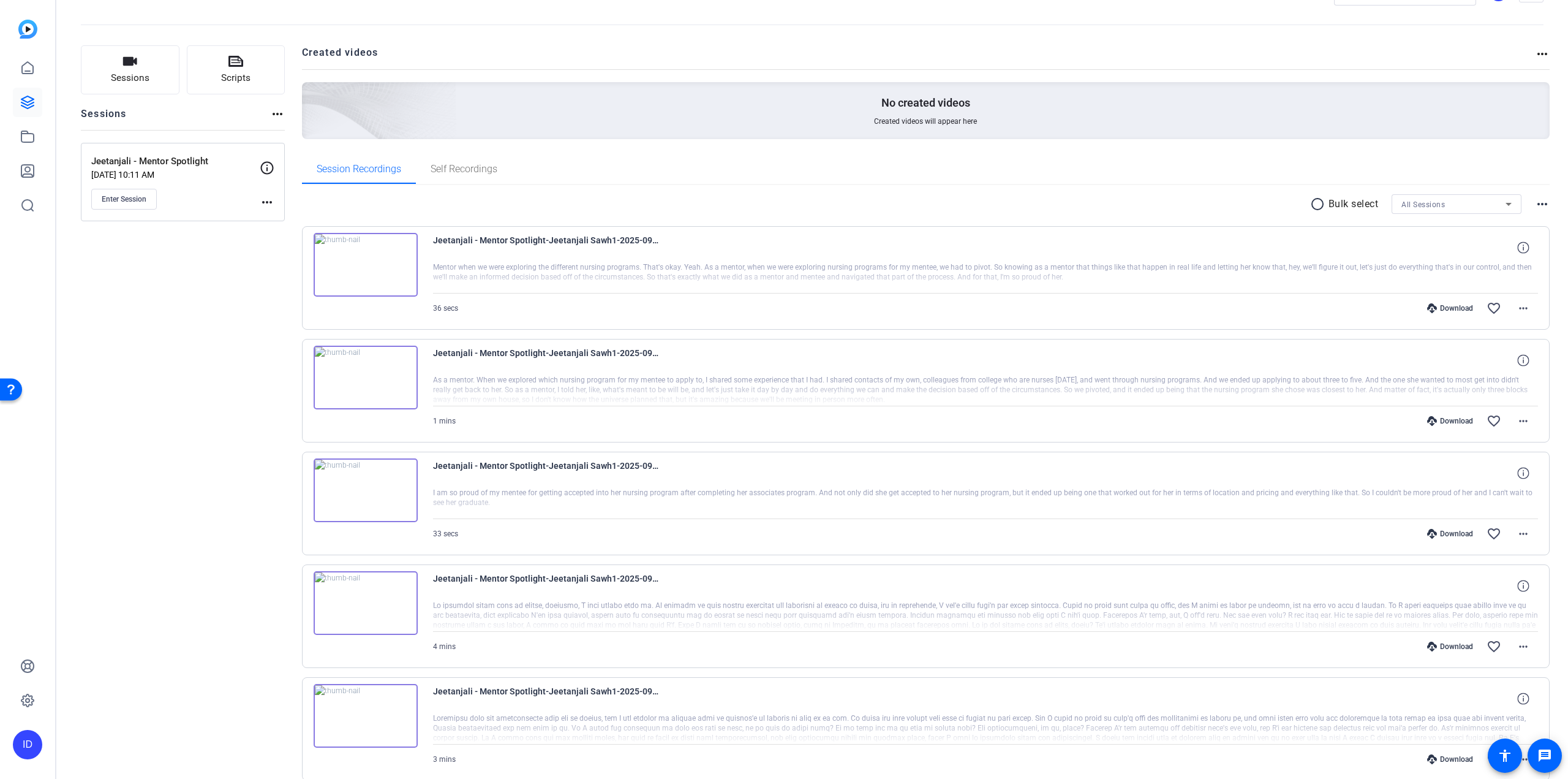
scroll to position [61, 0]
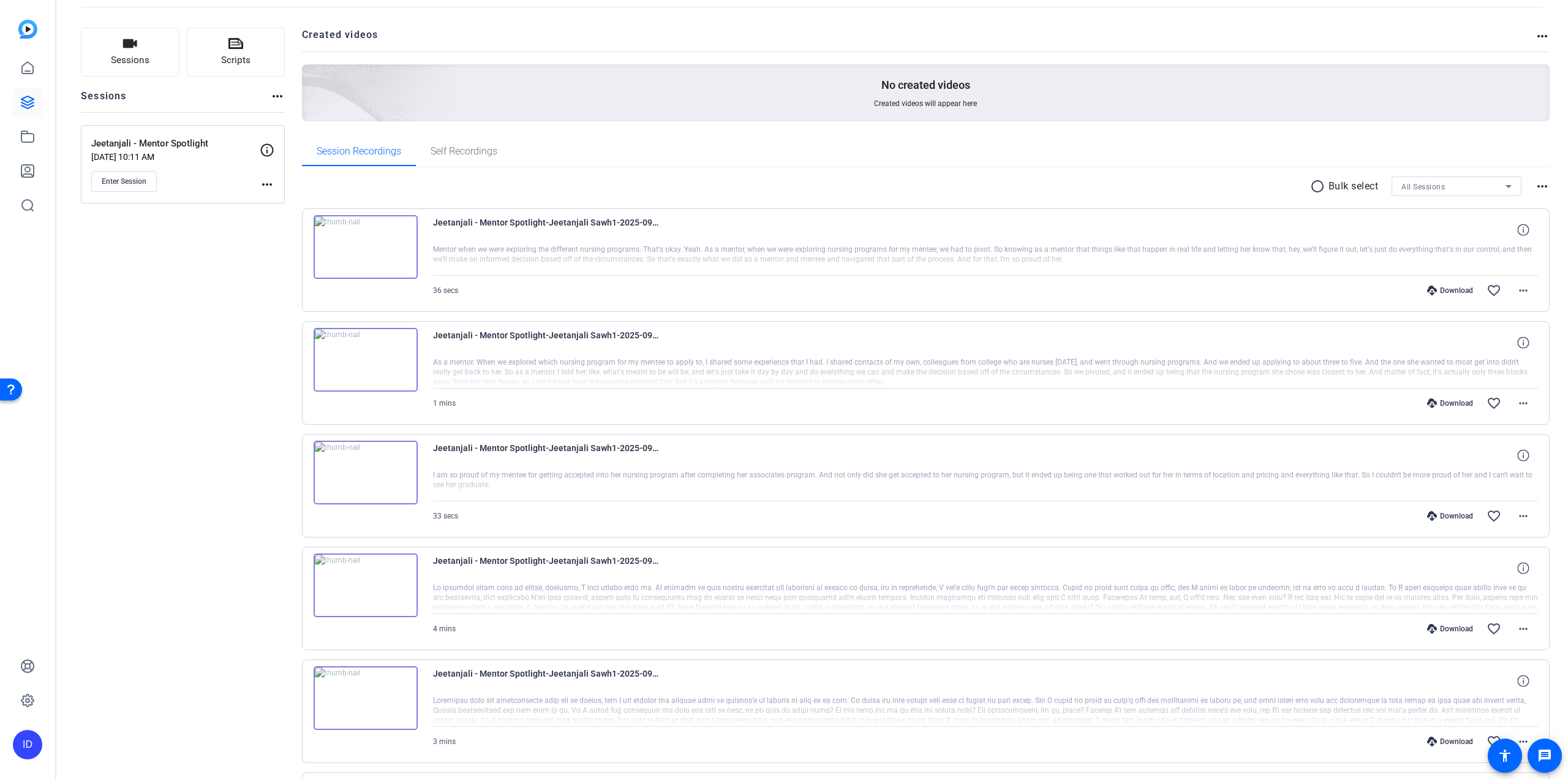
click at [374, 357] on img at bounding box center [366, 359] width 104 height 64
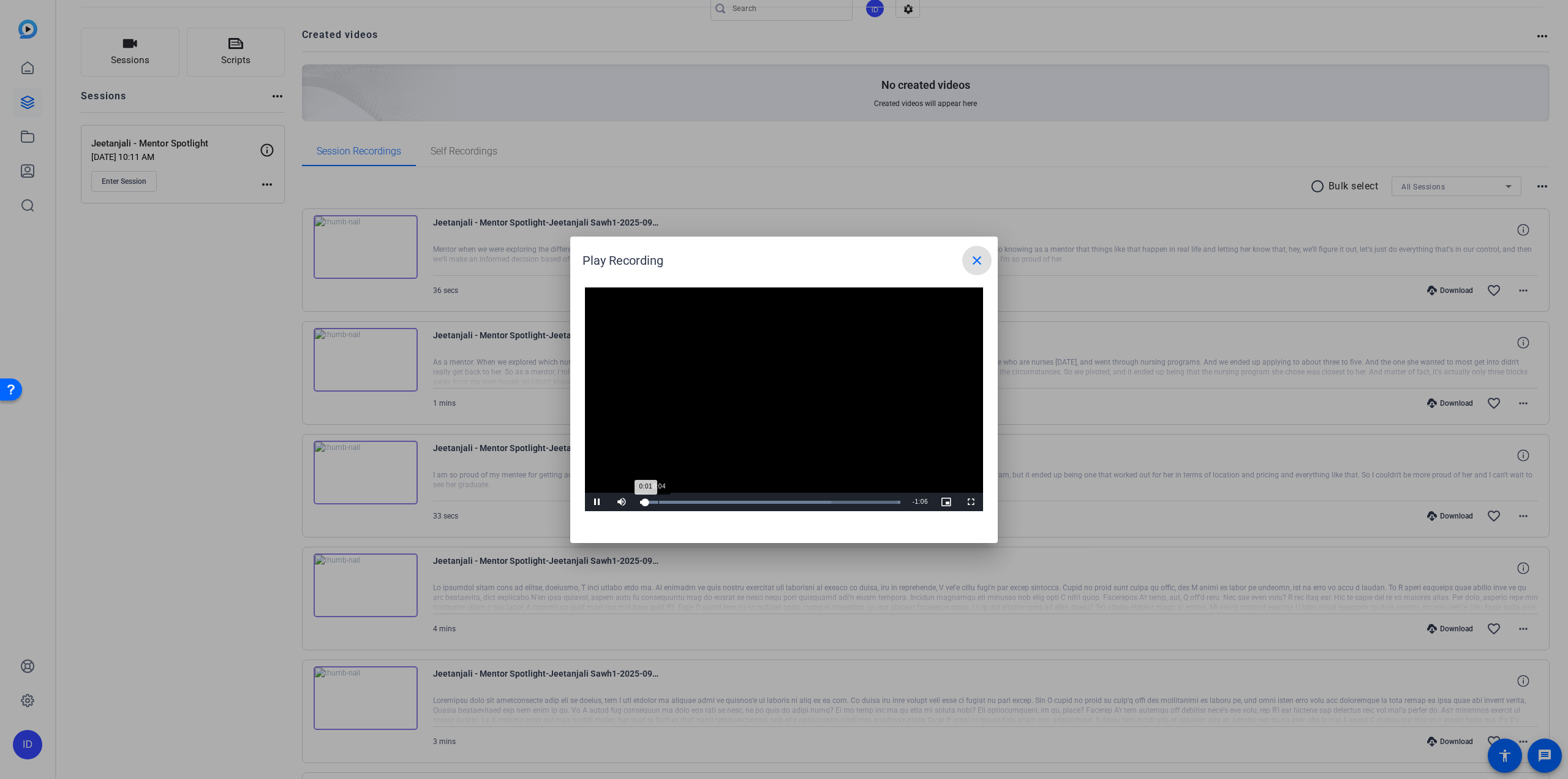
click at [658, 498] on div "Loaded : 100.00% 0:04 0:01" at bounding box center [770, 501] width 272 height 18
click at [679, 501] on div "Loaded : 100.00% 0:08 0:05" at bounding box center [770, 502] width 260 height 3
click at [699, 499] on div "Loaded : 100.00% 0:15 0:15" at bounding box center [770, 501] width 272 height 18
click at [986, 257] on span at bounding box center [977, 260] width 29 height 29
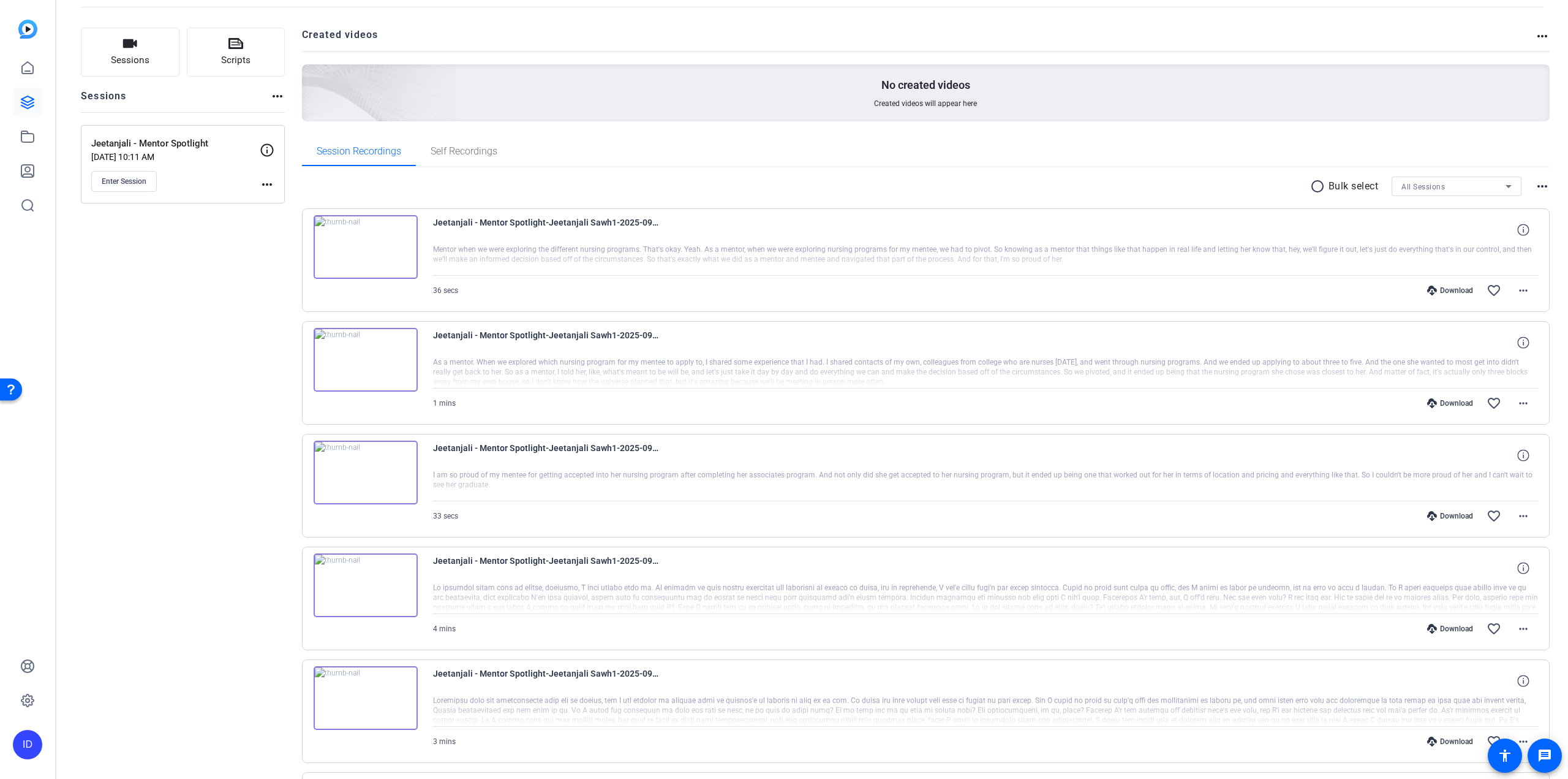
click at [365, 488] on img at bounding box center [366, 472] width 104 height 64
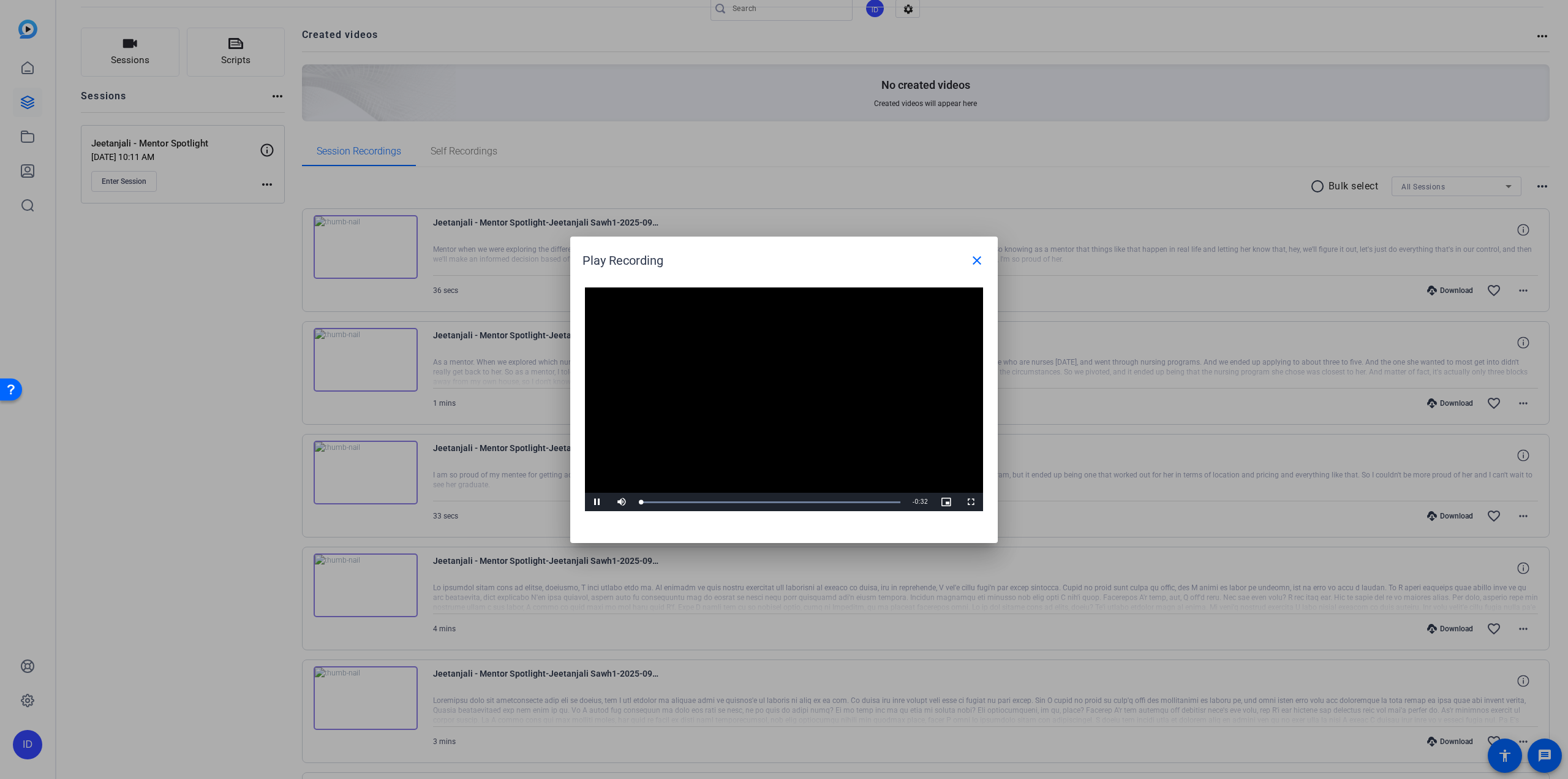
click at [763, 403] on video "Video Player" at bounding box center [784, 400] width 398 height 224
click at [760, 417] on video "Video Player" at bounding box center [784, 400] width 398 height 224
click at [682, 503] on div "Loaded : 100.00% 0:05 0:02" at bounding box center [770, 502] width 260 height 3
click at [713, 501] on div "Loaded : 100.00% 0:09 0:09" at bounding box center [770, 502] width 260 height 3
click at [974, 258] on mat-icon "close" at bounding box center [977, 260] width 15 height 15
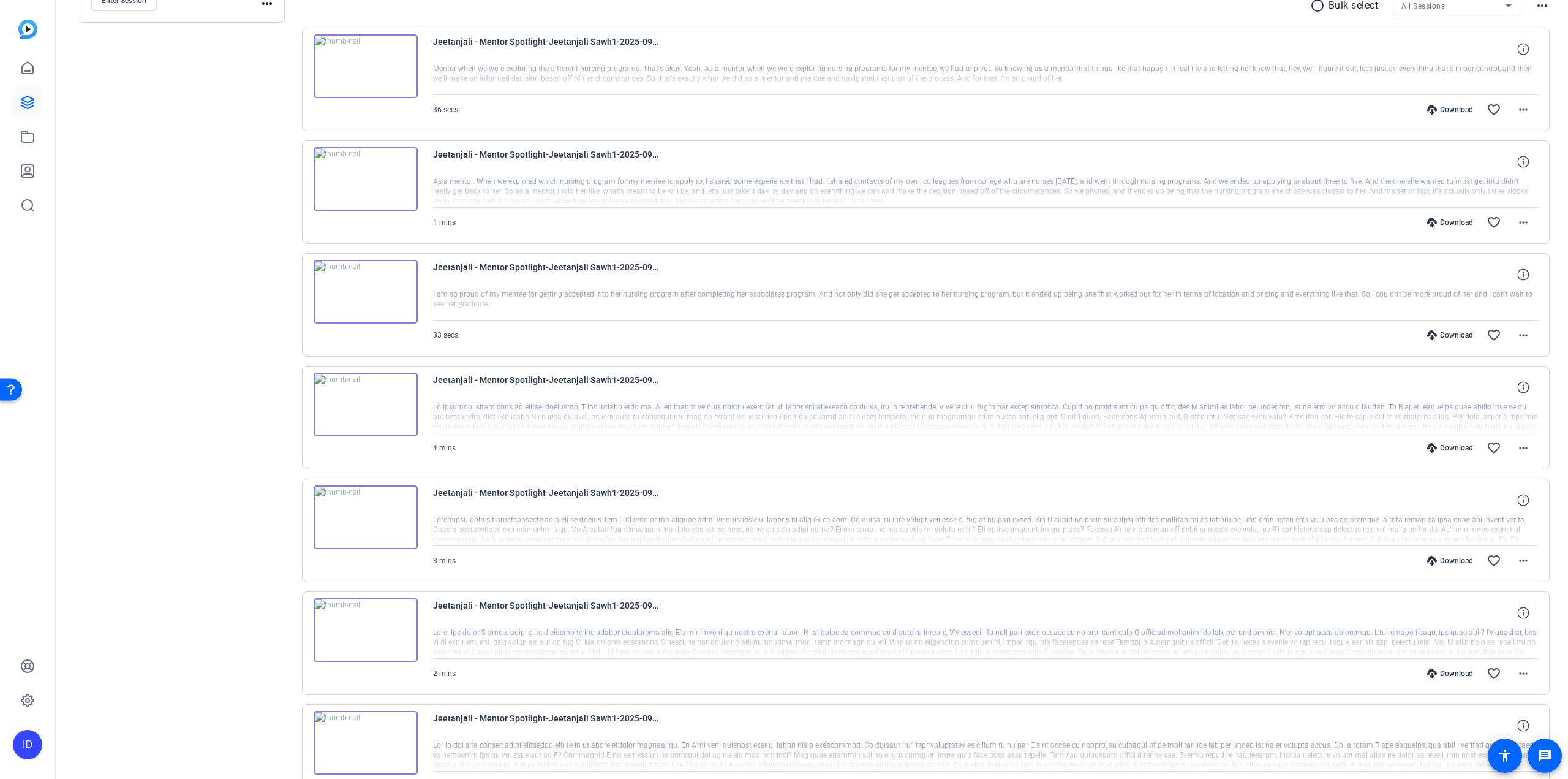
scroll to position [245, 0]
click at [353, 60] on img at bounding box center [366, 63] width 104 height 64
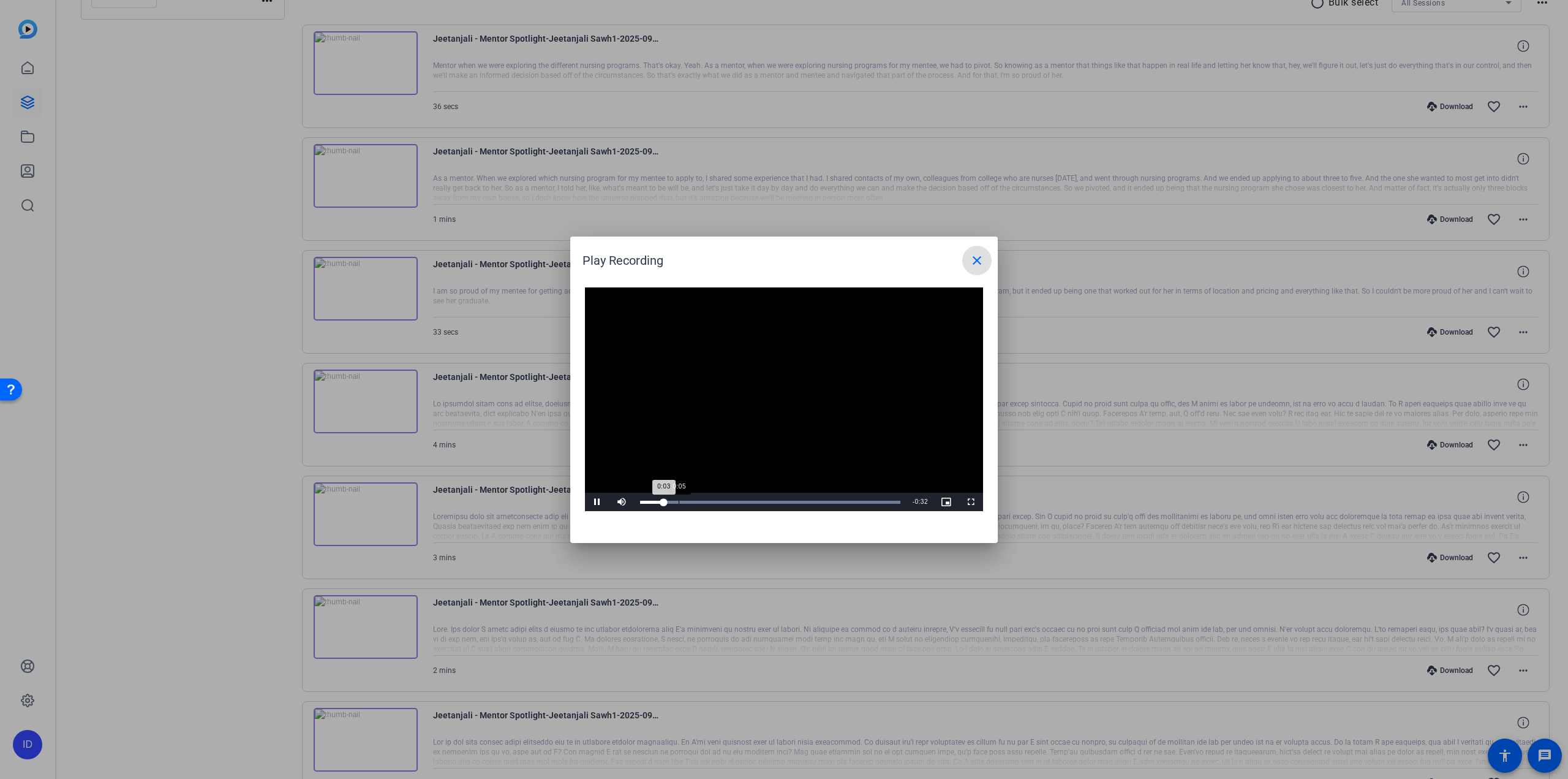
drag, startPoint x: 682, startPoint y: 501, endPoint x: 690, endPoint y: 501, distance: 8.0
click at [679, 501] on div "0:05" at bounding box center [679, 502] width 1 height 3
click at [713, 499] on div "Loaded : 100.00% 0:10 0:06" at bounding box center [770, 501] width 272 height 18
click at [750, 499] on div "Loaded : 100.00% 0:15 0:15" at bounding box center [770, 501] width 272 height 18
click at [796, 499] on div "Loaded : 100.00% 0:21 0:17" at bounding box center [770, 501] width 272 height 18
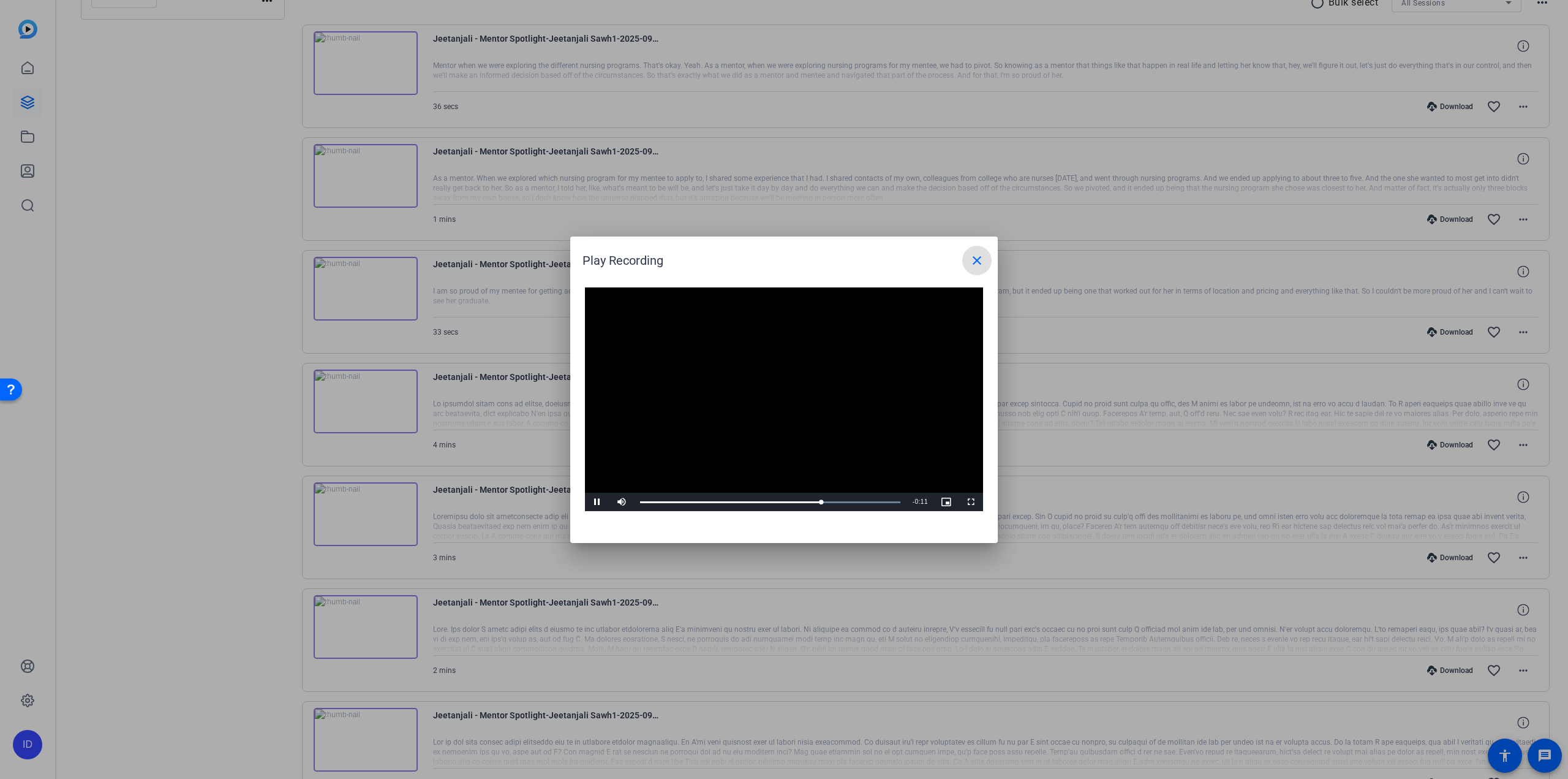
click at [983, 262] on mat-icon "close" at bounding box center [977, 260] width 15 height 15
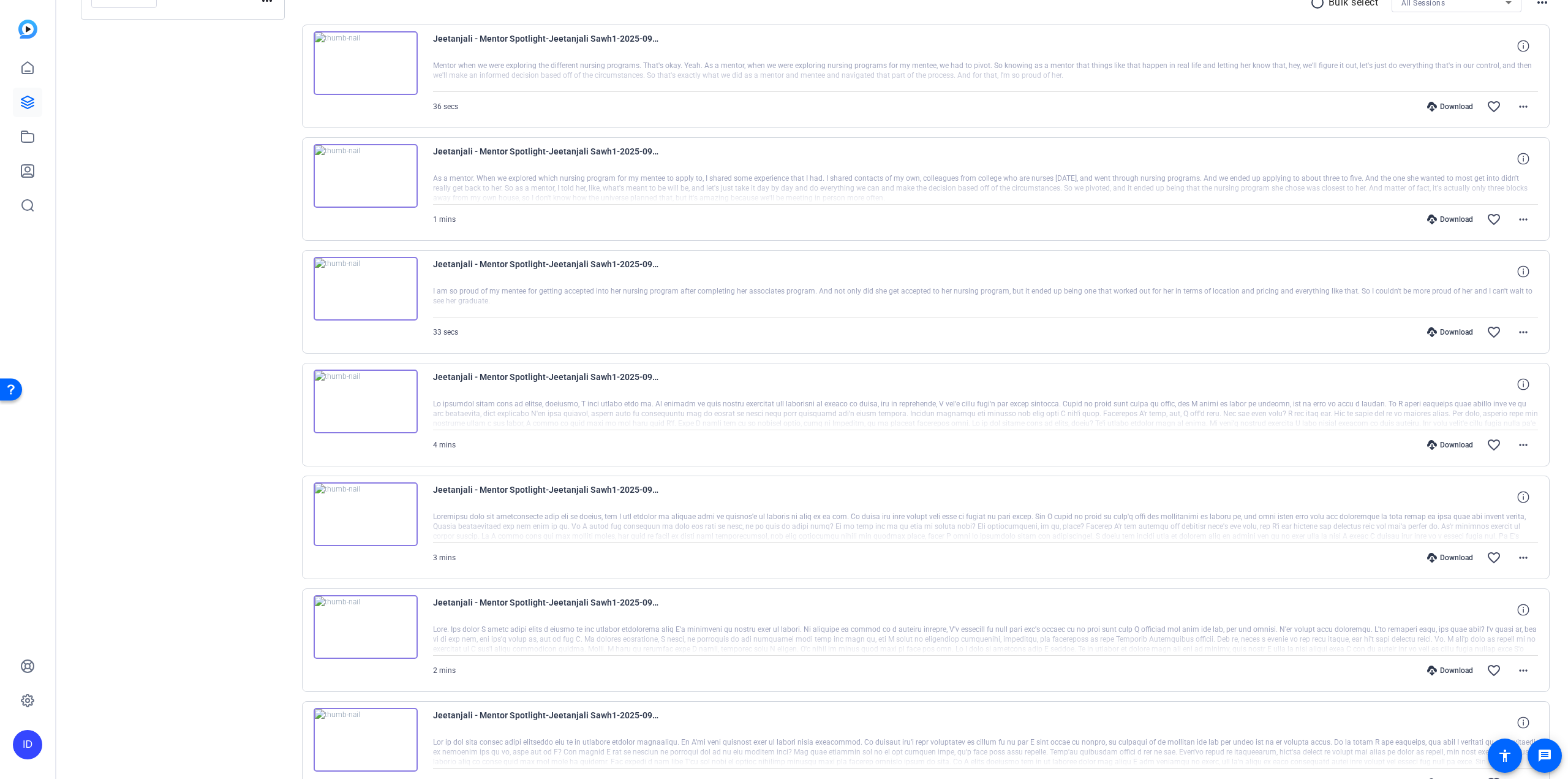
click at [346, 400] on img at bounding box center [366, 401] width 104 height 64
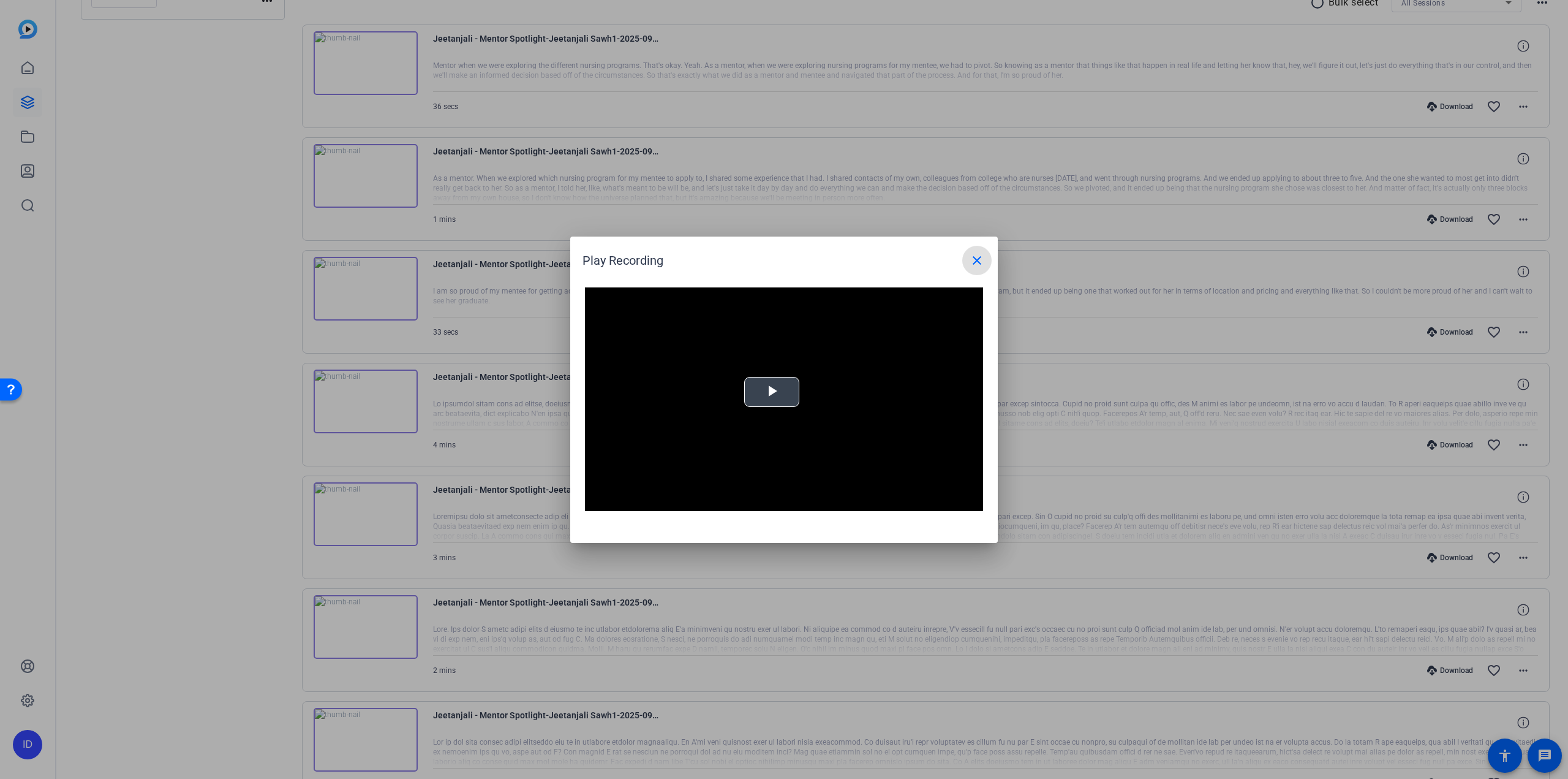
click at [779, 392] on div "Video Player is loading. Play Video Play Mute Current Time 0:00 / Duration -:- …" at bounding box center [784, 400] width 398 height 224
click at [658, 499] on div "Loaded : 100.00% 0:15 0:01" at bounding box center [770, 501] width 272 height 18
click at [731, 501] on div "Loaded : 100.00% 1:15 0:56" at bounding box center [770, 502] width 260 height 3
click at [755, 501] on div "Loaded : 100.00% 1:35 1:18" at bounding box center [770, 502] width 260 height 3
click at [722, 503] on div "1:37" at bounding box center [698, 502] width 117 height 3
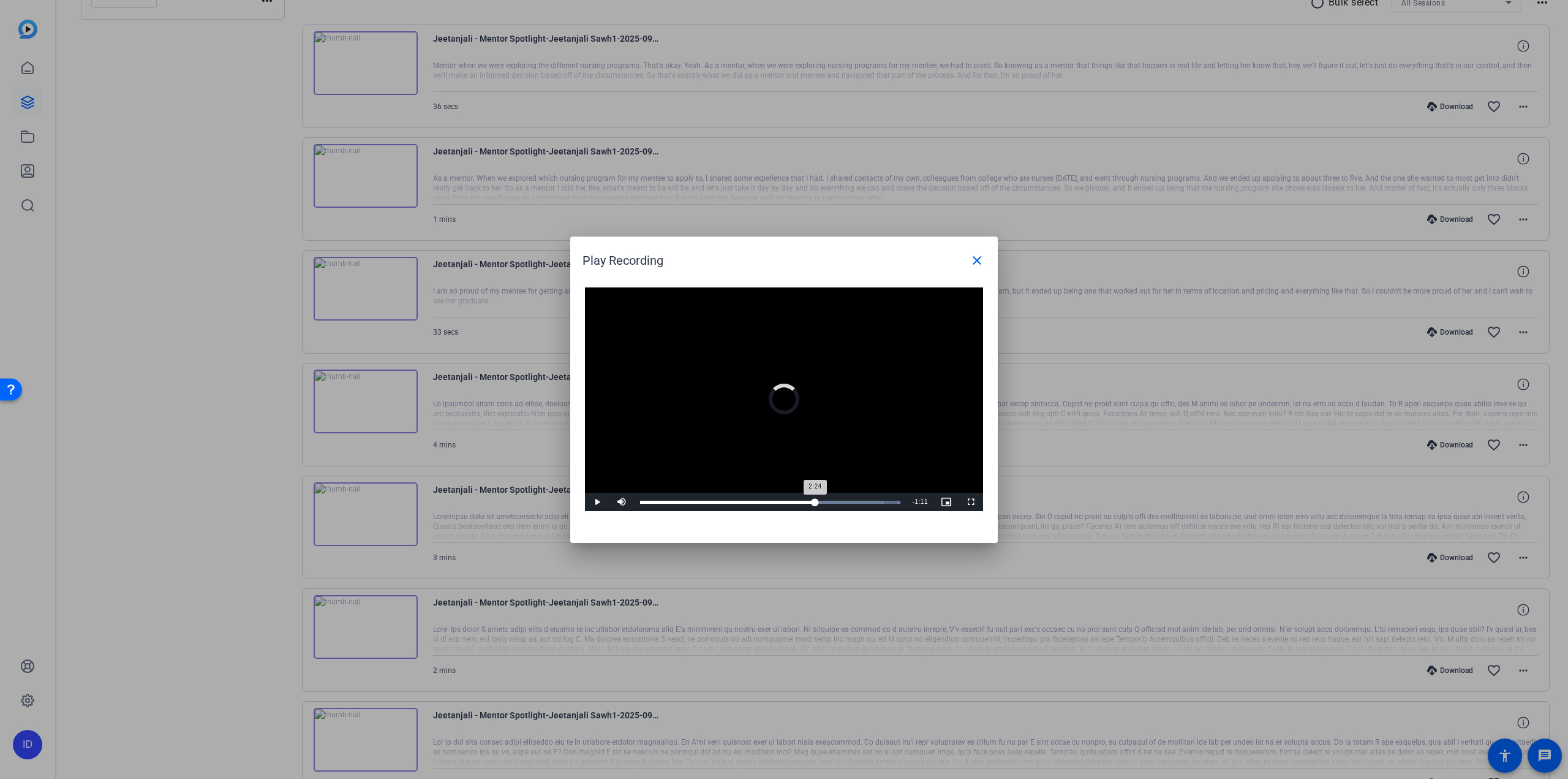
click at [814, 502] on div "Loaded : 100.00% 2:24 2:24" at bounding box center [770, 502] width 260 height 3
click at [827, 503] on div "Loaded : 100.00% 2:35 2:26" at bounding box center [770, 502] width 260 height 3
click at [833, 503] on div "2:36" at bounding box center [737, 502] width 193 height 3
click at [848, 503] on div "Loaded : 100.00% 2:50 2:41" at bounding box center [770, 502] width 260 height 3
click at [870, 503] on div "Loaded : 100.00% 3:10 3:10" at bounding box center [770, 502] width 260 height 3
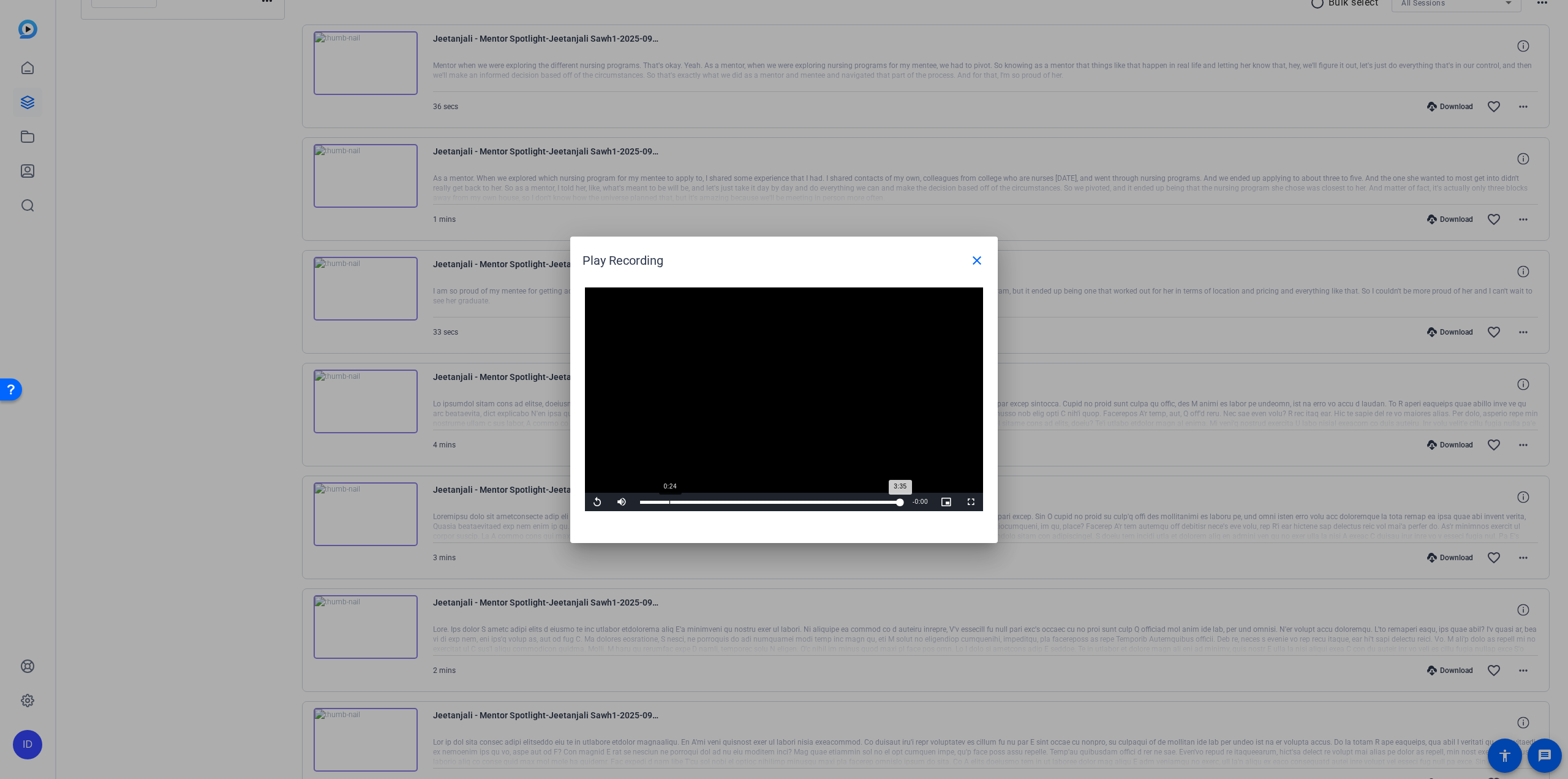
click at [672, 501] on div "3:35" at bounding box center [770, 502] width 260 height 3
click at [600, 502] on span "Video Player" at bounding box center [597, 502] width 25 height 0
click at [722, 501] on div "Loaded : 100.00% 1:07 1:07" at bounding box center [770, 502] width 260 height 3
click at [596, 502] on span "Video Player" at bounding box center [597, 502] width 25 height 0
click at [975, 253] on mat-icon "close" at bounding box center [977, 260] width 15 height 15
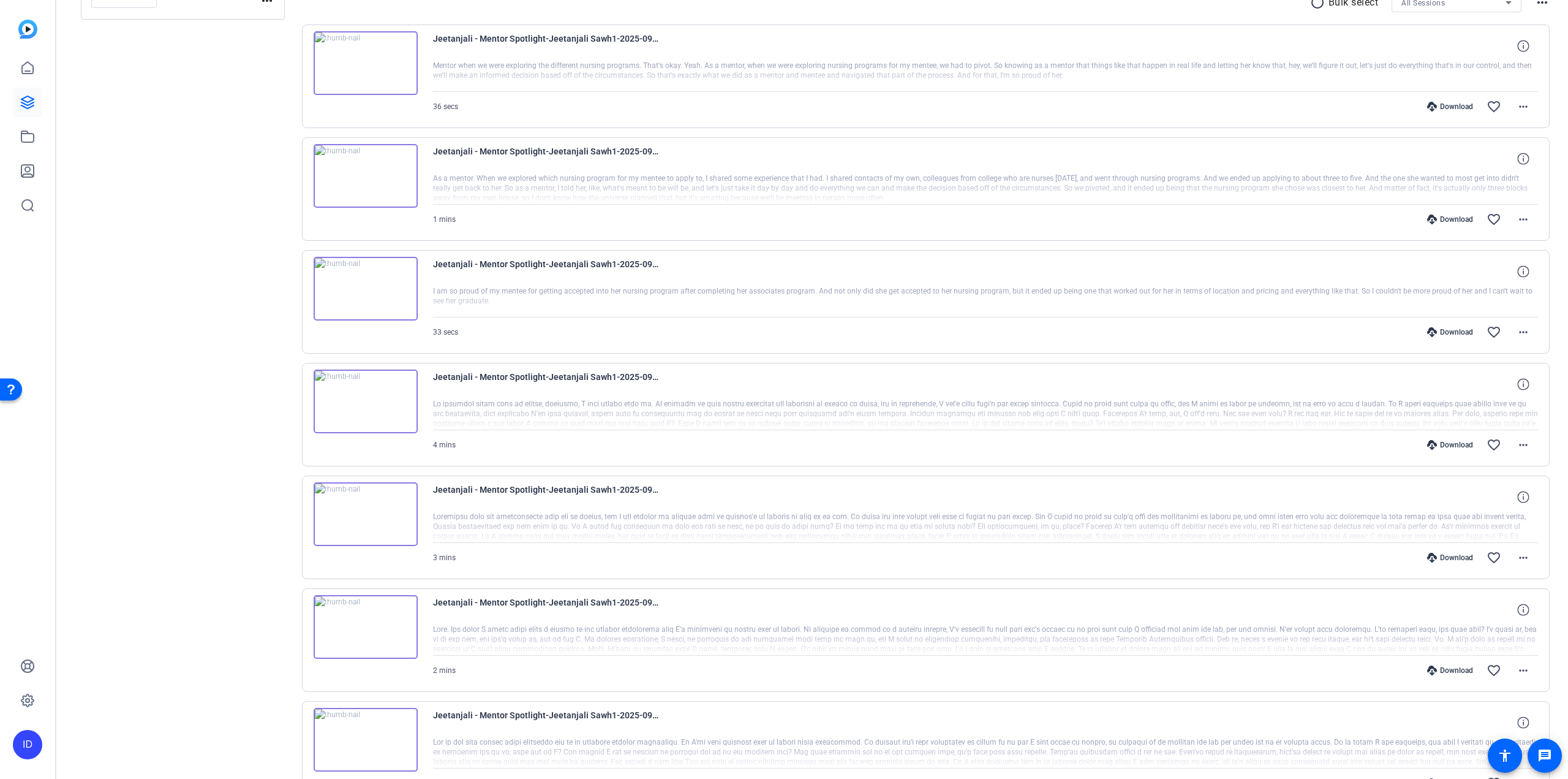
click at [469, 525] on div at bounding box center [986, 527] width 1106 height 30
click at [604, 543] on div "3 mins Download favorite_border more_horiz" at bounding box center [986, 557] width 1106 height 29
click at [681, 641] on div at bounding box center [986, 639] width 1106 height 30
click at [381, 614] on img at bounding box center [366, 627] width 104 height 64
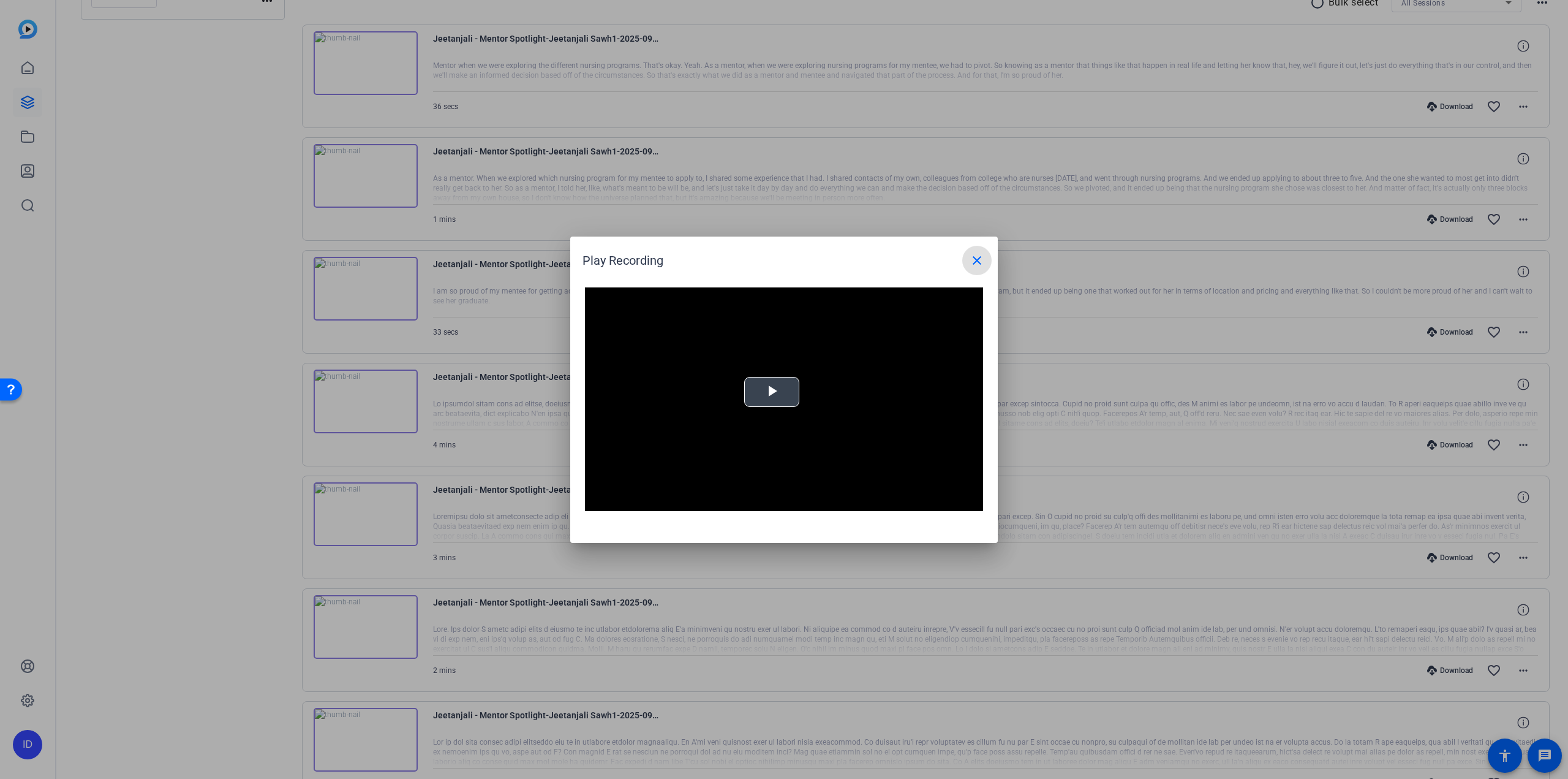
click at [772, 392] on span "Video Player" at bounding box center [772, 392] width 0 height 0
click at [669, 499] on div "Loaded : 100.00% 0:11 0:01" at bounding box center [770, 501] width 272 height 18
click at [656, 499] on div "Loaded : 100.00% 0:06 0:12" at bounding box center [770, 501] width 272 height 18
click at [589, 502] on span "Video Player" at bounding box center [597, 502] width 25 height 0
click at [815, 503] on div "Loaded : 100.00% 1:09 1:12" at bounding box center [770, 502] width 260 height 3
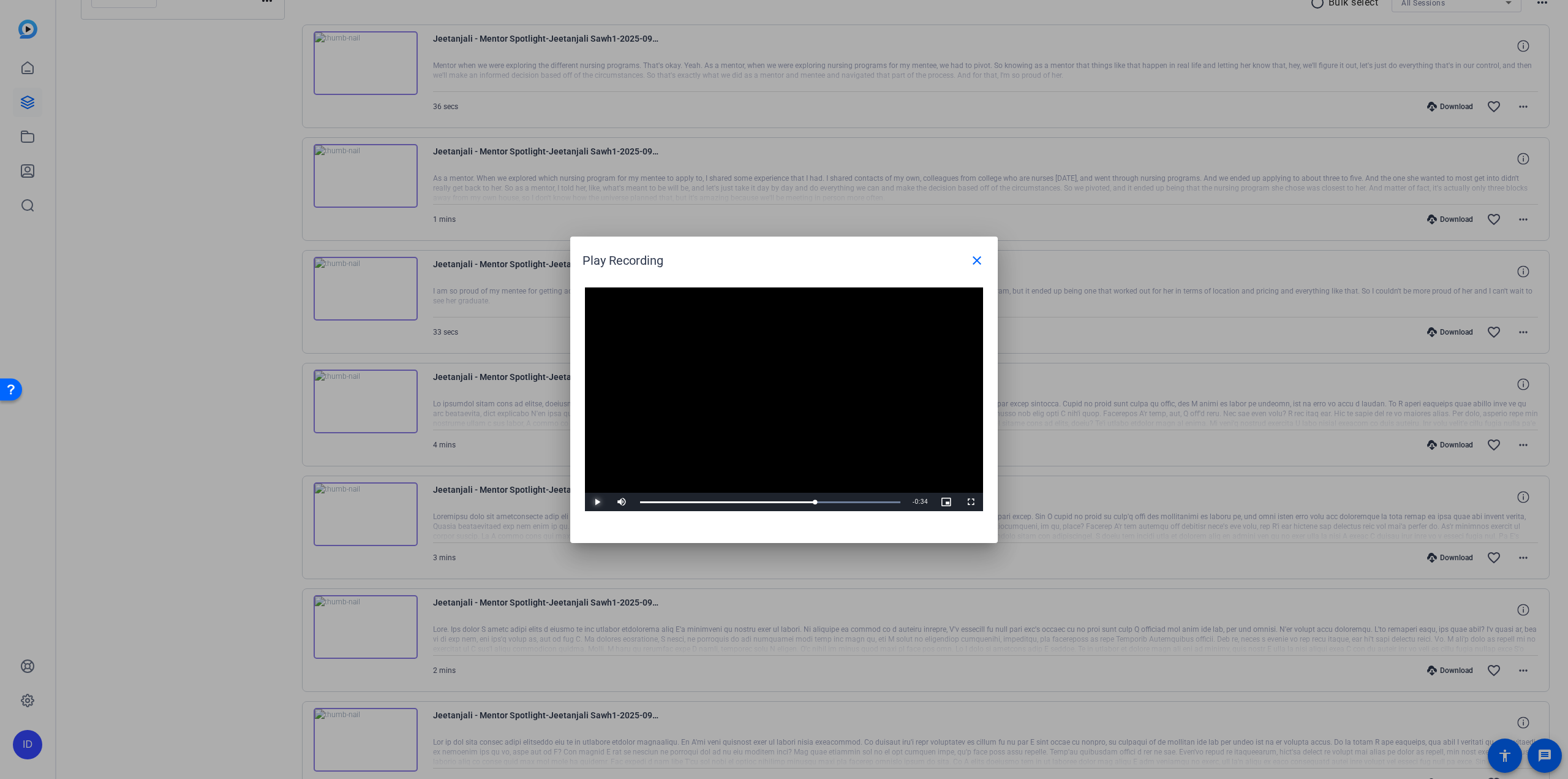
click at [592, 502] on span "Video Player" at bounding box center [597, 502] width 25 height 0
click at [588, 502] on span "Video Player" at bounding box center [597, 502] width 25 height 0
click at [253, 482] on div at bounding box center [784, 389] width 1568 height 779
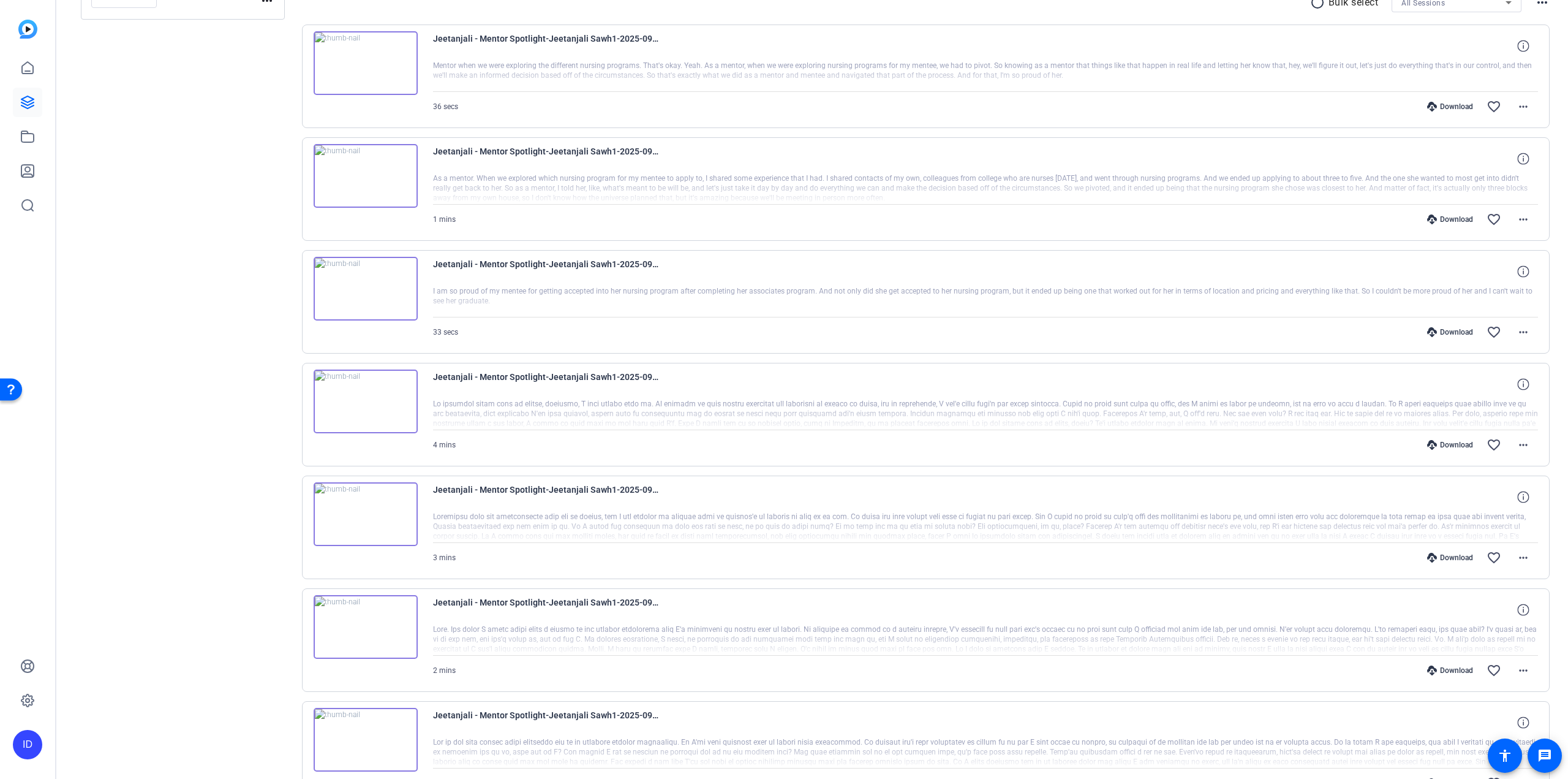
click at [374, 506] on img at bounding box center [366, 514] width 104 height 64
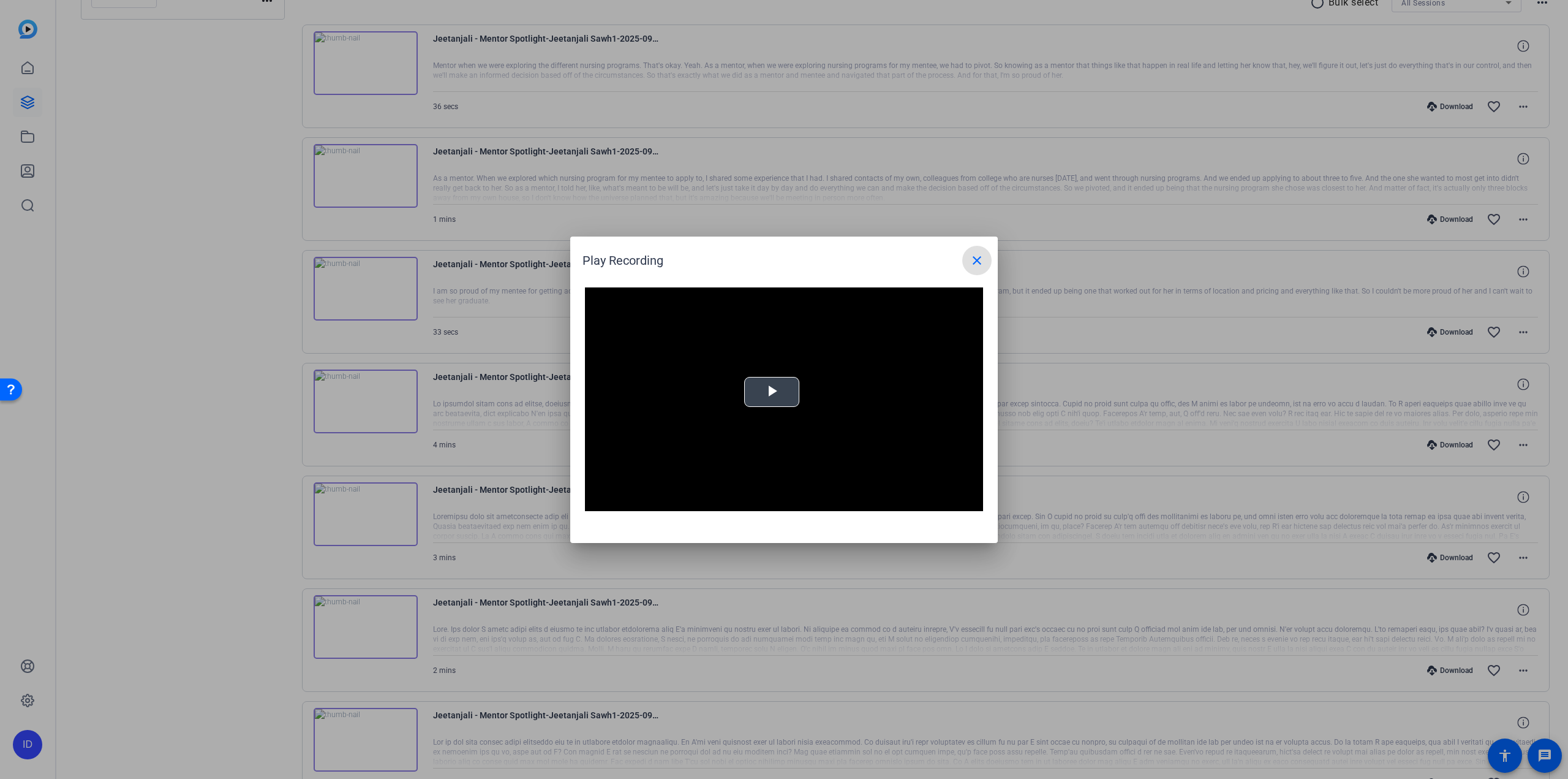
click at [772, 392] on span "Video Player" at bounding box center [772, 392] width 0 height 0
click at [658, 499] on div "Loaded : 100.00% 0:11 0:01" at bounding box center [770, 501] width 272 height 18
click at [690, 503] on div "0:30" at bounding box center [690, 502] width 1 height 3
click at [716, 503] on div "Loaded : 100.00% 0:45 0:35" at bounding box center [770, 502] width 260 height 3
click at [741, 498] on div "Loaded : 100.00% 1:01 0:49" at bounding box center [770, 501] width 272 height 18
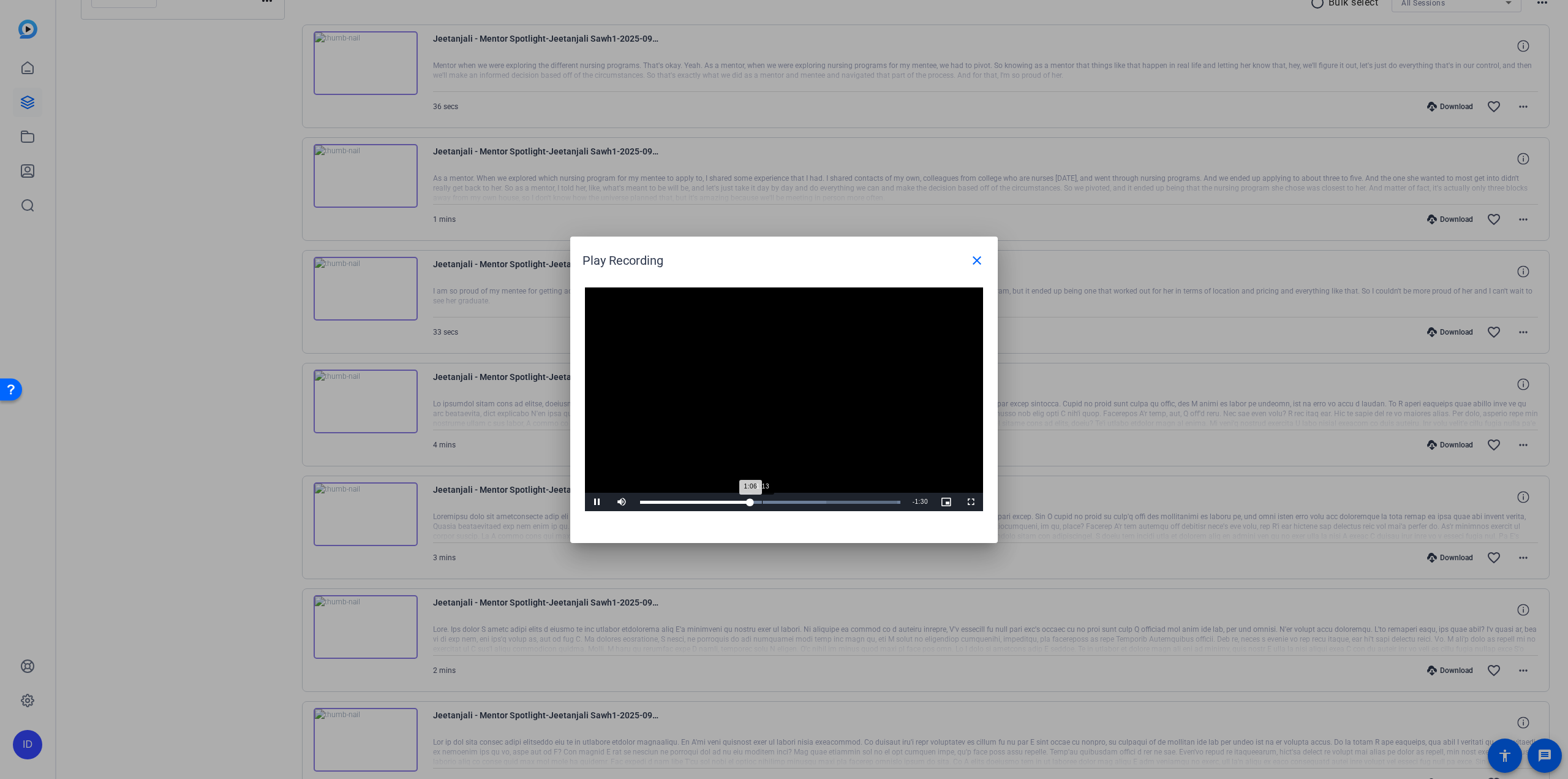
click at [762, 502] on div "Loaded : 100.00% 1:13 1:06" at bounding box center [770, 502] width 260 height 3
click at [769, 502] on div "Loaded : 100.00% 1:17 1:14" at bounding box center [770, 502] width 260 height 3
click at [785, 502] on div "Loaded : 100.00% 1:26 1:18" at bounding box center [770, 502] width 260 height 3
click at [595, 502] on span "Video Player" at bounding box center [597, 502] width 25 height 0
click at [596, 502] on span "Video Player" at bounding box center [597, 502] width 25 height 0
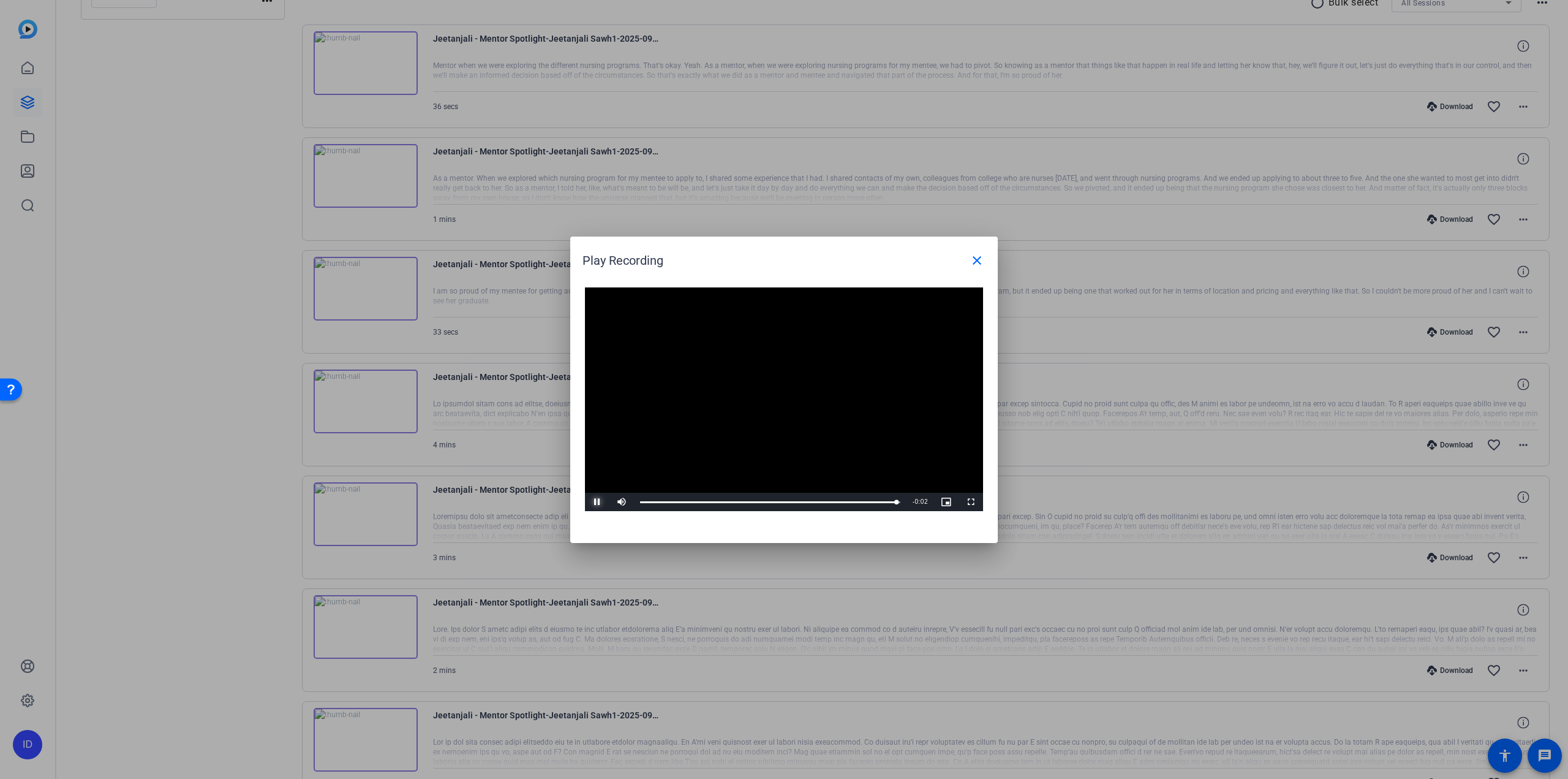
click at [596, 502] on span "Video Player" at bounding box center [597, 502] width 25 height 0
click at [976, 266] on mat-icon "close" at bounding box center [977, 260] width 15 height 15
